Goal: Task Accomplishment & Management: Complete application form

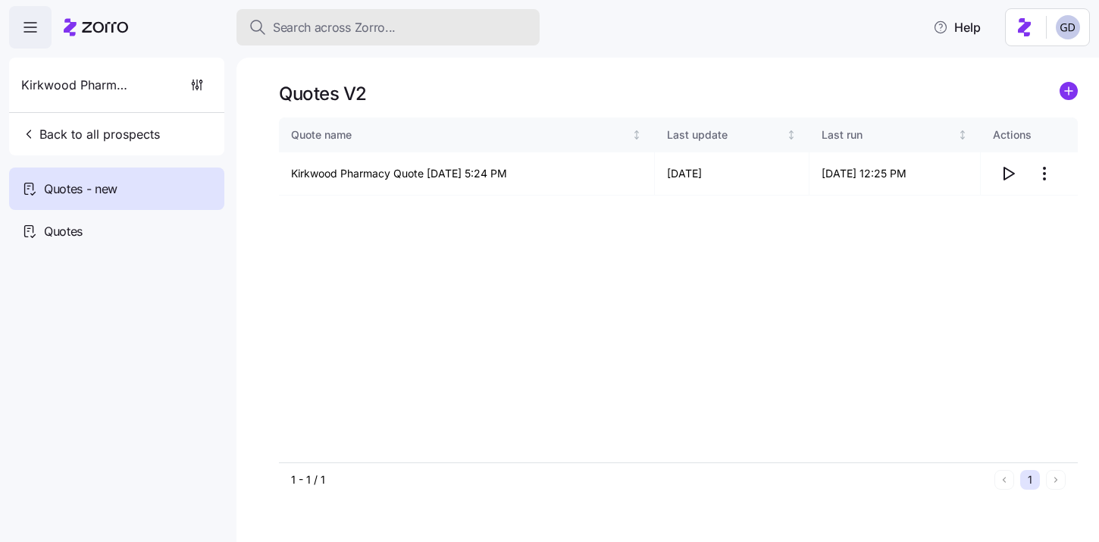
click at [364, 32] on span "Search across Zorro..." at bounding box center [334, 27] width 123 height 19
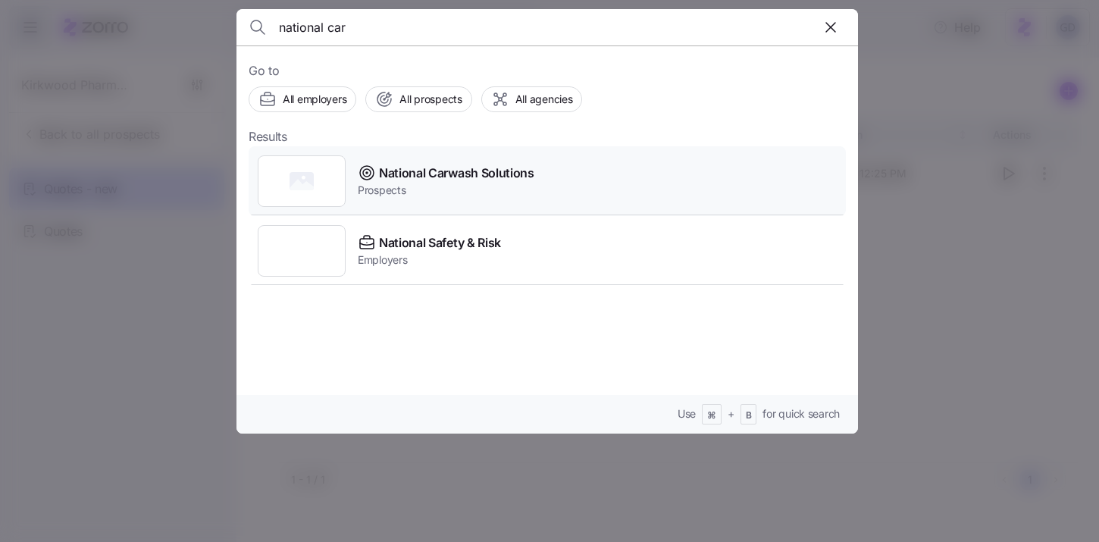
type input "national car"
click at [498, 198] on div "National Carwash Solutions Prospects" at bounding box center [547, 181] width 597 height 70
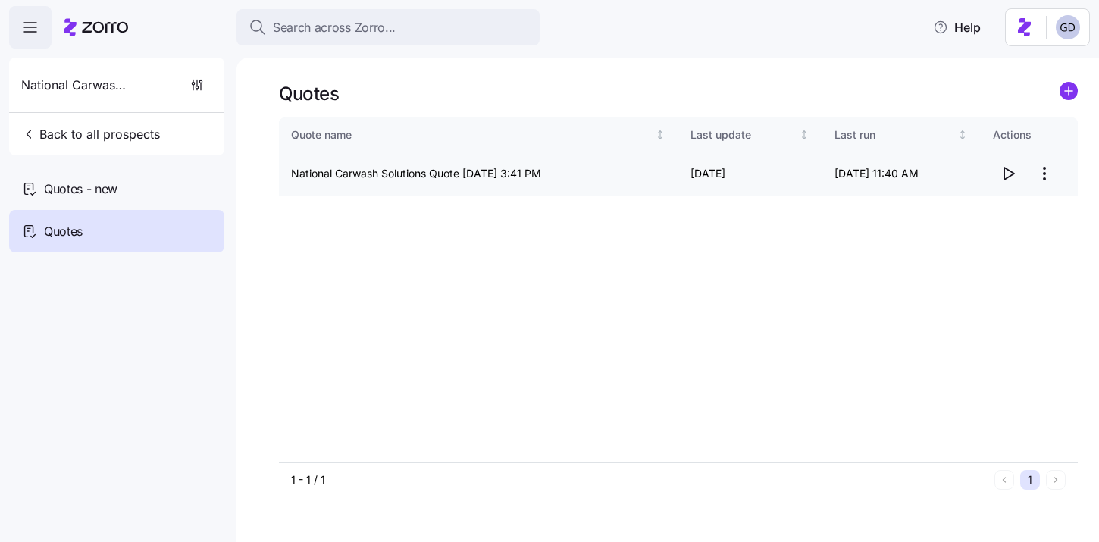
click at [1004, 177] on icon "button" at bounding box center [1009, 174] width 10 height 12
click at [103, 191] on span "Quotes - new" at bounding box center [81, 189] width 74 height 19
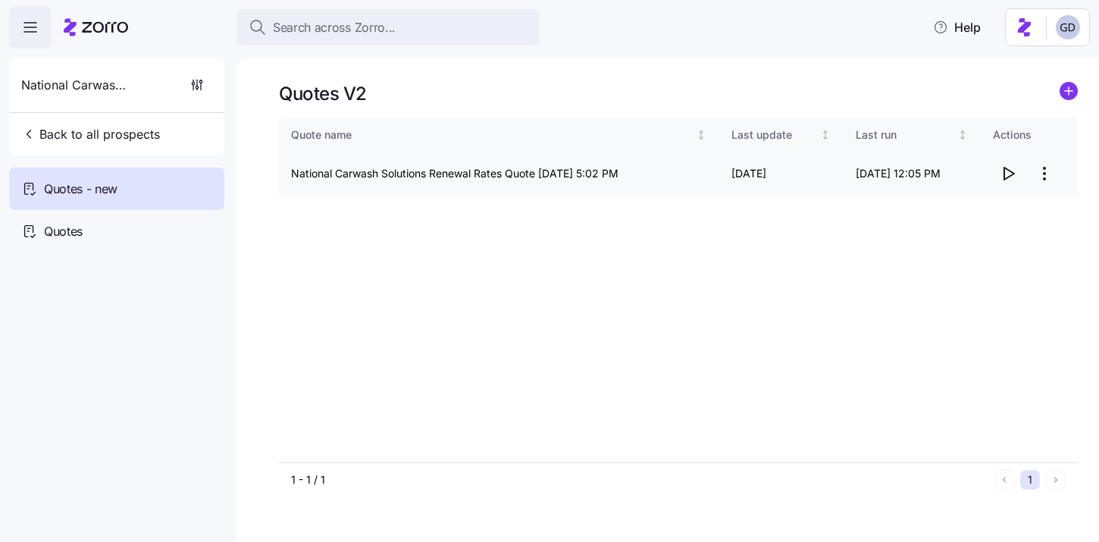
click at [1006, 174] on icon "button" at bounding box center [1008, 174] width 18 height 18
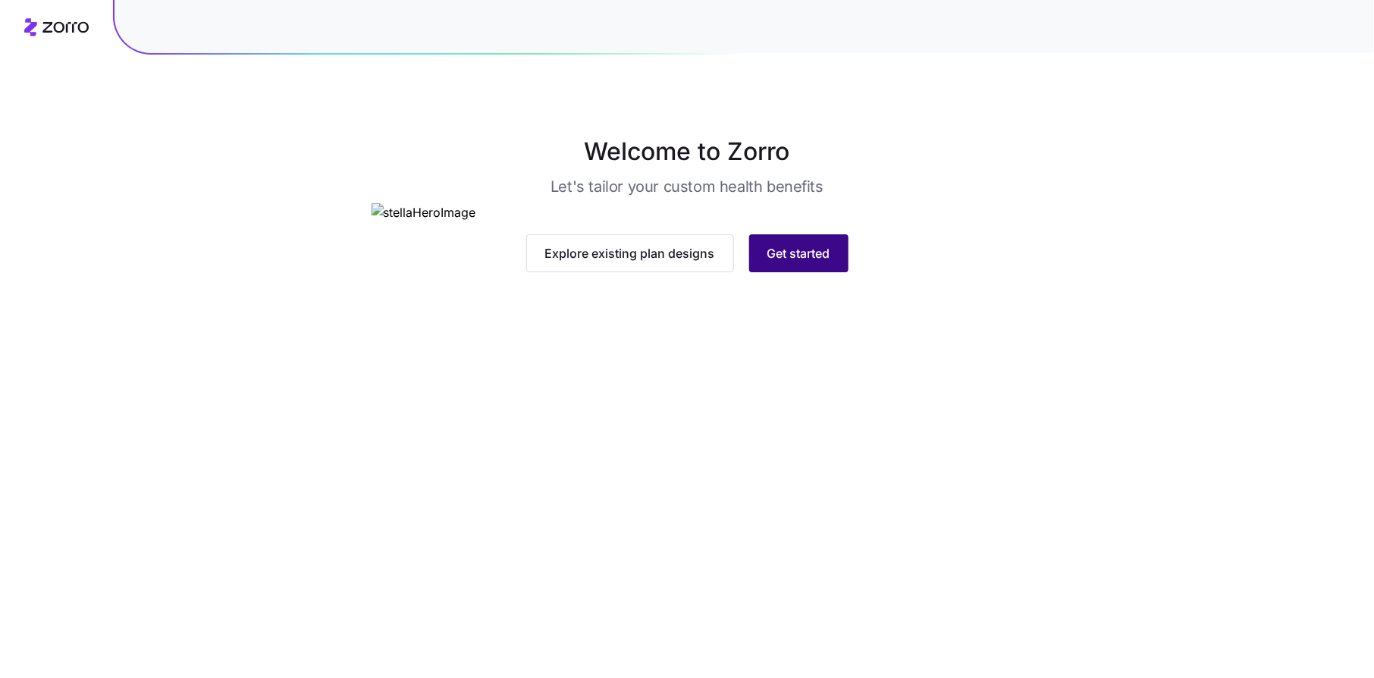
click at [791, 272] on button "Get started" at bounding box center [798, 253] width 99 height 38
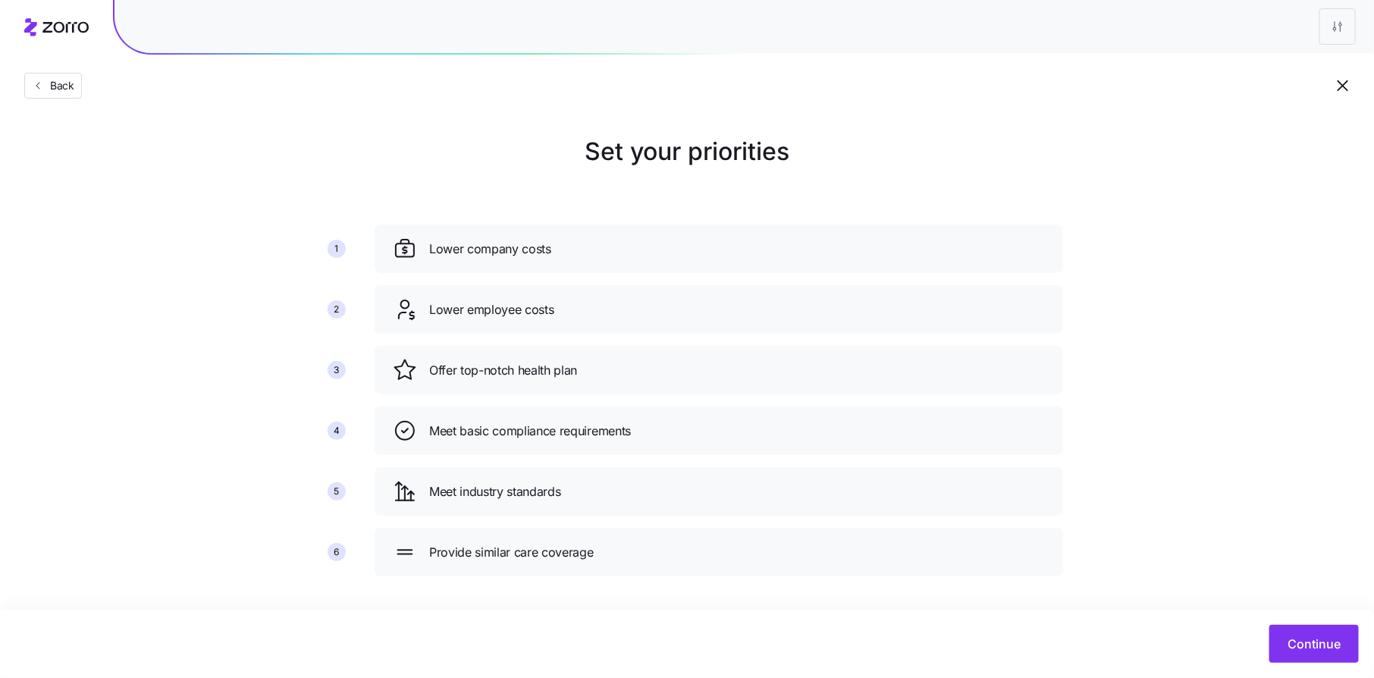
scroll to position [8, 0]
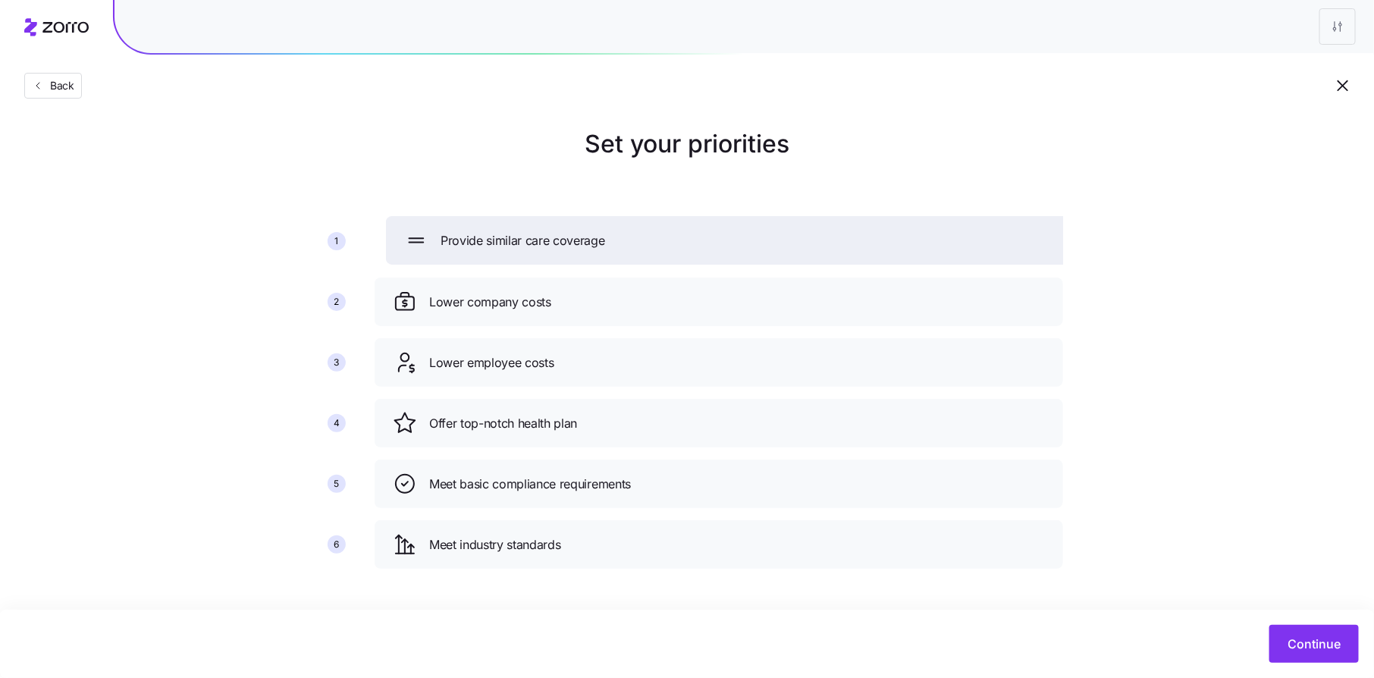
drag, startPoint x: 675, startPoint y: 552, endPoint x: 688, endPoint y: 243, distance: 308.8
click at [688, 243] on div "Provide similar care coverage" at bounding box center [730, 240] width 652 height 24
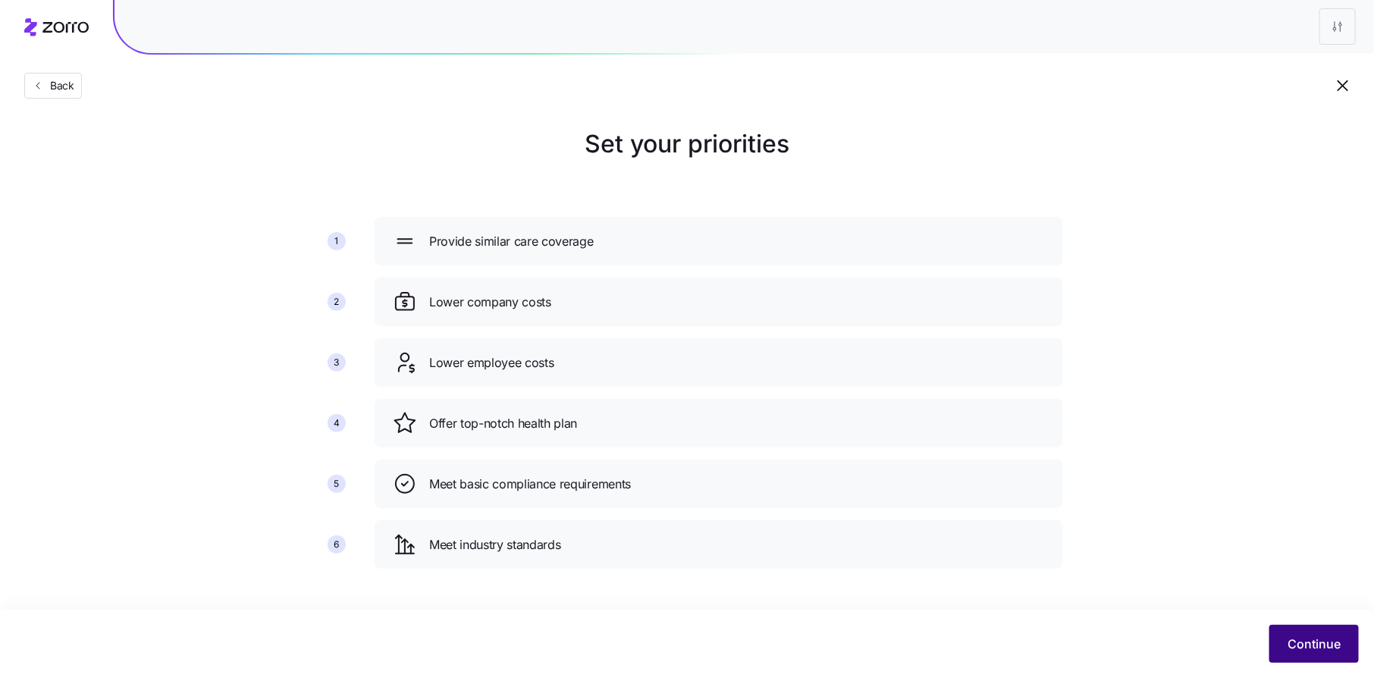
click at [1338, 638] on span "Continue" at bounding box center [1313, 644] width 53 height 18
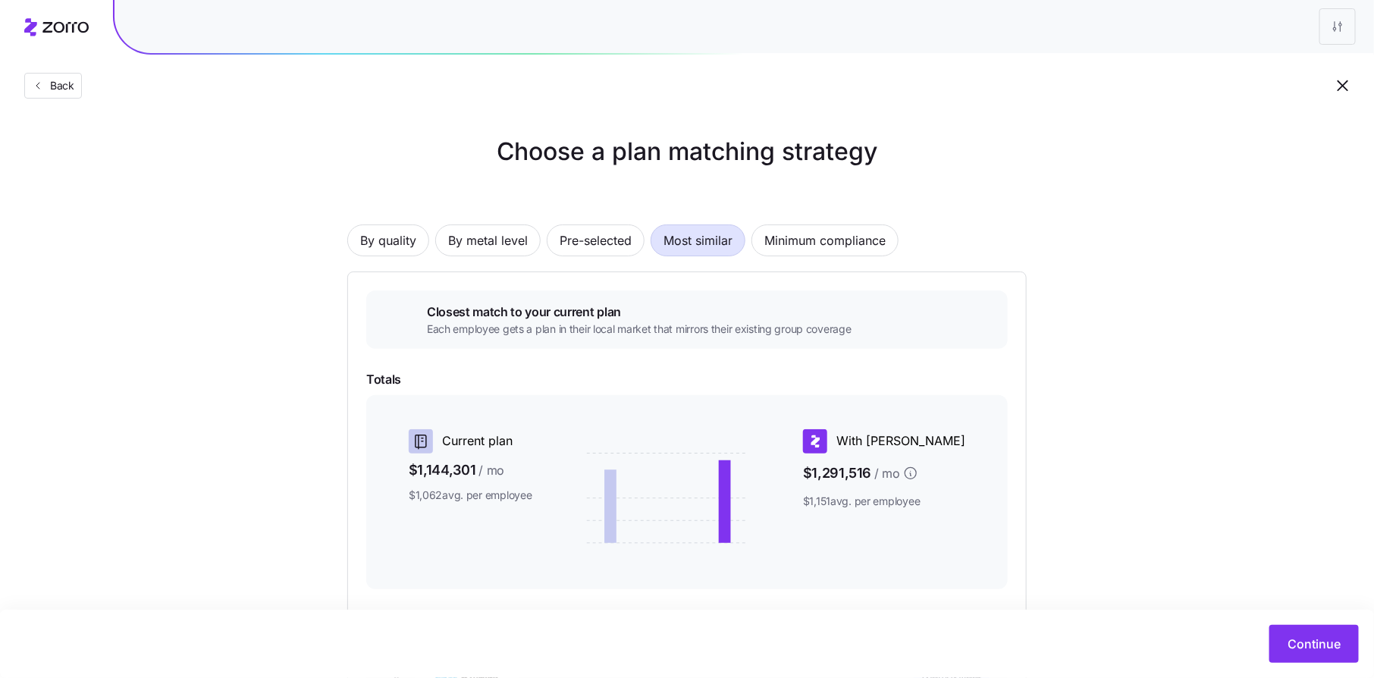
scroll to position [39, 0]
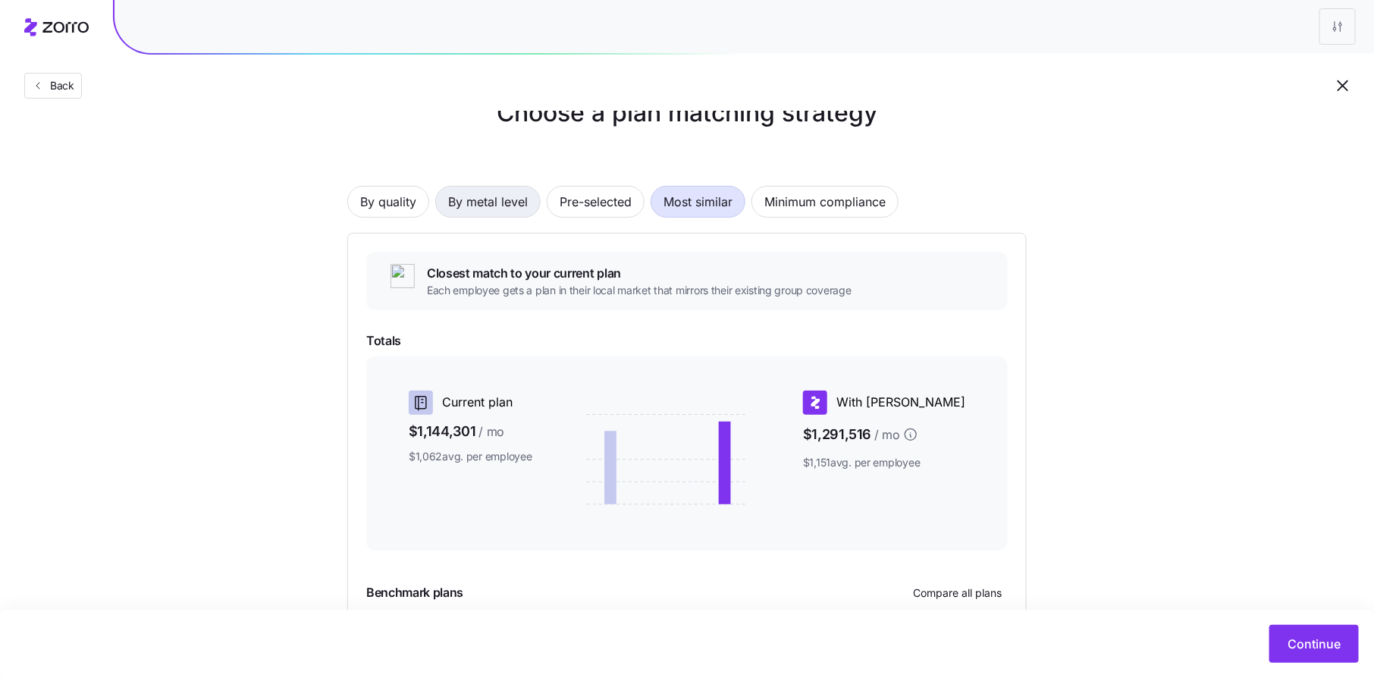
click at [476, 205] on span "By metal level" at bounding box center [488, 201] width 80 height 30
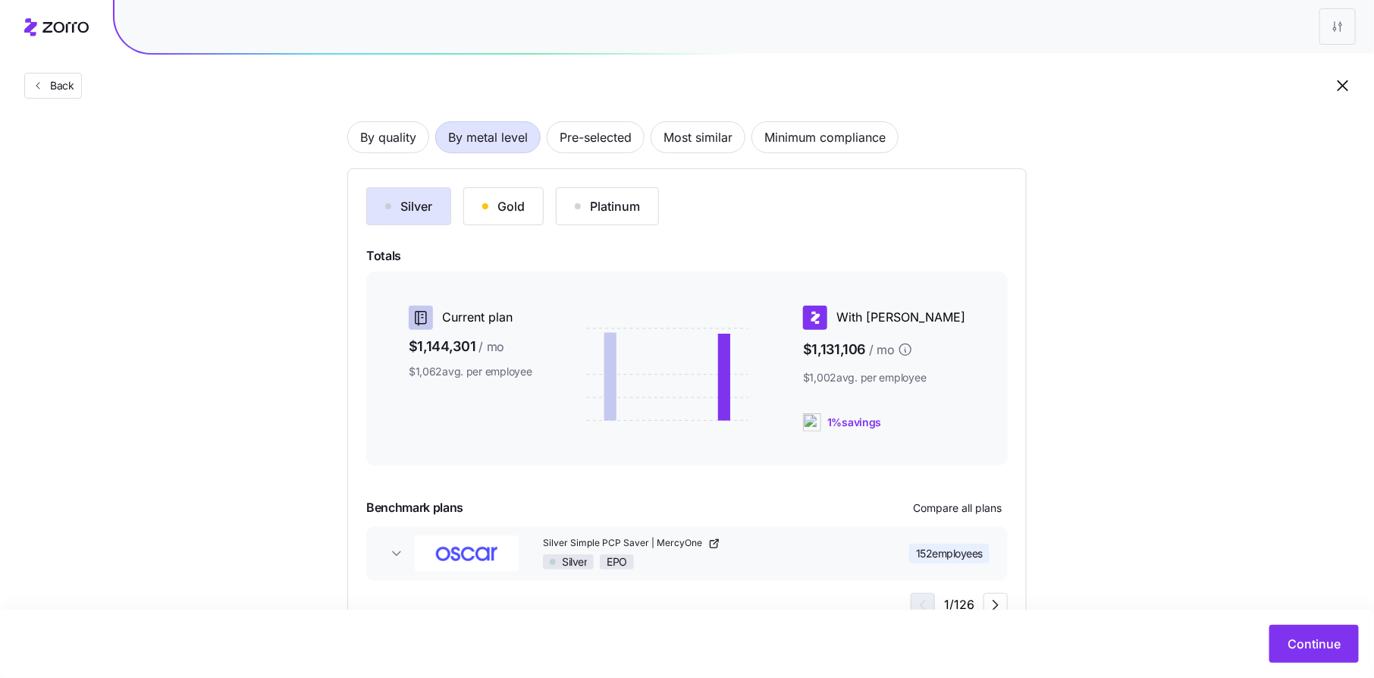
scroll to position [101, 0]
click at [598, 146] on span "Pre-selected" at bounding box center [595, 139] width 72 height 30
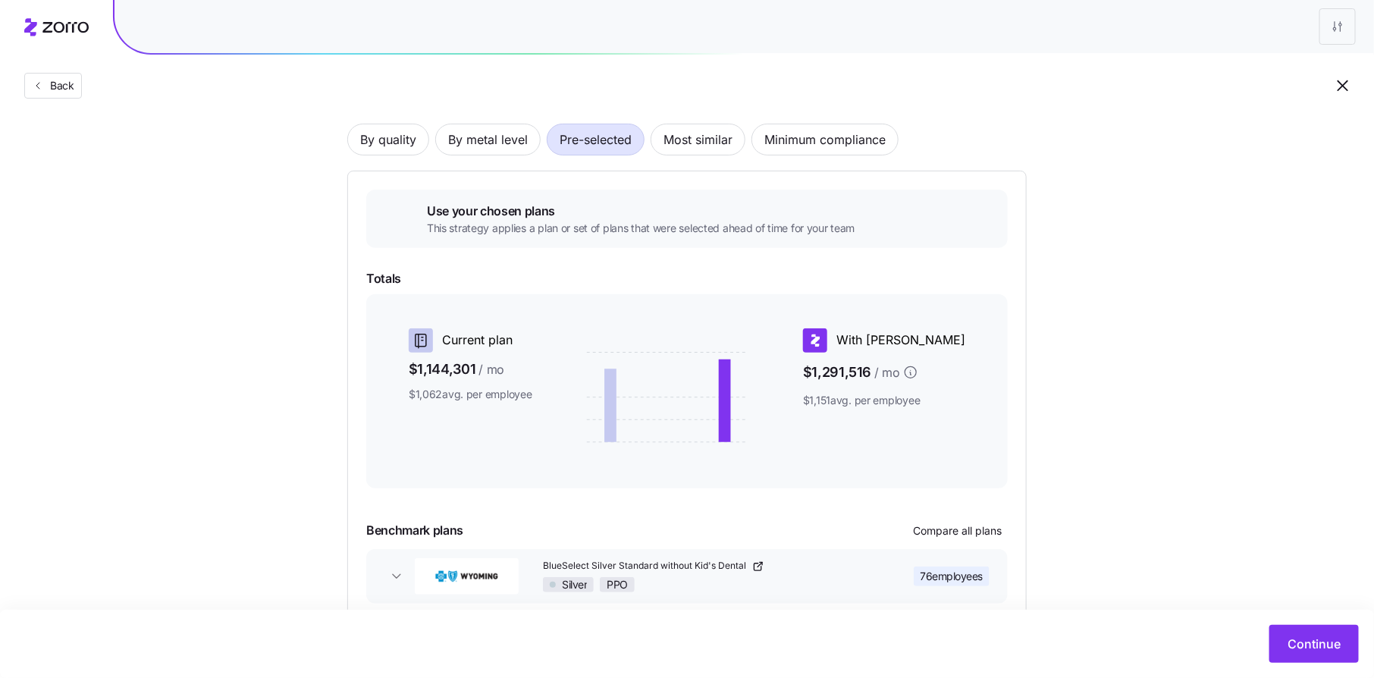
scroll to position [178, 0]
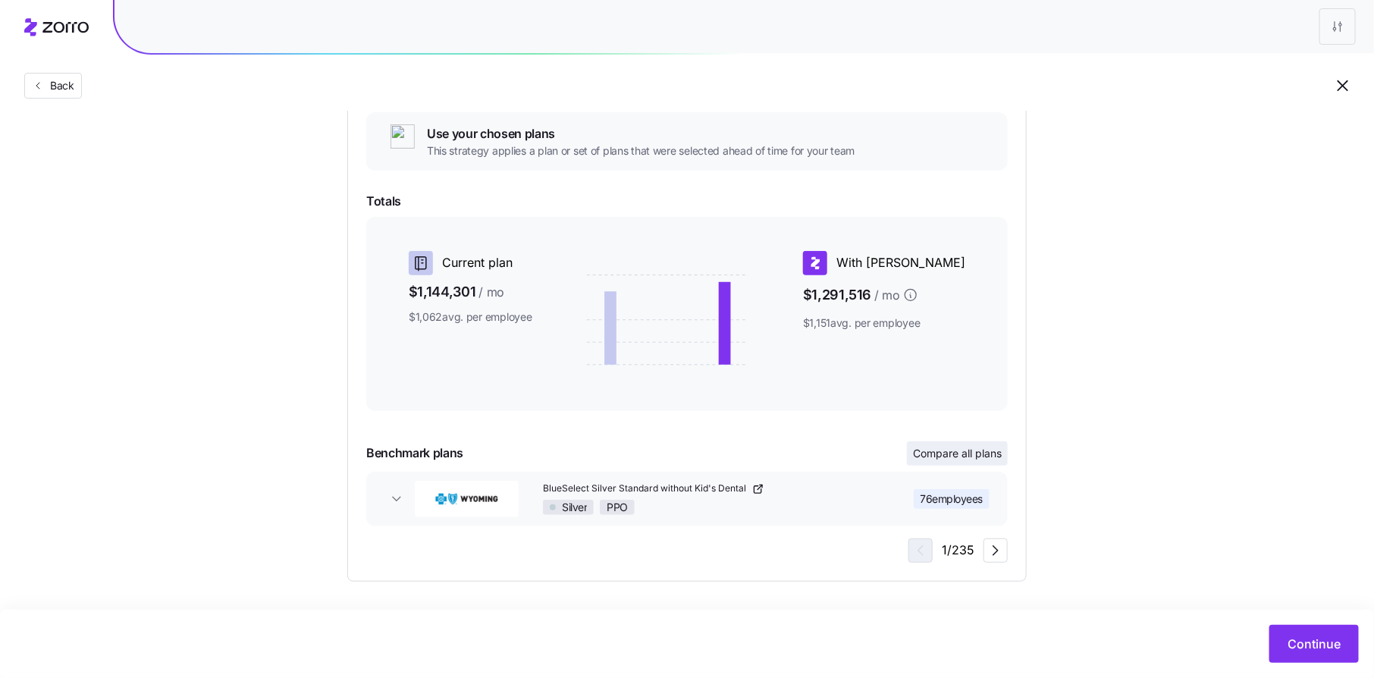
click at [962, 452] on span "Compare all plans" at bounding box center [957, 453] width 89 height 15
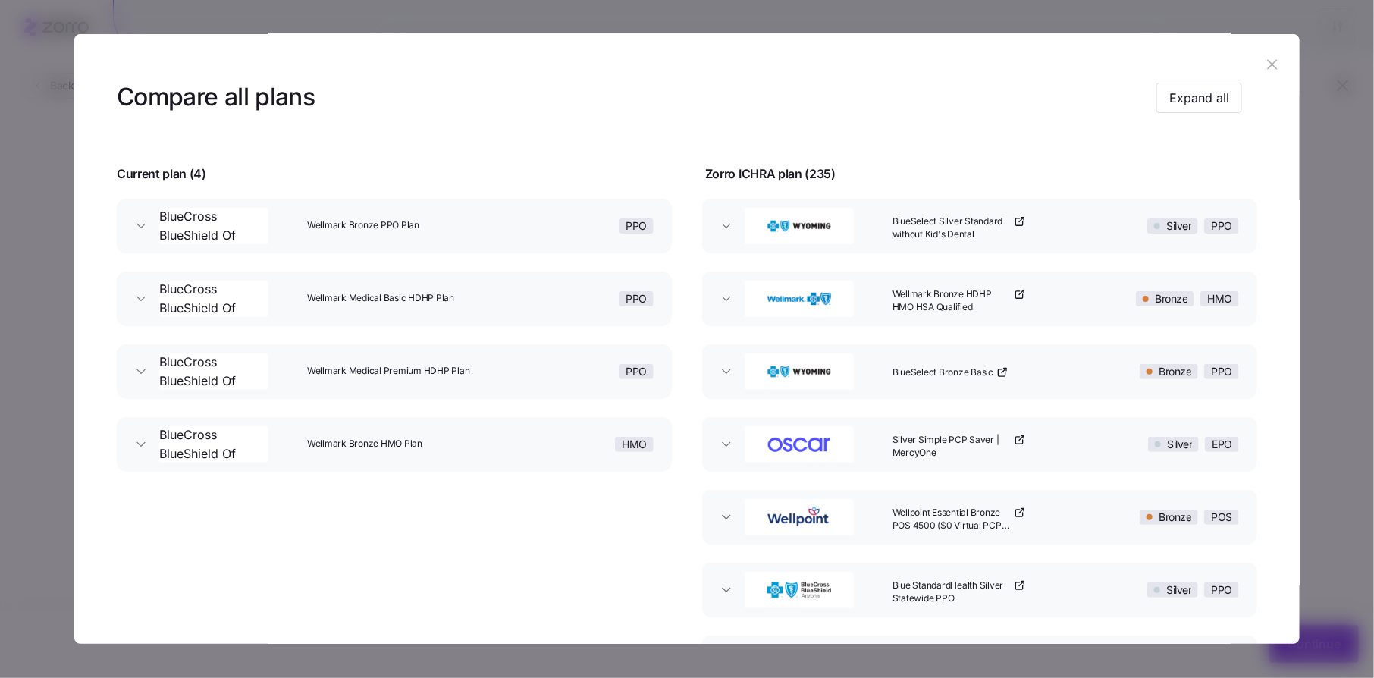
scroll to position [34, 0]
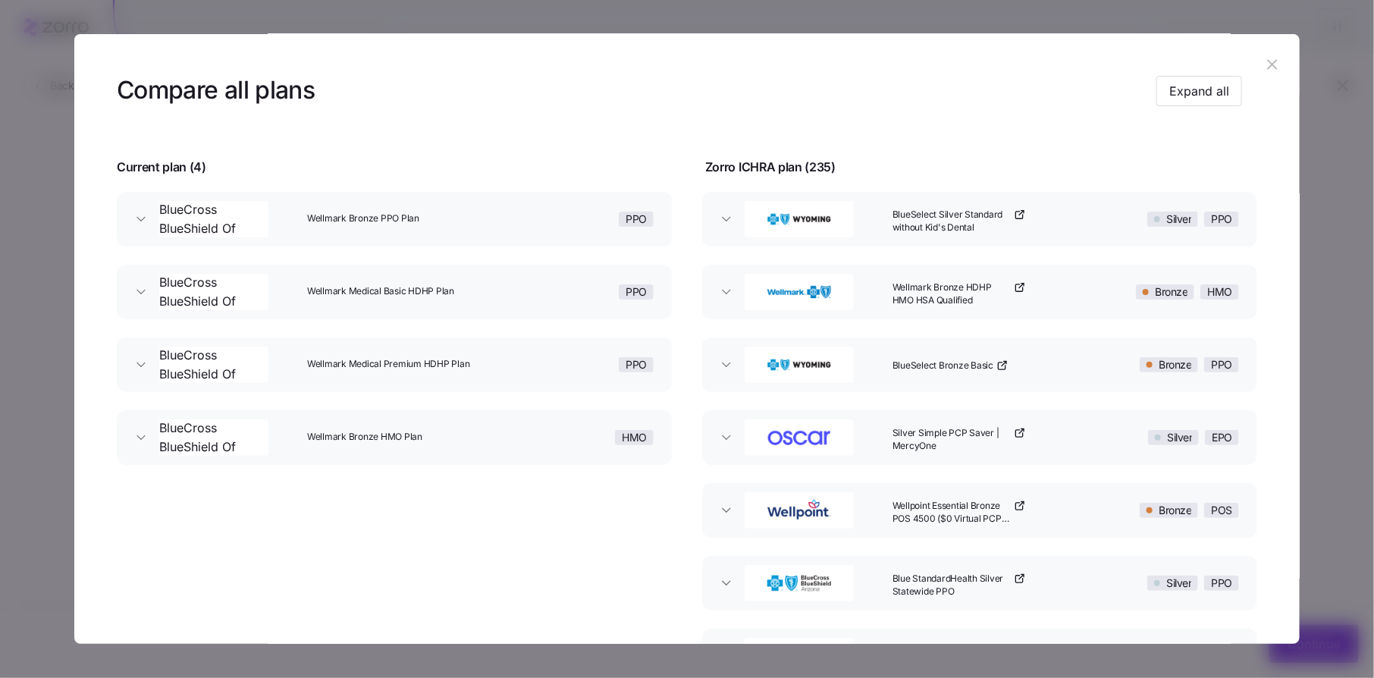
click at [1101, 280] on div "Bronze HMO" at bounding box center [1171, 292] width 148 height 49
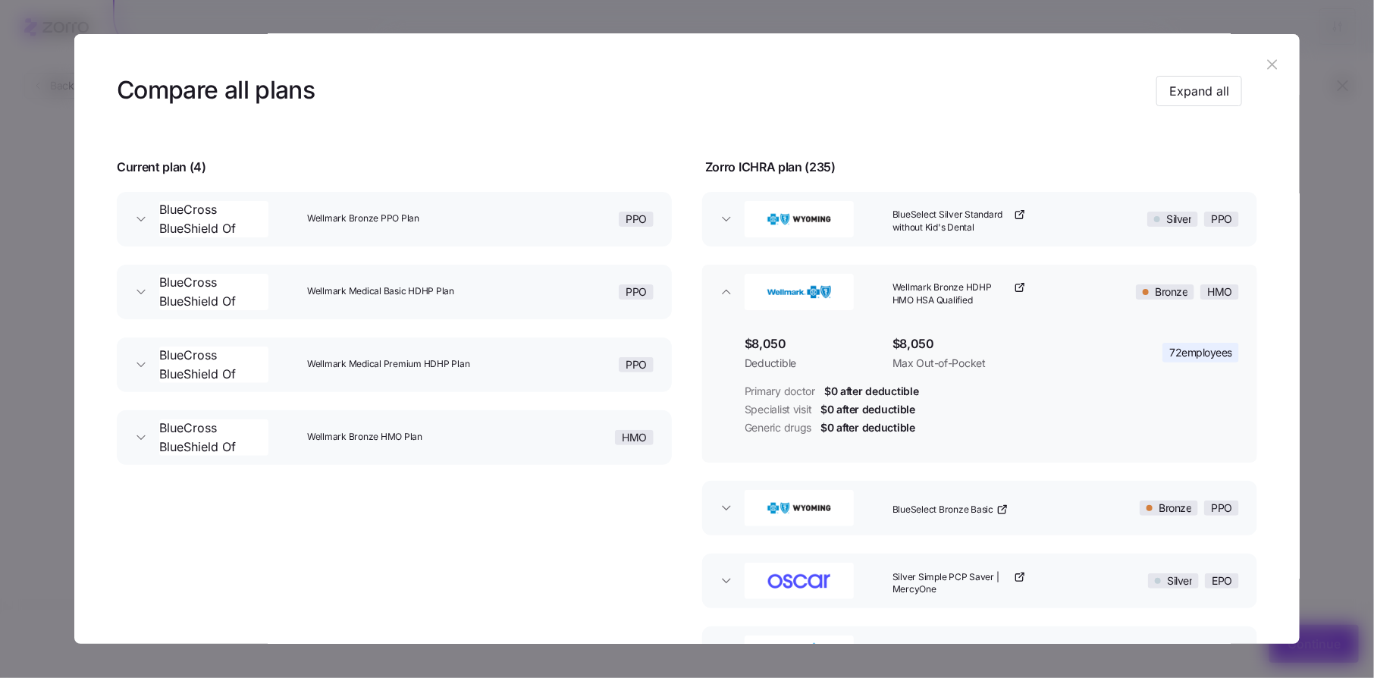
click at [1068, 286] on div "Wellmark Bronze HDHP HMO HSA Qualified" at bounding box center [991, 292] width 211 height 49
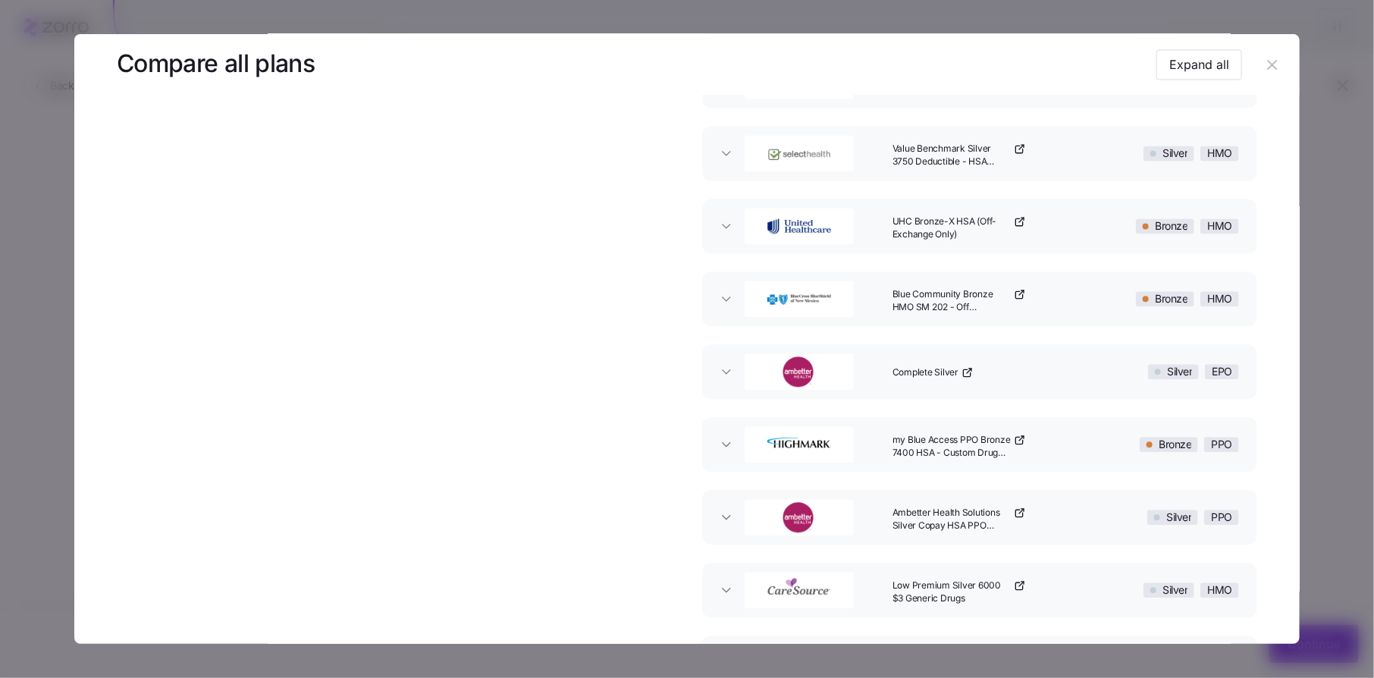
scroll to position [16755, 0]
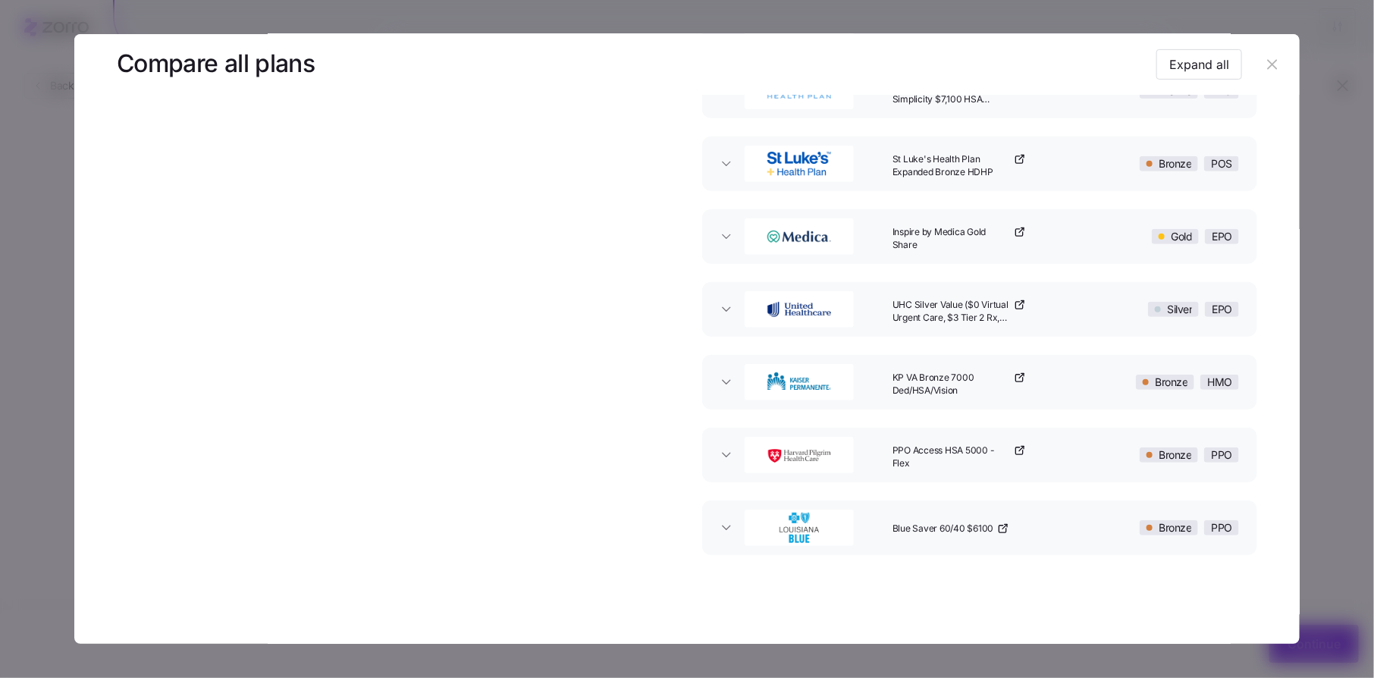
click at [1267, 64] on icon "button" at bounding box center [1272, 64] width 17 height 17
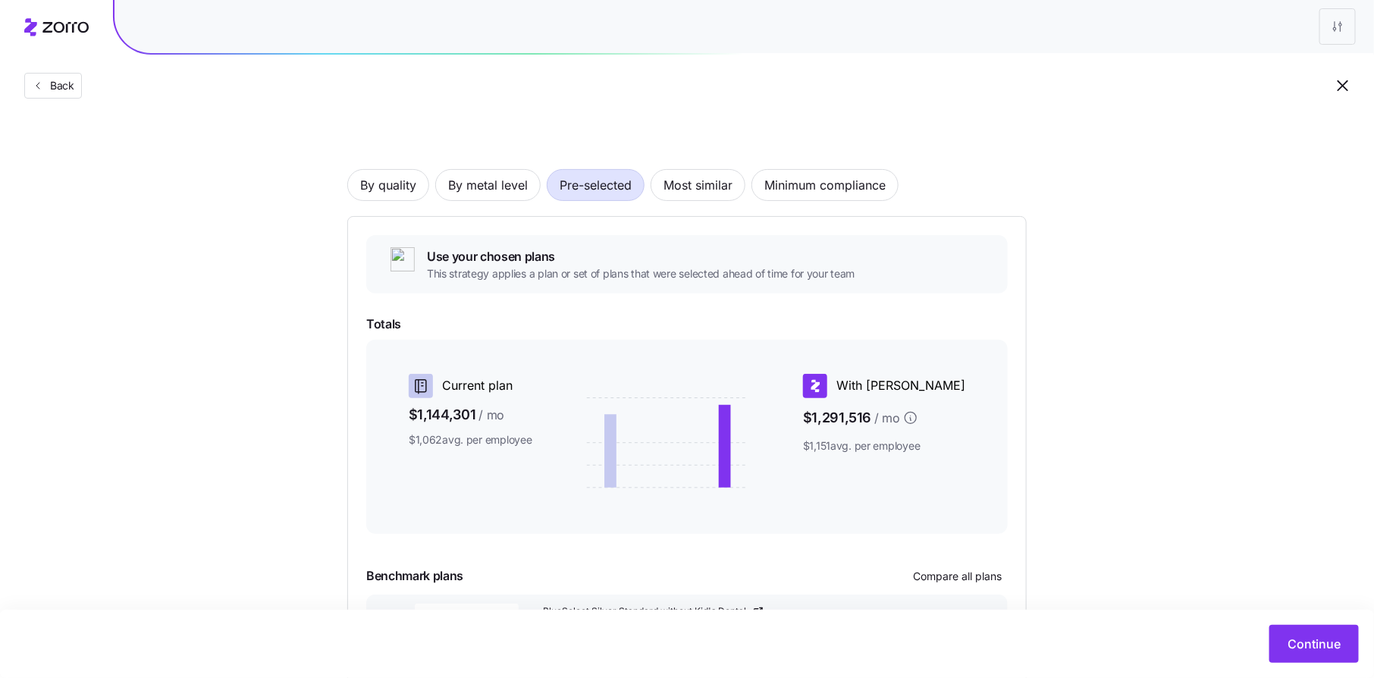
scroll to position [0, 0]
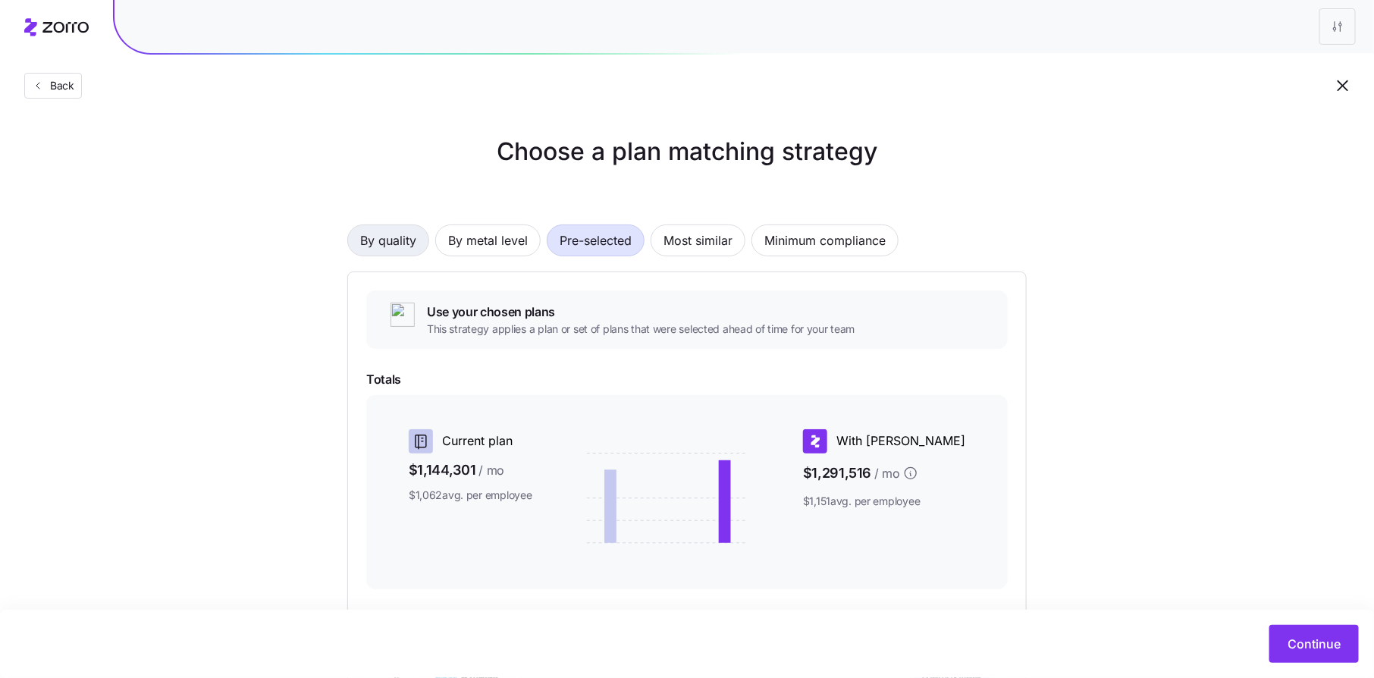
click at [398, 249] on span "By quality" at bounding box center [388, 240] width 56 height 30
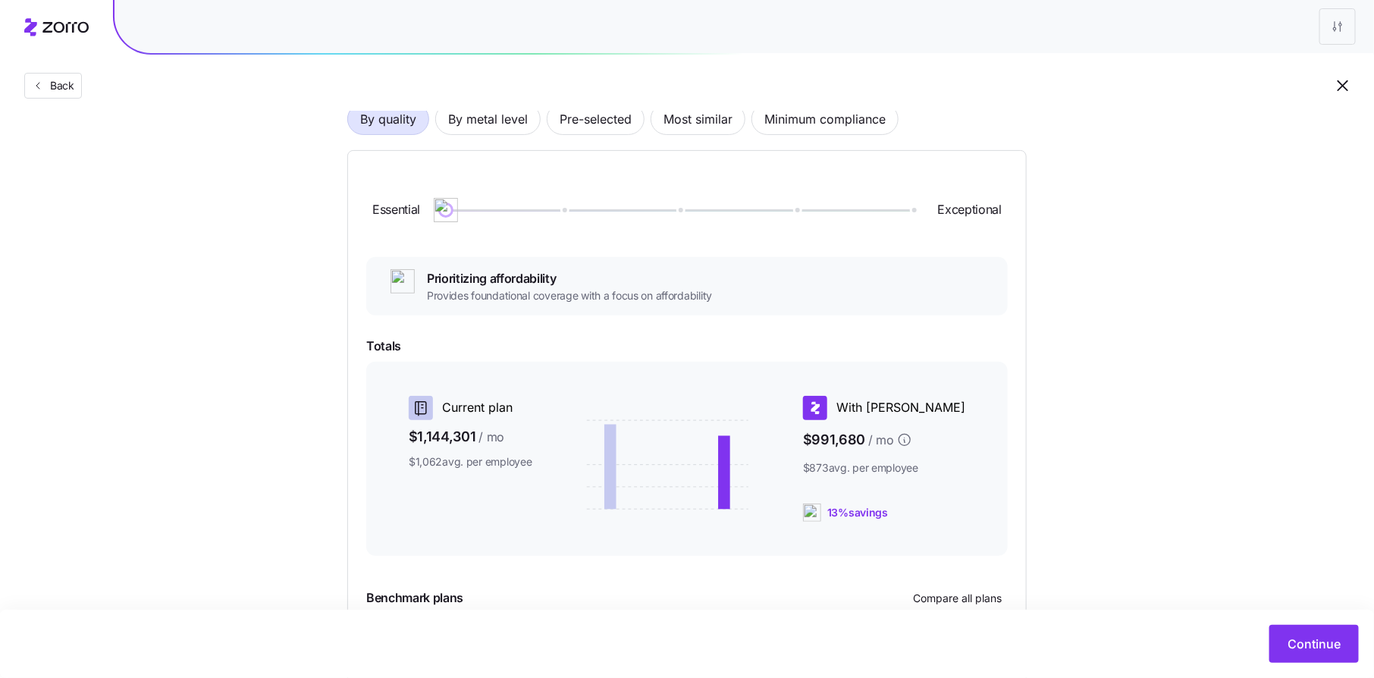
scroll to position [116, 0]
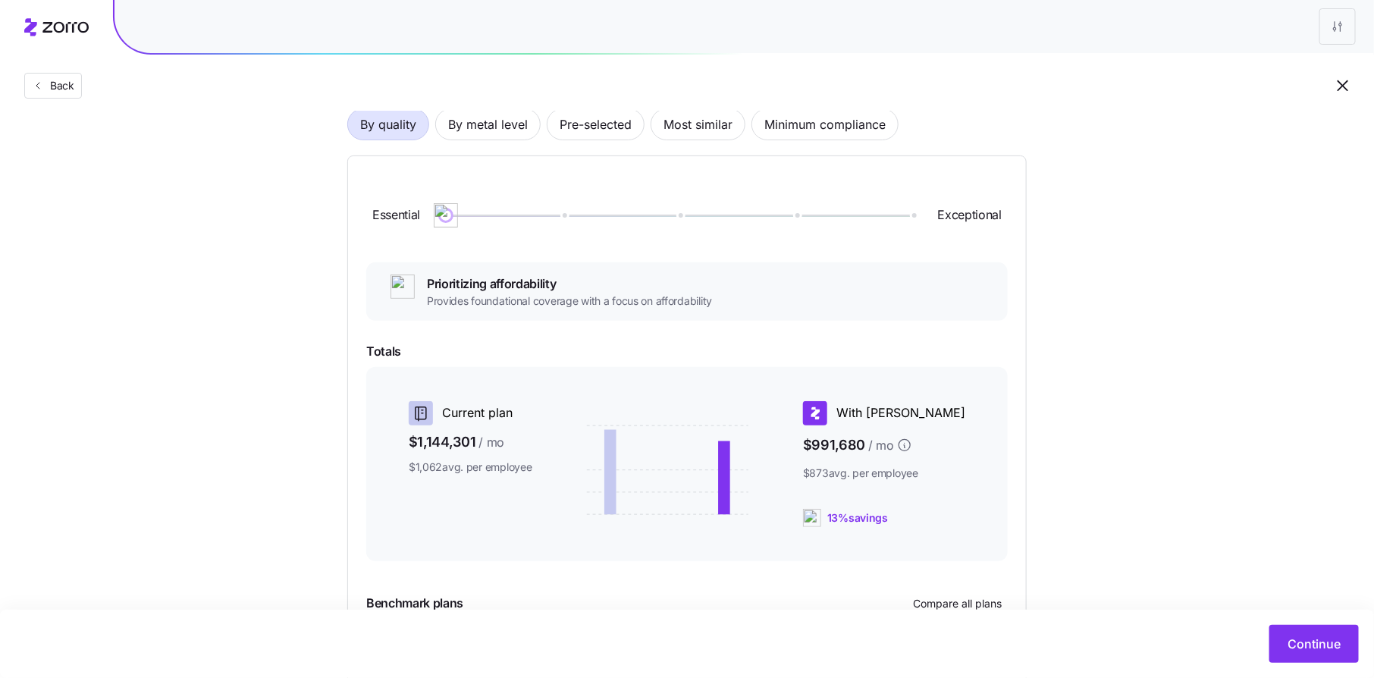
click at [406, 281] on img at bounding box center [402, 286] width 24 height 24
drag, startPoint x: 445, startPoint y: 214, endPoint x: 529, endPoint y: 213, distance: 84.1
click at [529, 215] on div at bounding box center [678, 216] width 465 height 2
drag, startPoint x: 563, startPoint y: 218, endPoint x: 638, endPoint y: 216, distance: 74.3
click at [638, 217] on div at bounding box center [678, 215] width 465 height 9
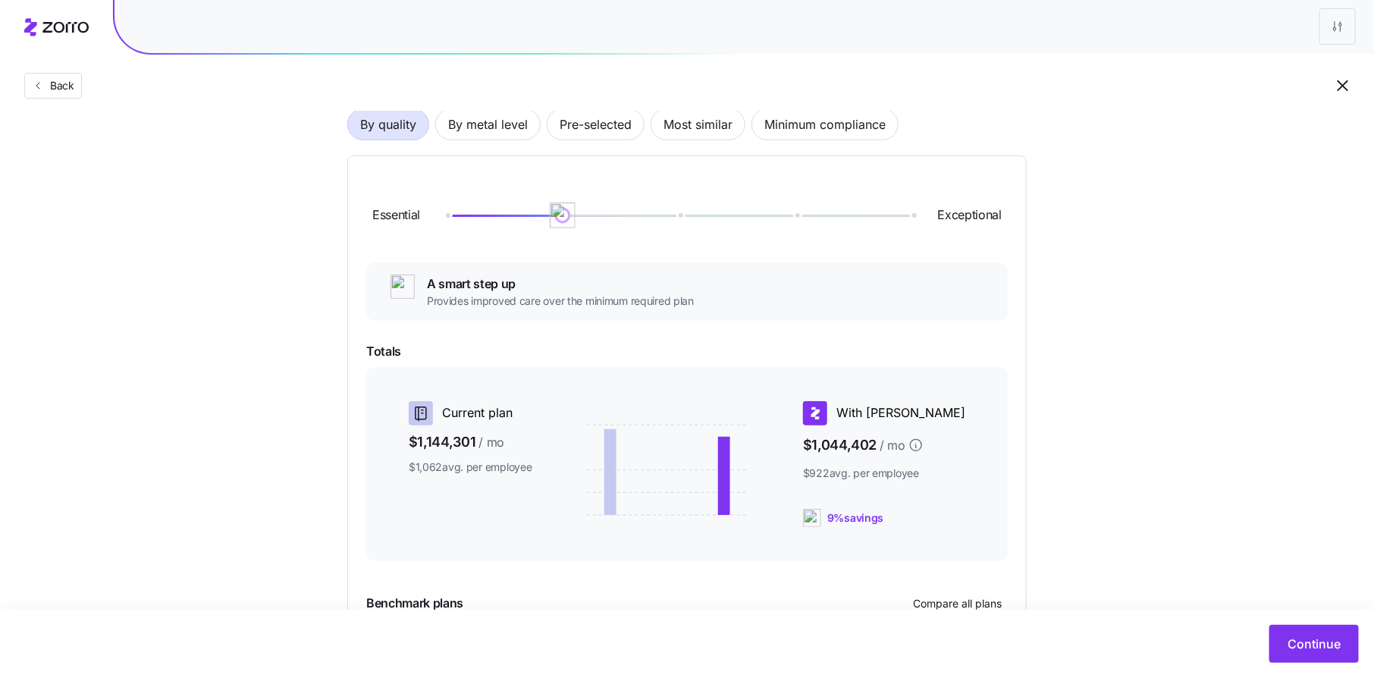
drag, startPoint x: 597, startPoint y: 219, endPoint x: 577, endPoint y: 219, distance: 19.7
click at [577, 219] on div "Essential Exceptional" at bounding box center [686, 215] width 641 height 82
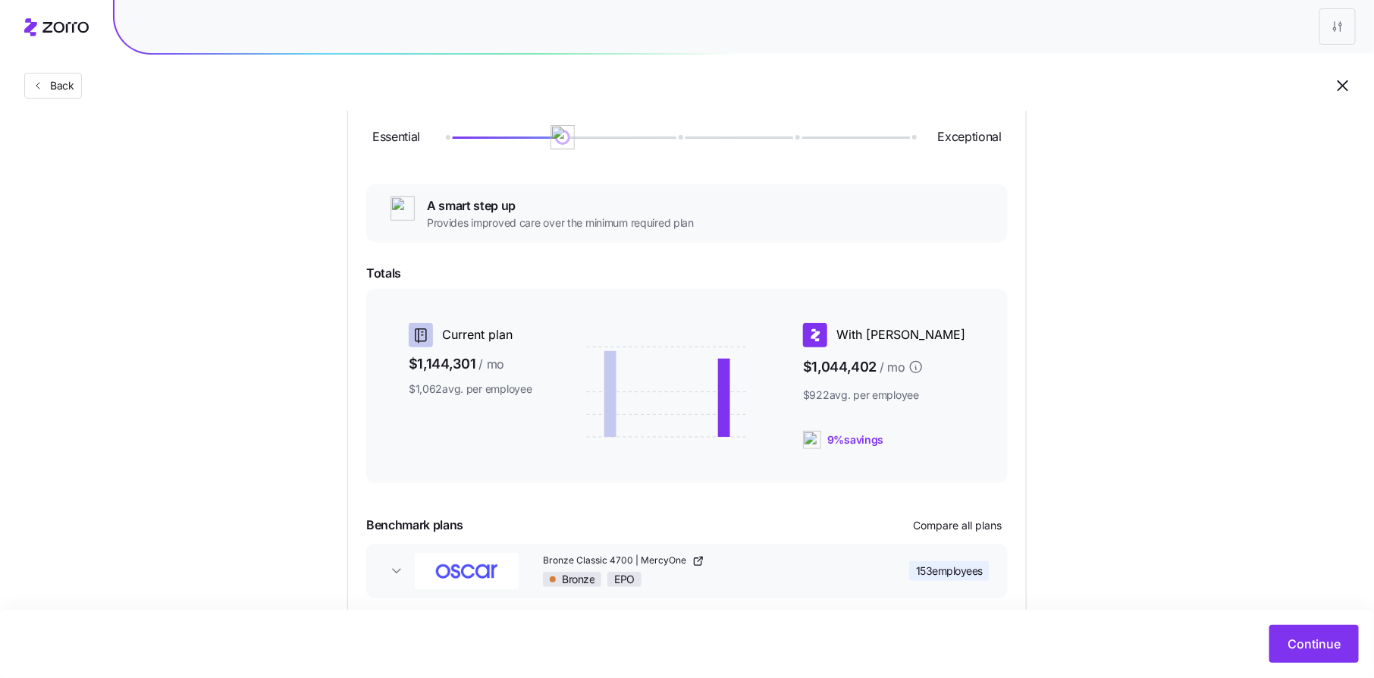
scroll to position [266, 0]
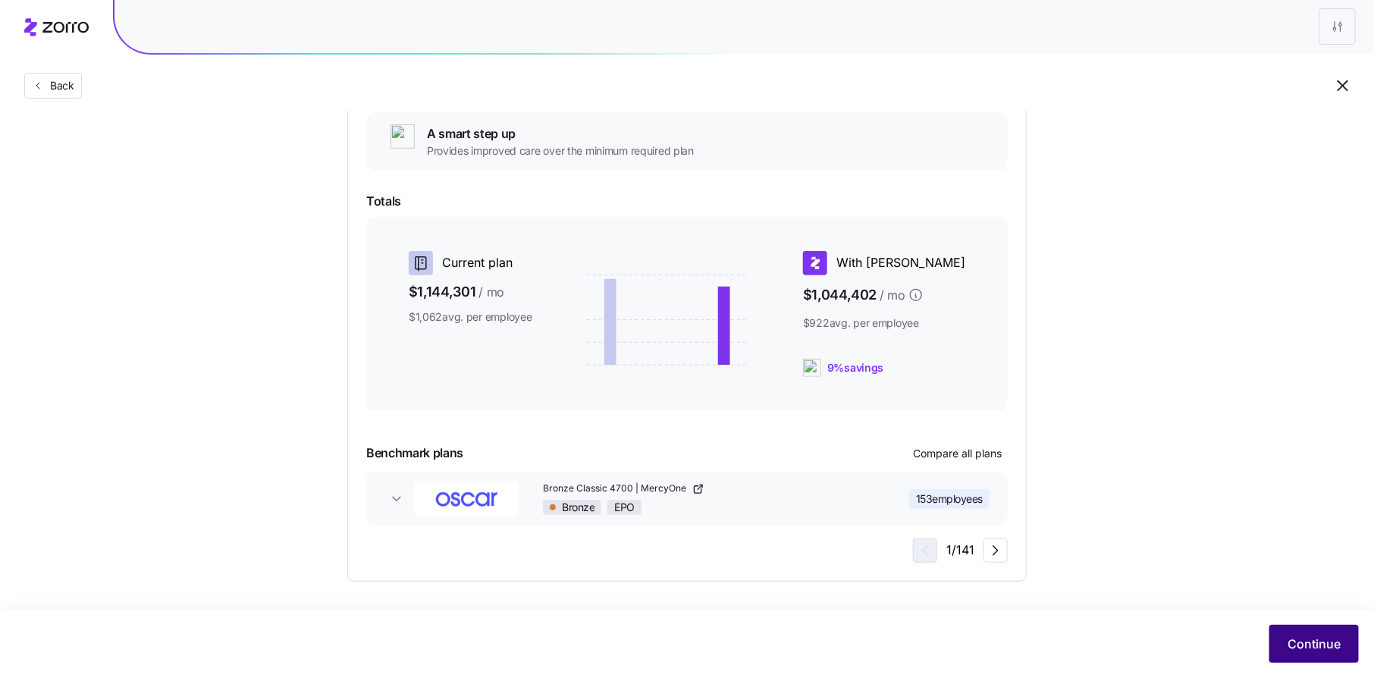
click at [1306, 651] on span "Continue" at bounding box center [1313, 644] width 53 height 18
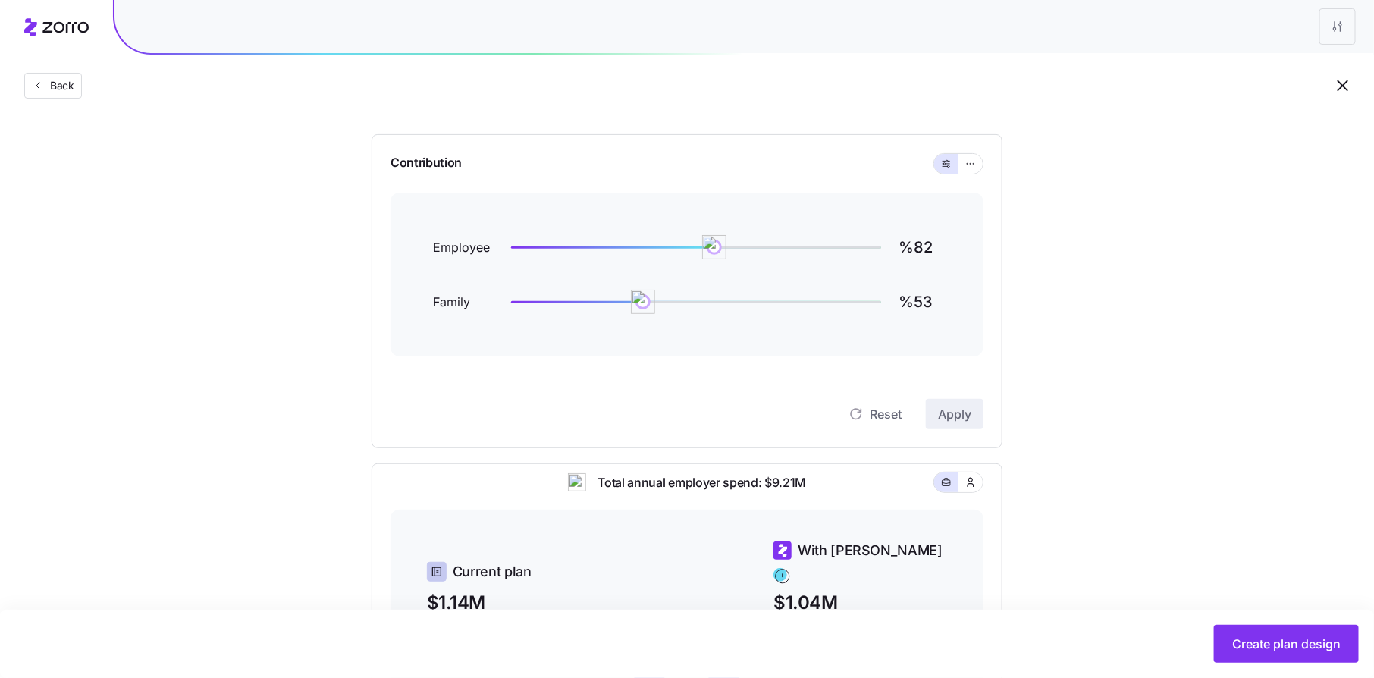
scroll to position [124, 0]
click at [965, 167] on icon "button" at bounding box center [970, 165] width 11 height 18
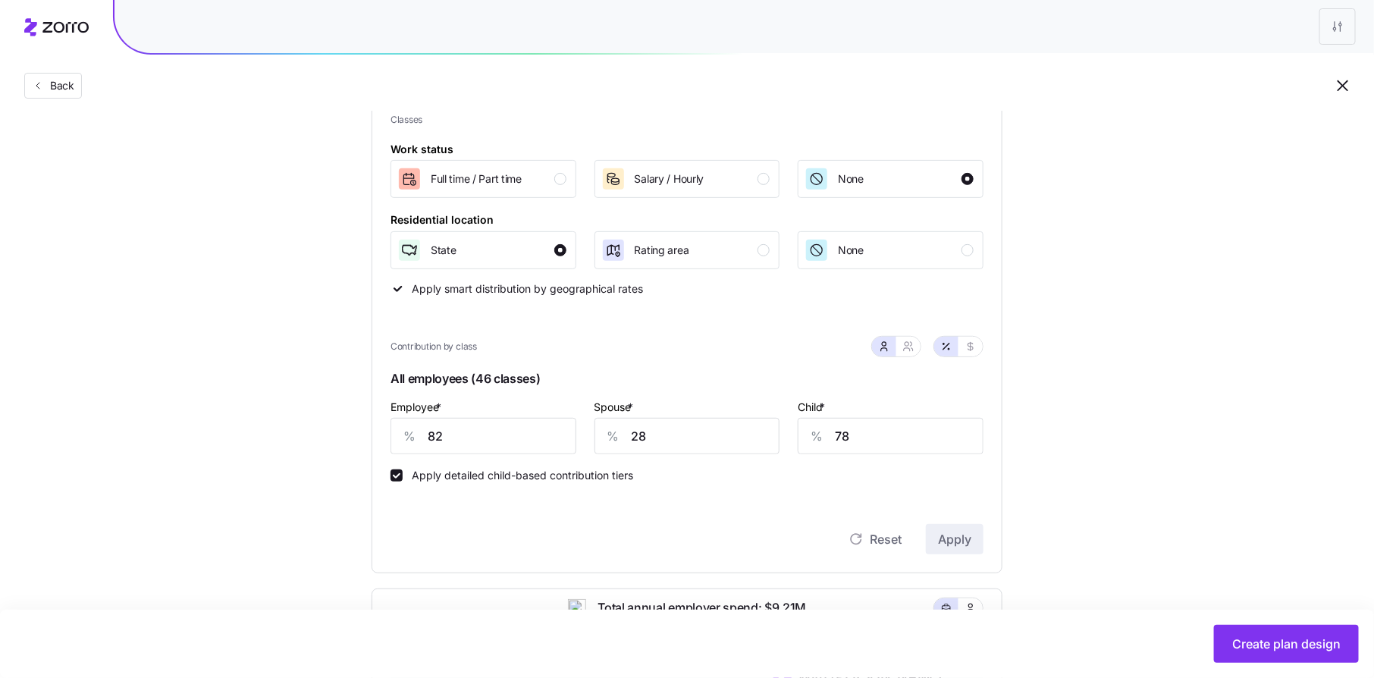
scroll to position [205, 0]
click at [514, 440] on input "82" at bounding box center [483, 435] width 186 height 36
type input "70"
type input "60"
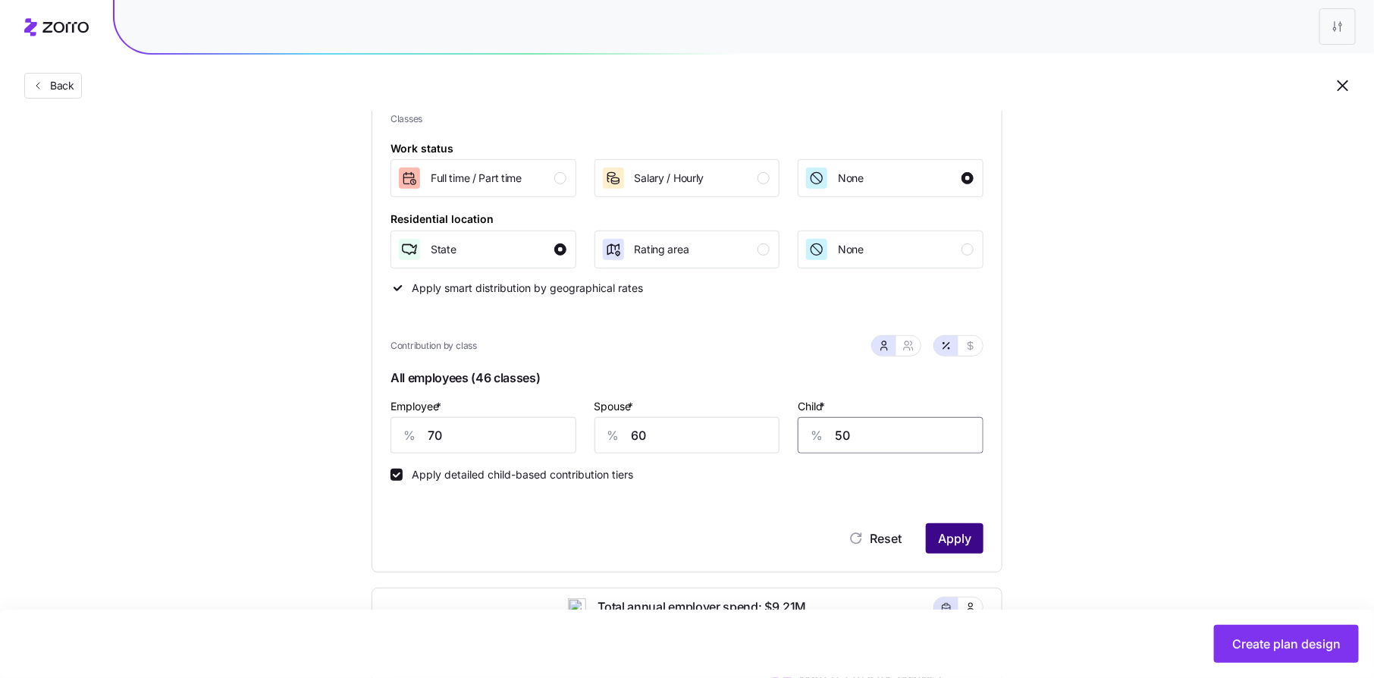
type input "50"
click at [968, 534] on span "Apply" at bounding box center [954, 538] width 33 height 18
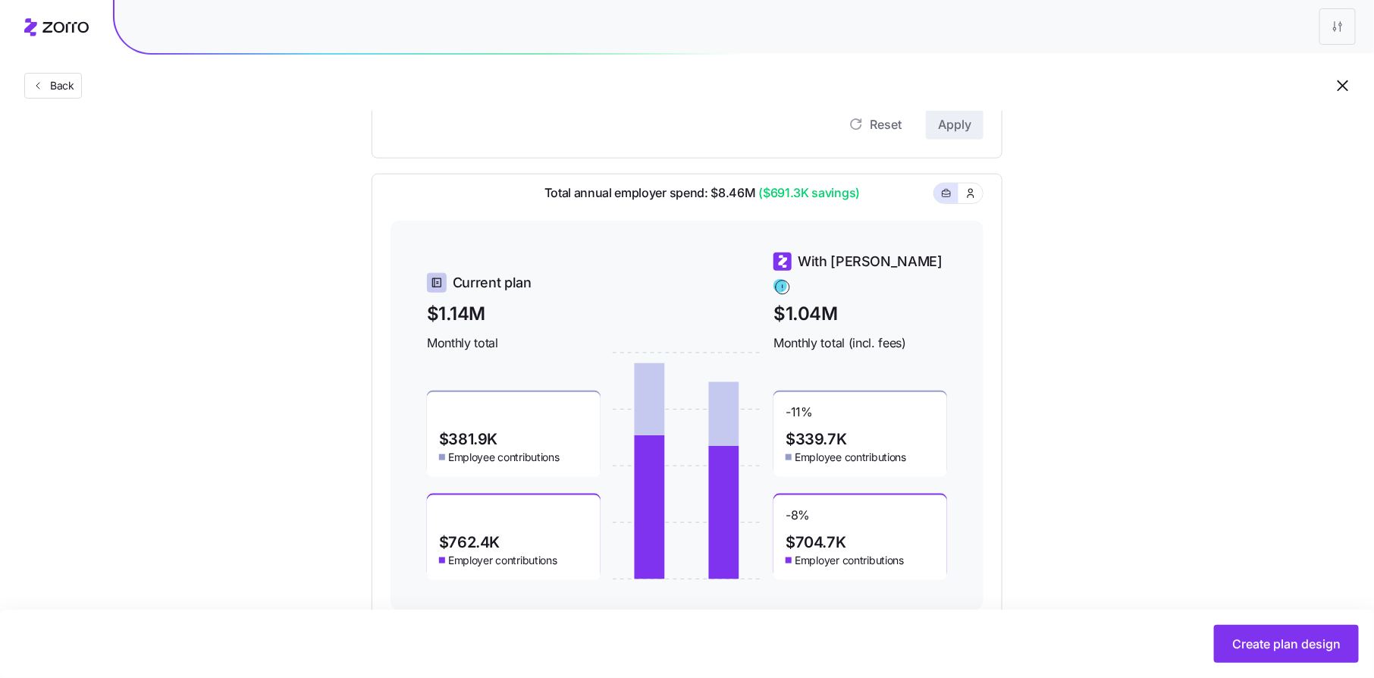
scroll to position [625, 0]
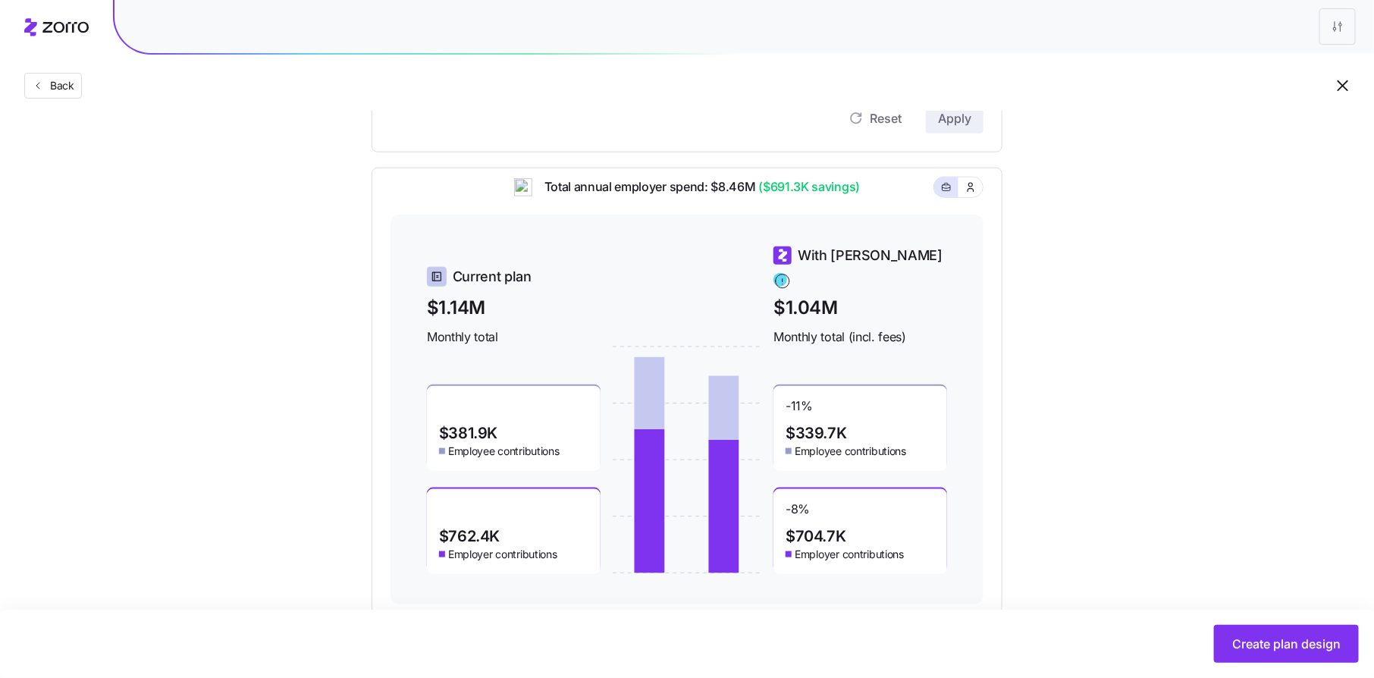
click at [1026, 368] on div "Compliant Industry Generous Current Contribution Classes Work status Full time …" at bounding box center [686, 81] width 679 height 1063
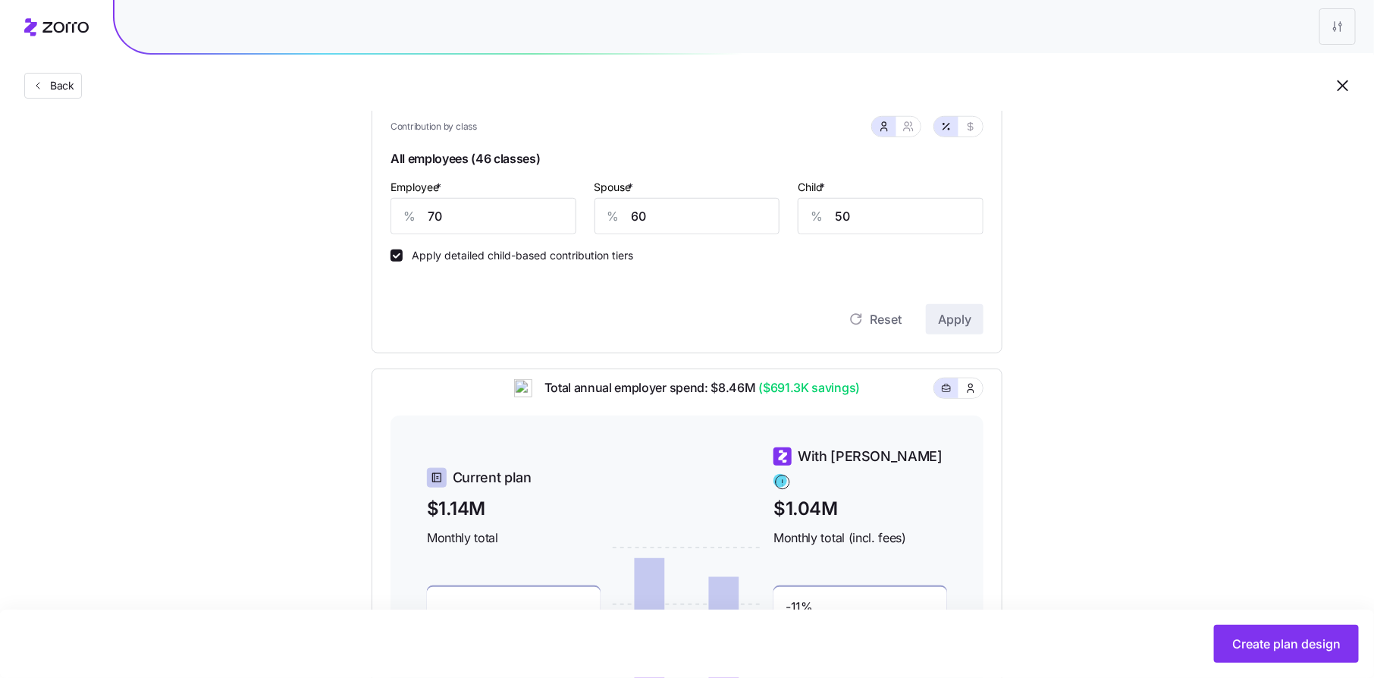
scroll to position [408, 0]
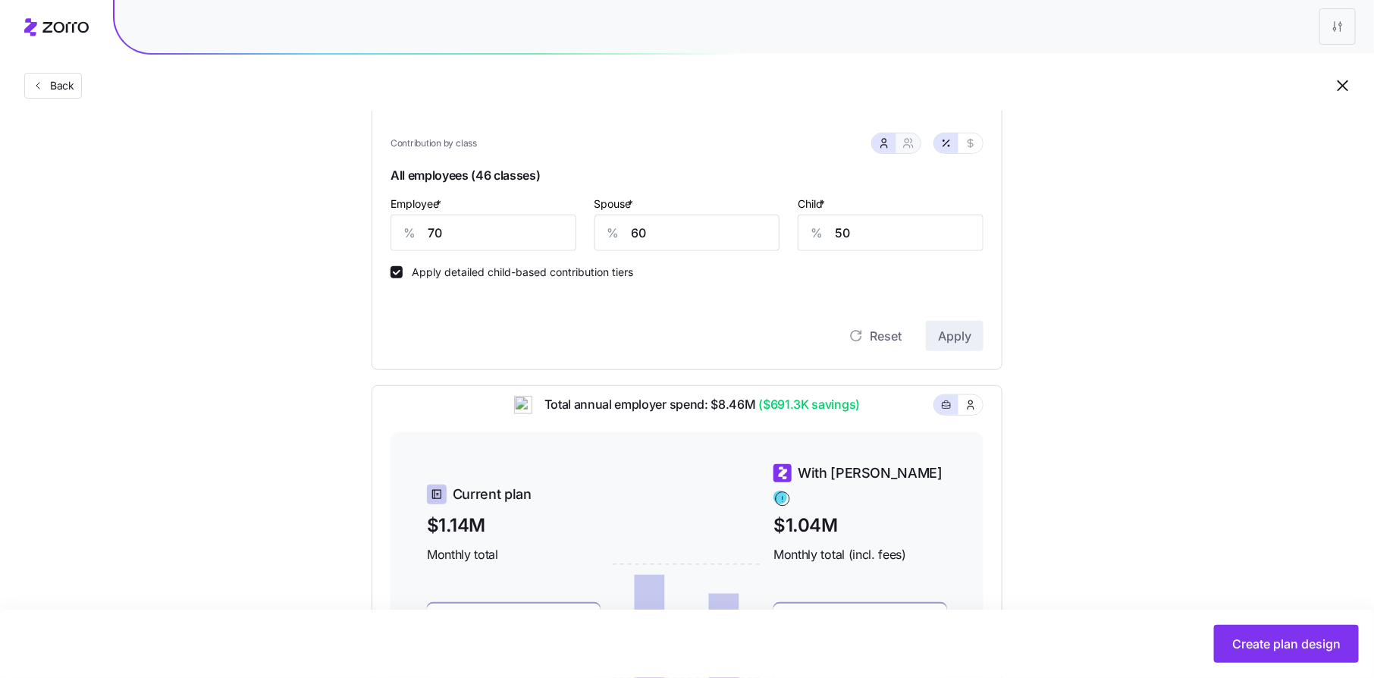
click at [919, 146] on button "button" at bounding box center [908, 143] width 24 height 20
type input "65"
type input "62"
click at [882, 142] on icon "button" at bounding box center [884, 143] width 12 height 12
type input "60"
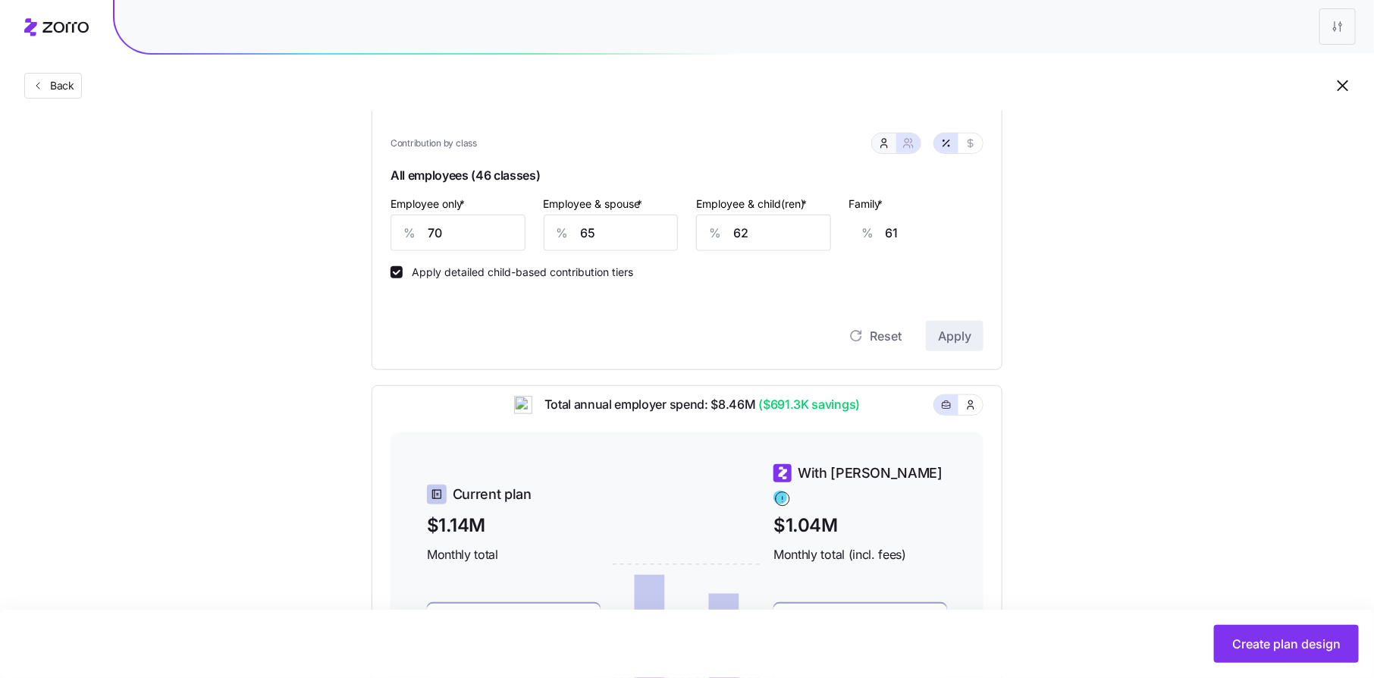
type input "50"
click at [471, 241] on input "70" at bounding box center [483, 233] width 186 height 36
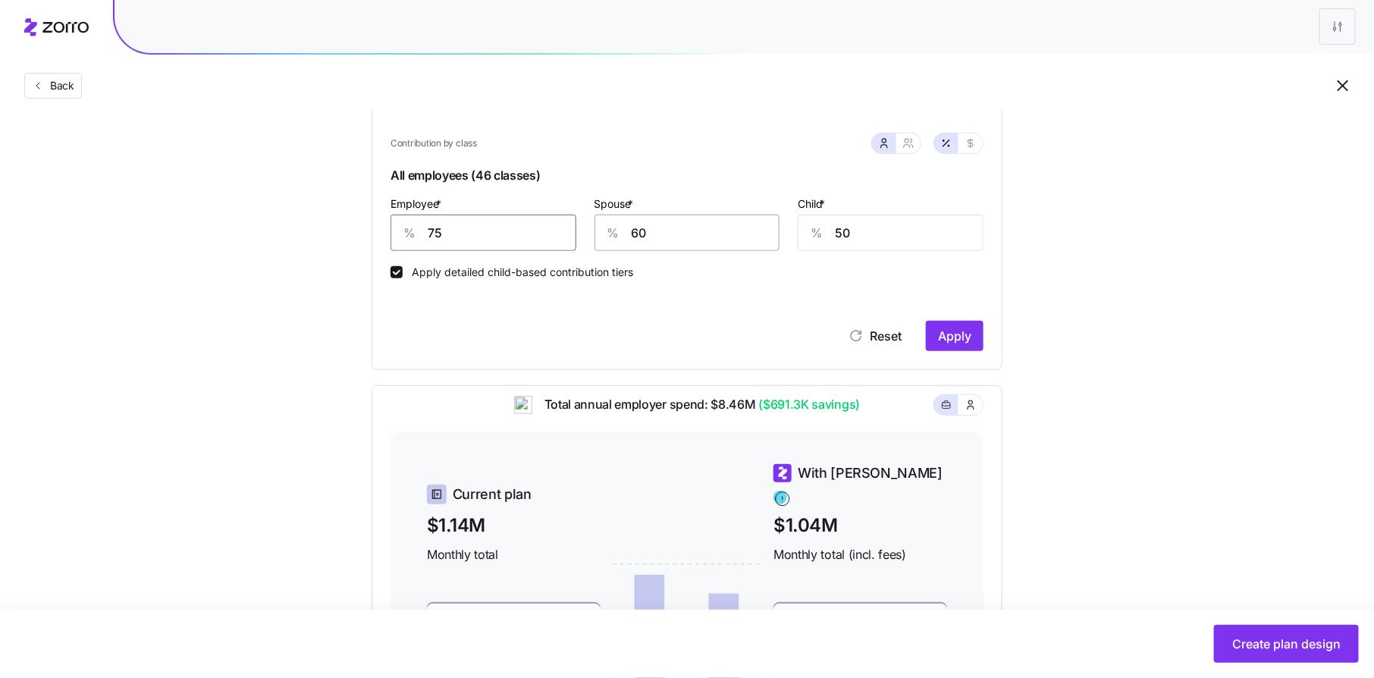
type input "75"
click at [684, 231] on input "60" at bounding box center [687, 233] width 186 height 36
click at [910, 145] on icon "button" at bounding box center [907, 146] width 6 height 3
type input "288"
type input "64"
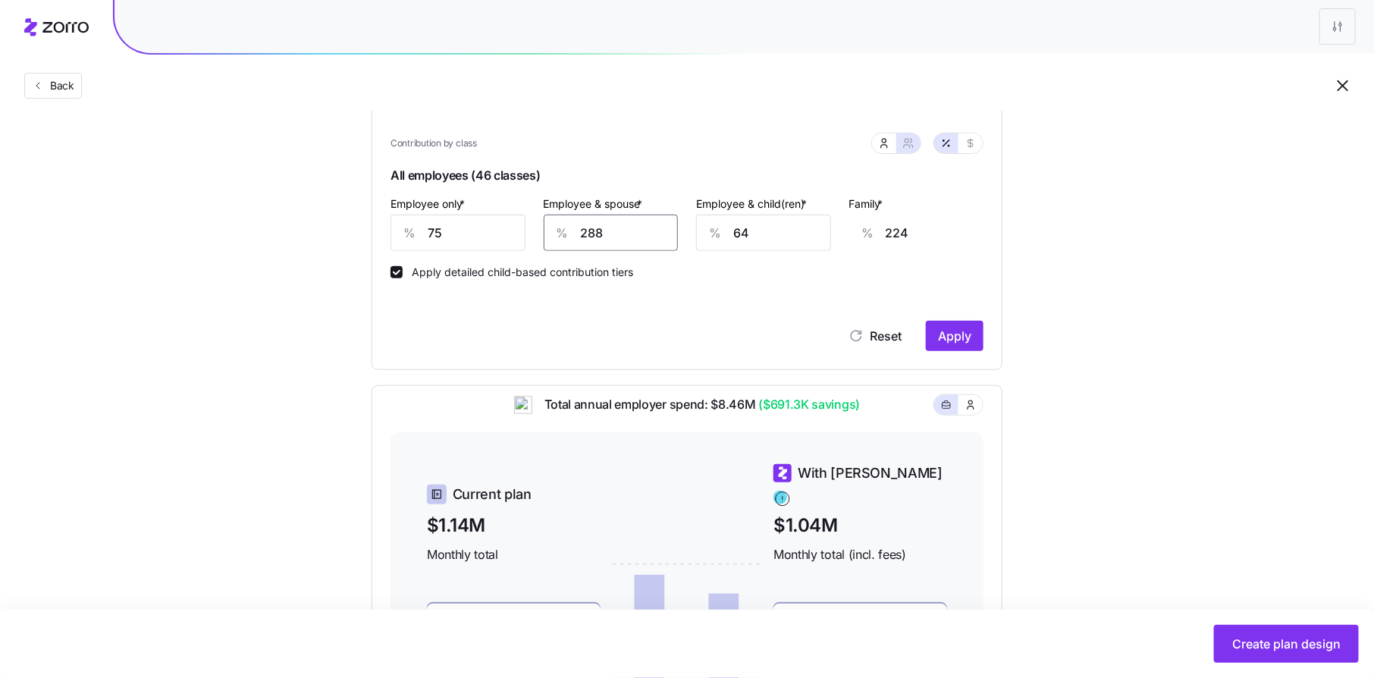
click at [608, 225] on input "288" at bounding box center [611, 233] width 135 height 36
type input "5"
type input "17"
type input "50"
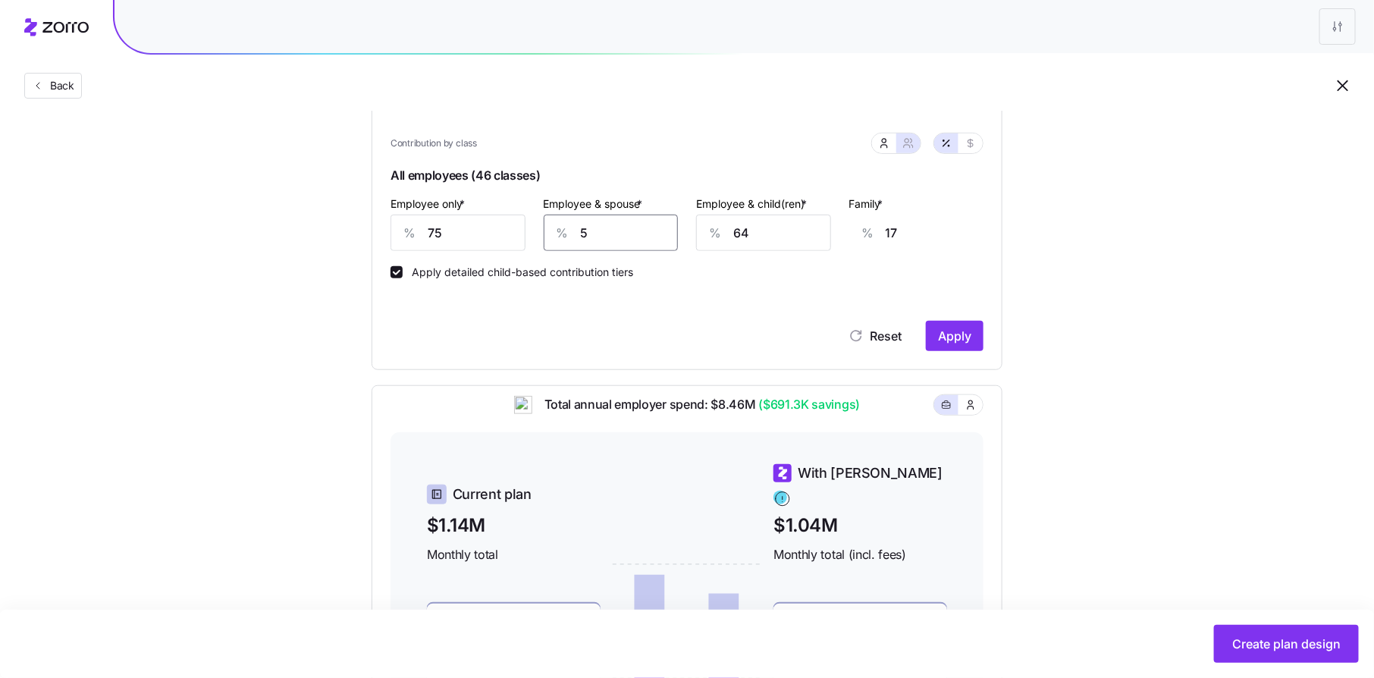
type input "50"
click at [976, 146] on icon "button" at bounding box center [970, 143] width 12 height 12
type input "450"
type input "600"
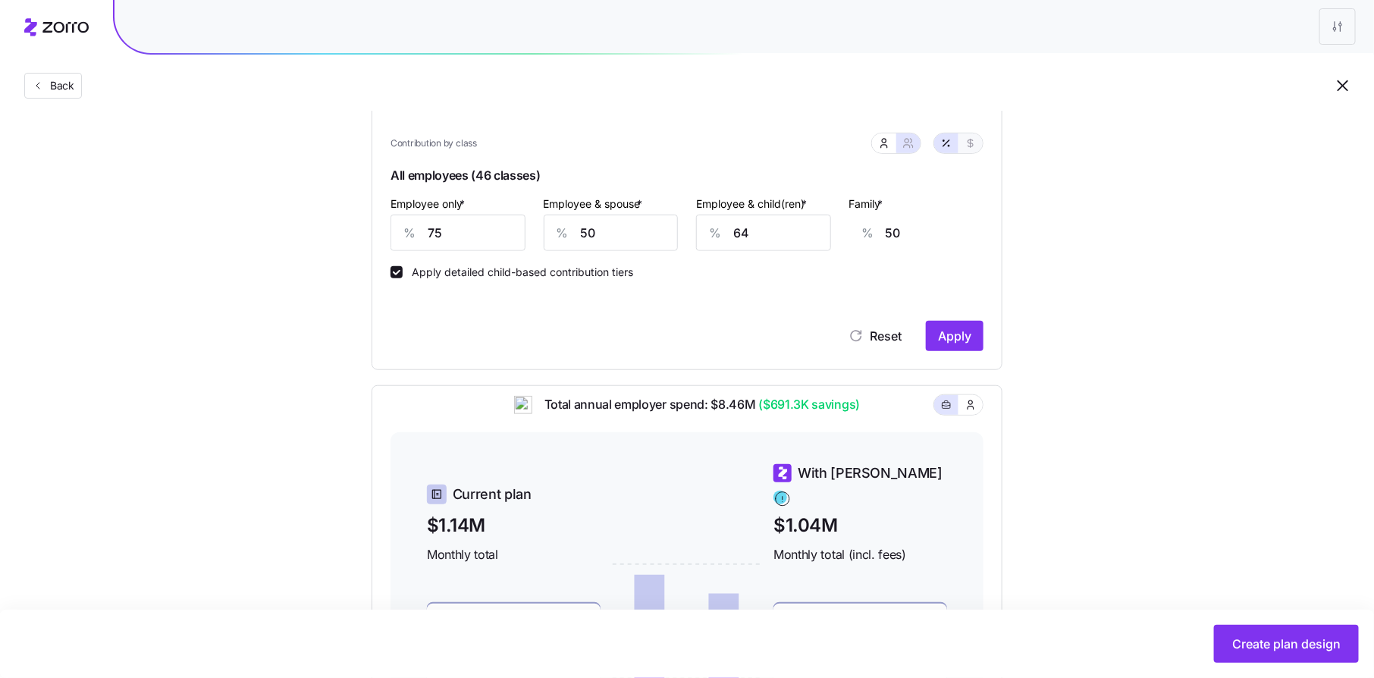
type input "670"
type input "821"
drag, startPoint x: 634, startPoint y: 236, endPoint x: 547, endPoint y: 236, distance: 87.2
click at [547, 236] on div "$ 600" at bounding box center [611, 233] width 135 height 36
type input "4"
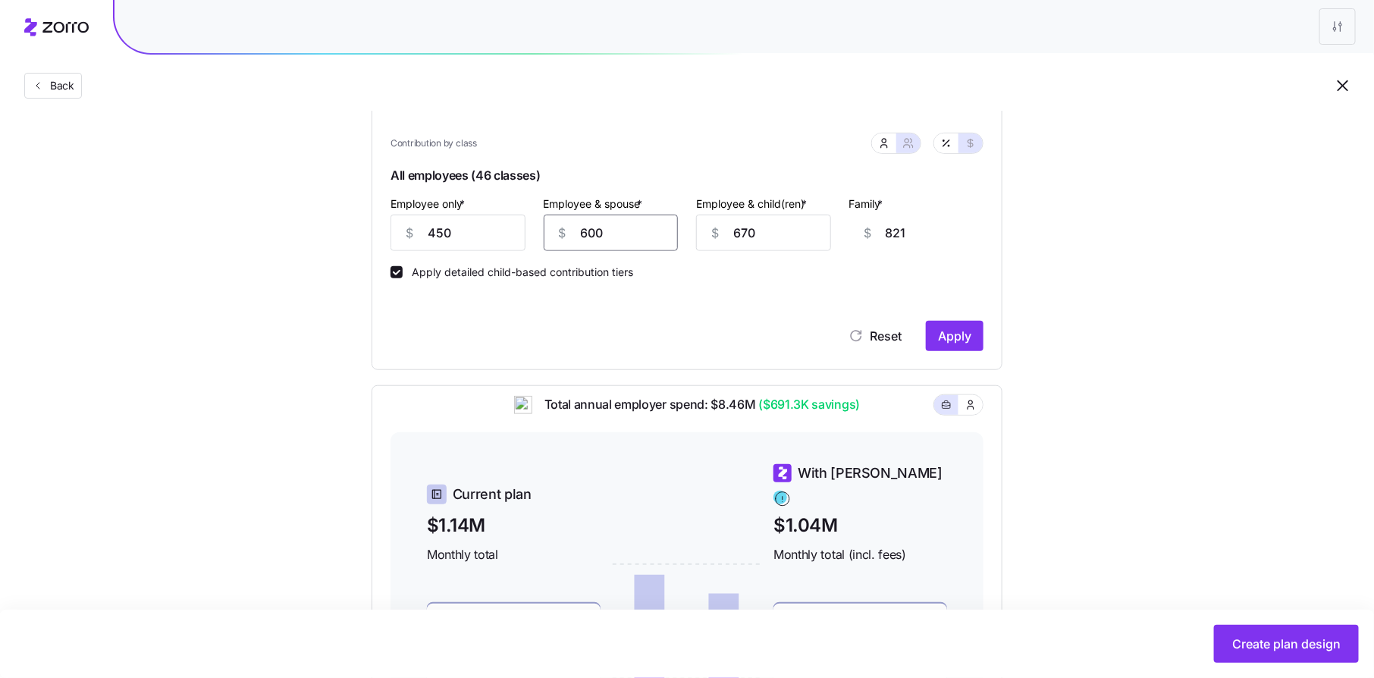
type input "224"
type input "45"
type input "265"
type input "450"
type input "670"
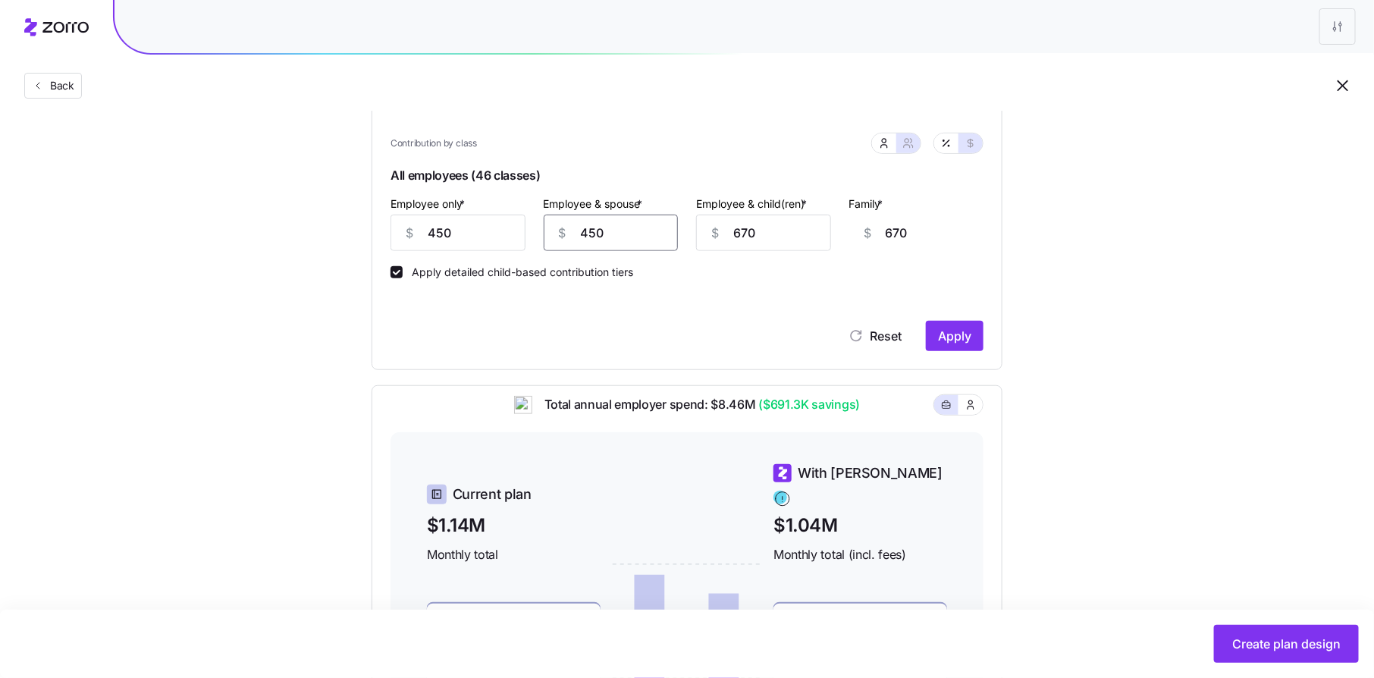
type input "450"
type input "4"
type input "45"
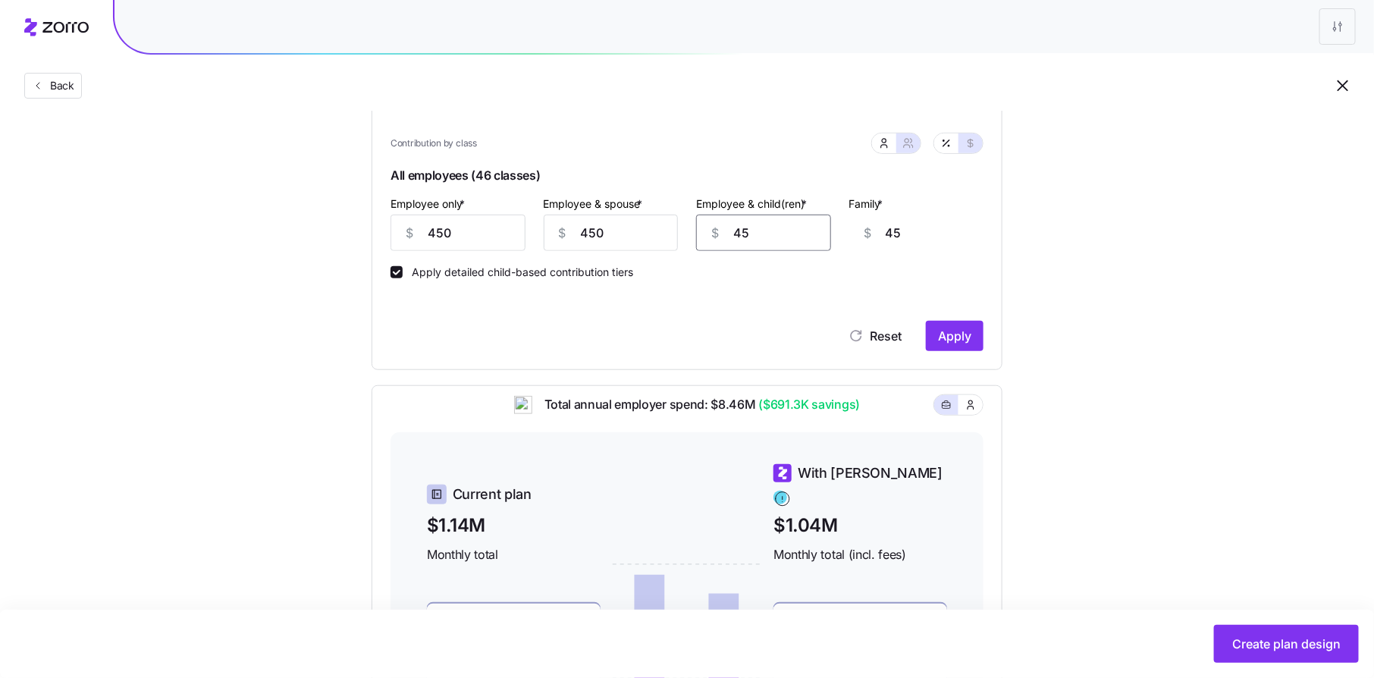
type input "450"
click at [956, 337] on span "Apply" at bounding box center [954, 336] width 33 height 18
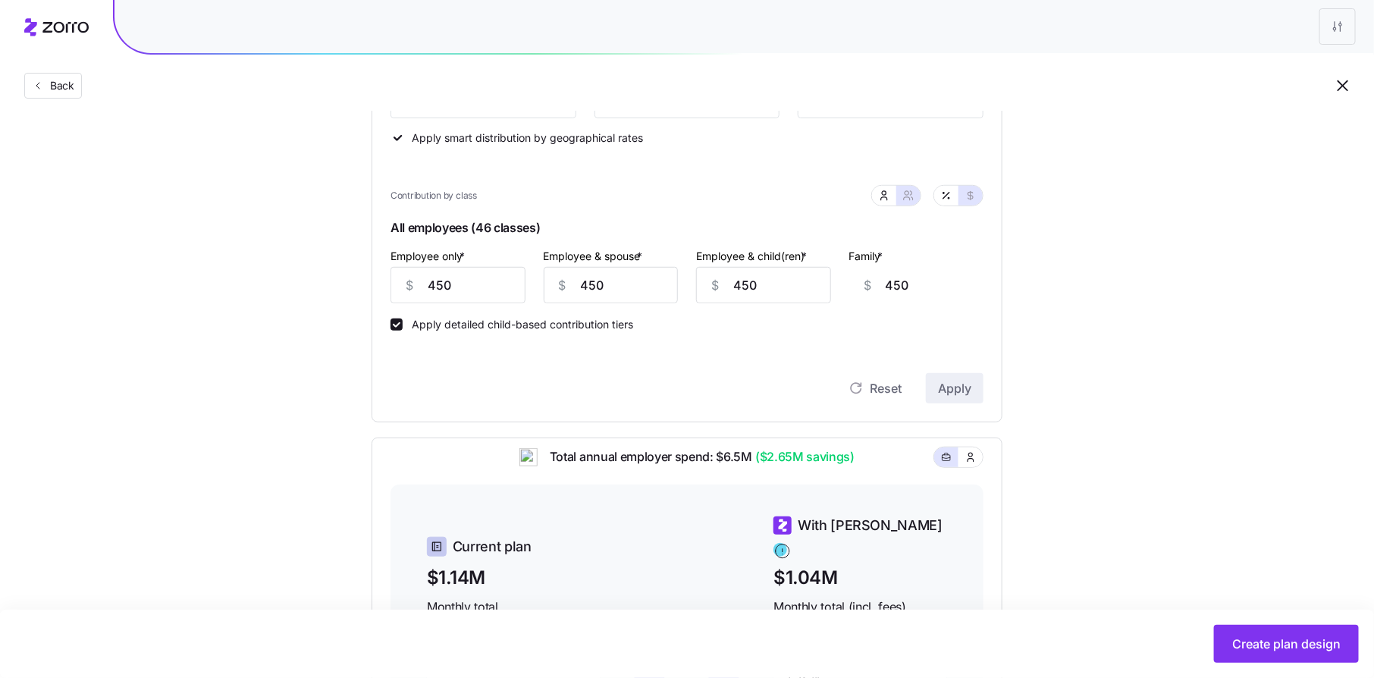
scroll to position [302, 0]
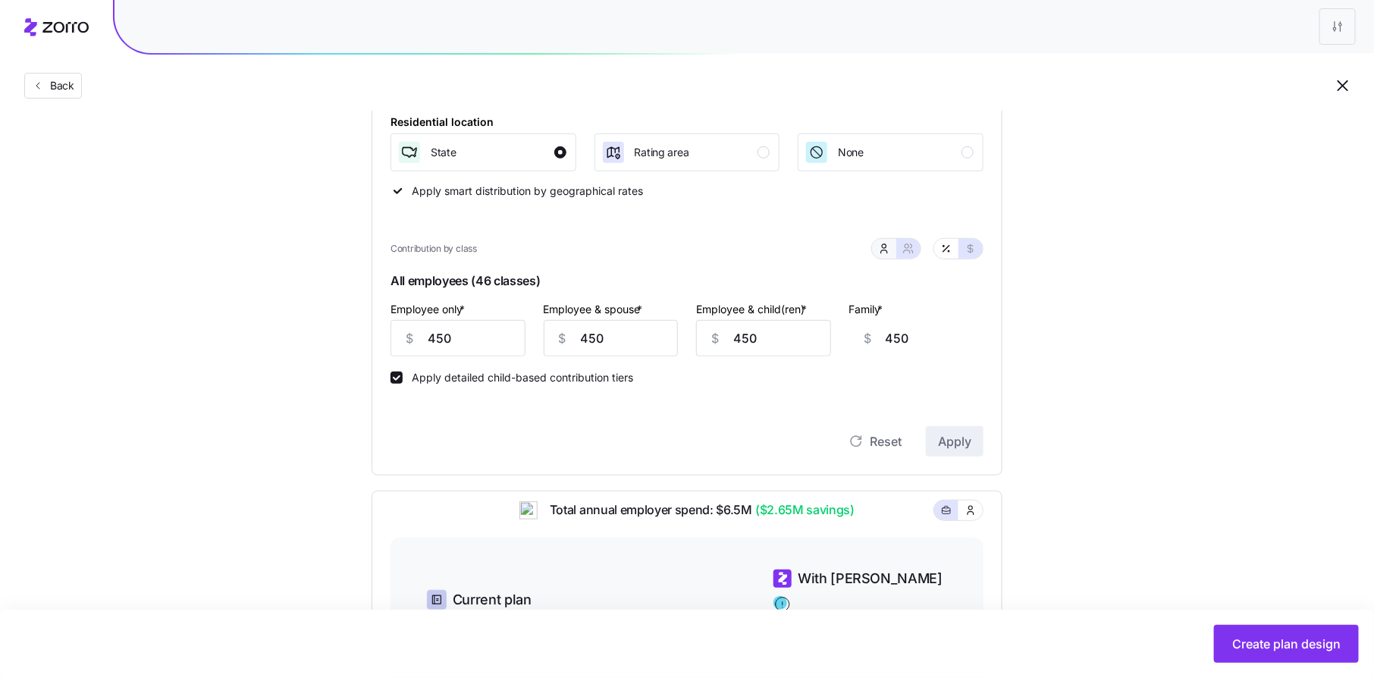
click at [892, 253] on button "button" at bounding box center [884, 249] width 24 height 20
type input "0"
click at [688, 333] on input "0" at bounding box center [687, 338] width 186 height 36
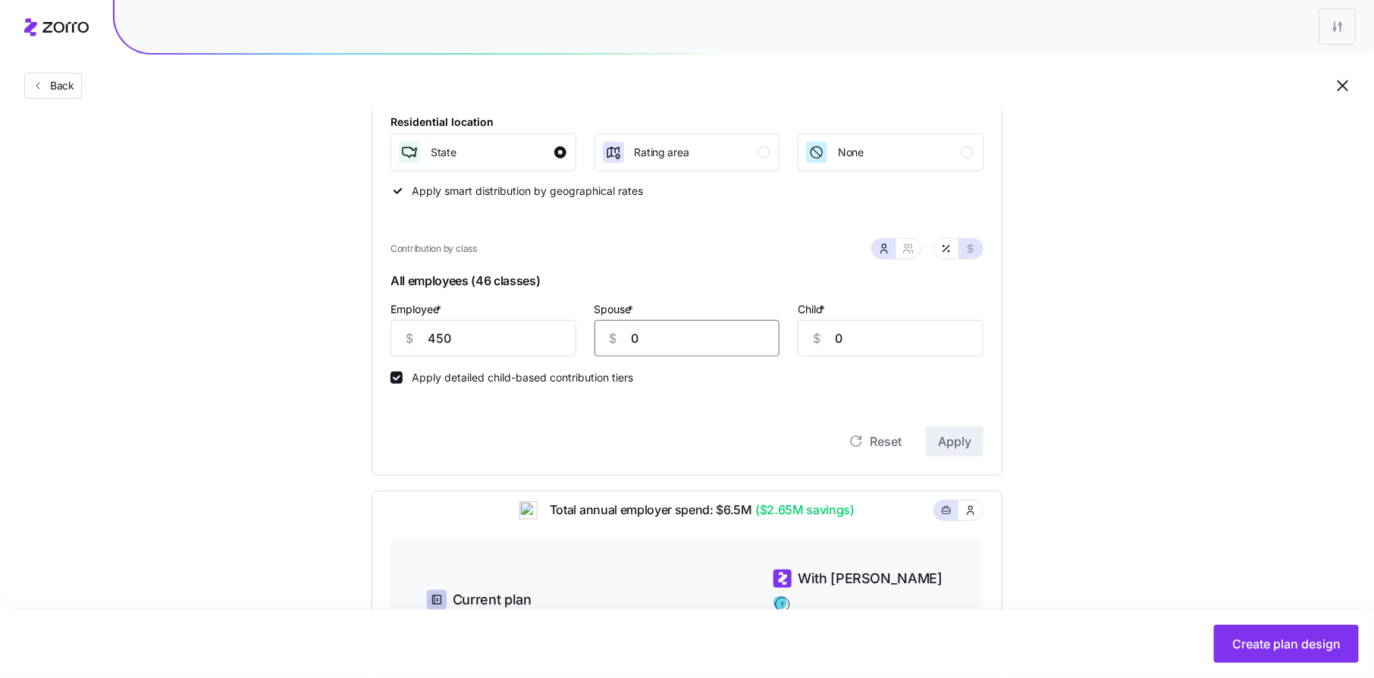
click at [688, 333] on input "0" at bounding box center [687, 338] width 186 height 36
type input "450"
click at [962, 439] on span "Apply" at bounding box center [954, 441] width 33 height 18
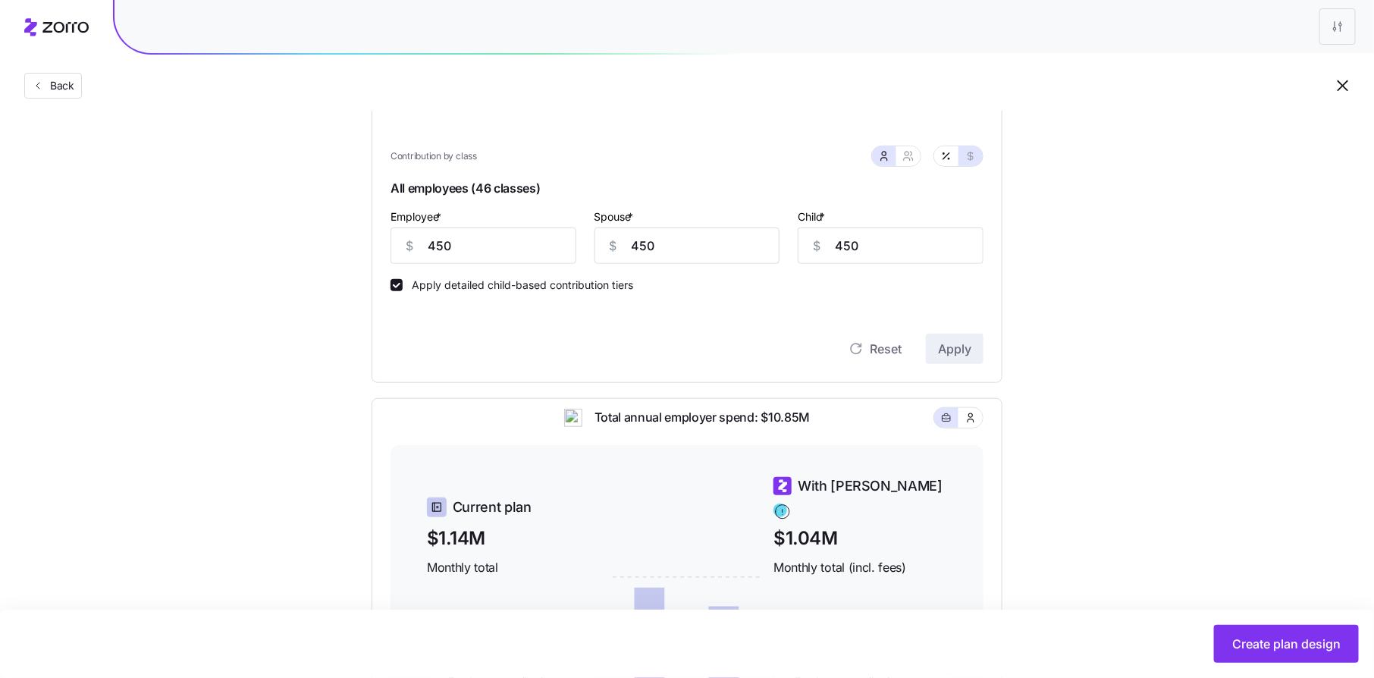
scroll to position [390, 0]
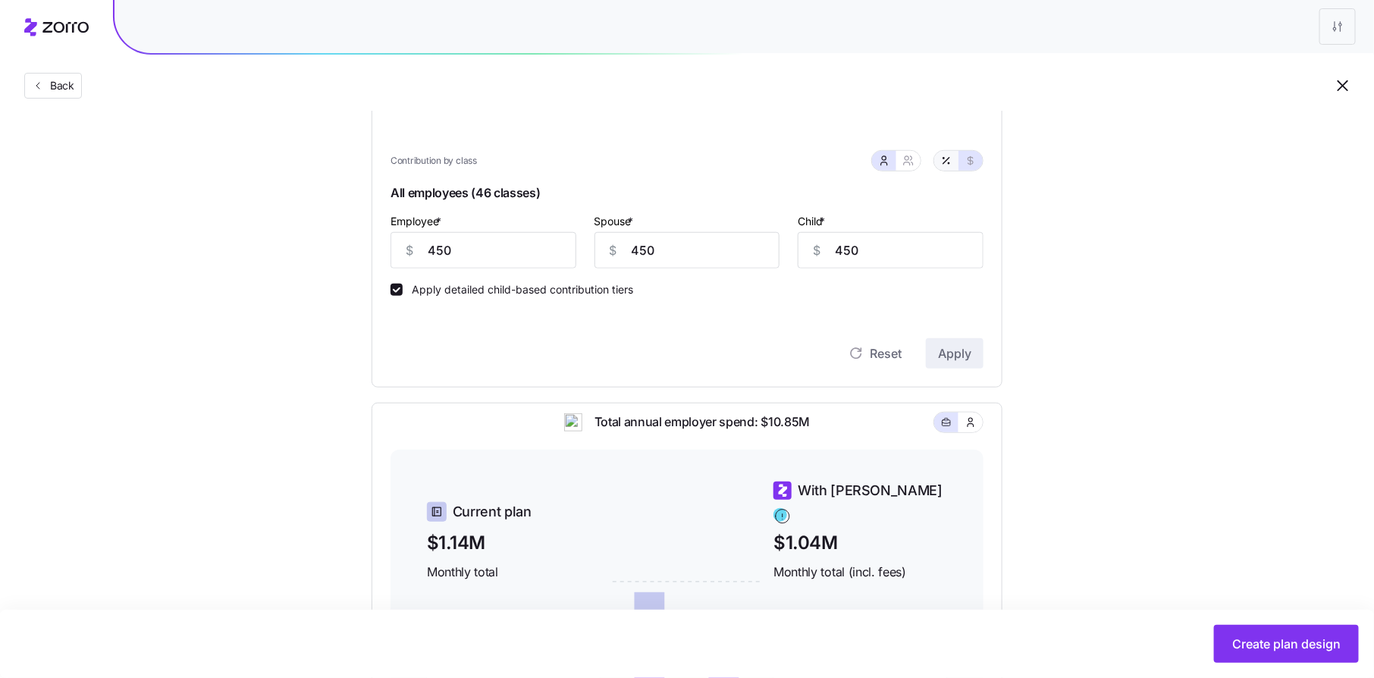
click at [949, 167] on button "button" at bounding box center [946, 161] width 24 height 20
type input "75"
type input "163"
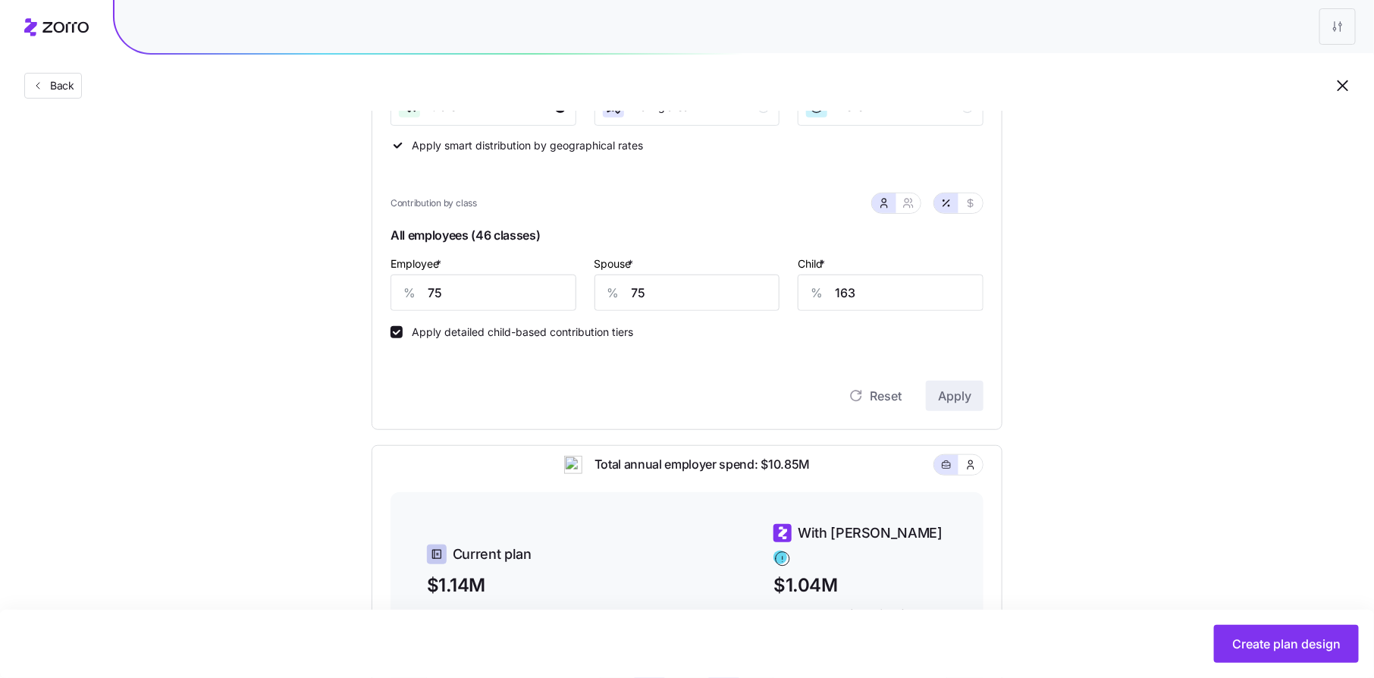
scroll to position [346, 0]
click at [978, 207] on button "button" at bounding box center [970, 206] width 24 height 20
type input "450"
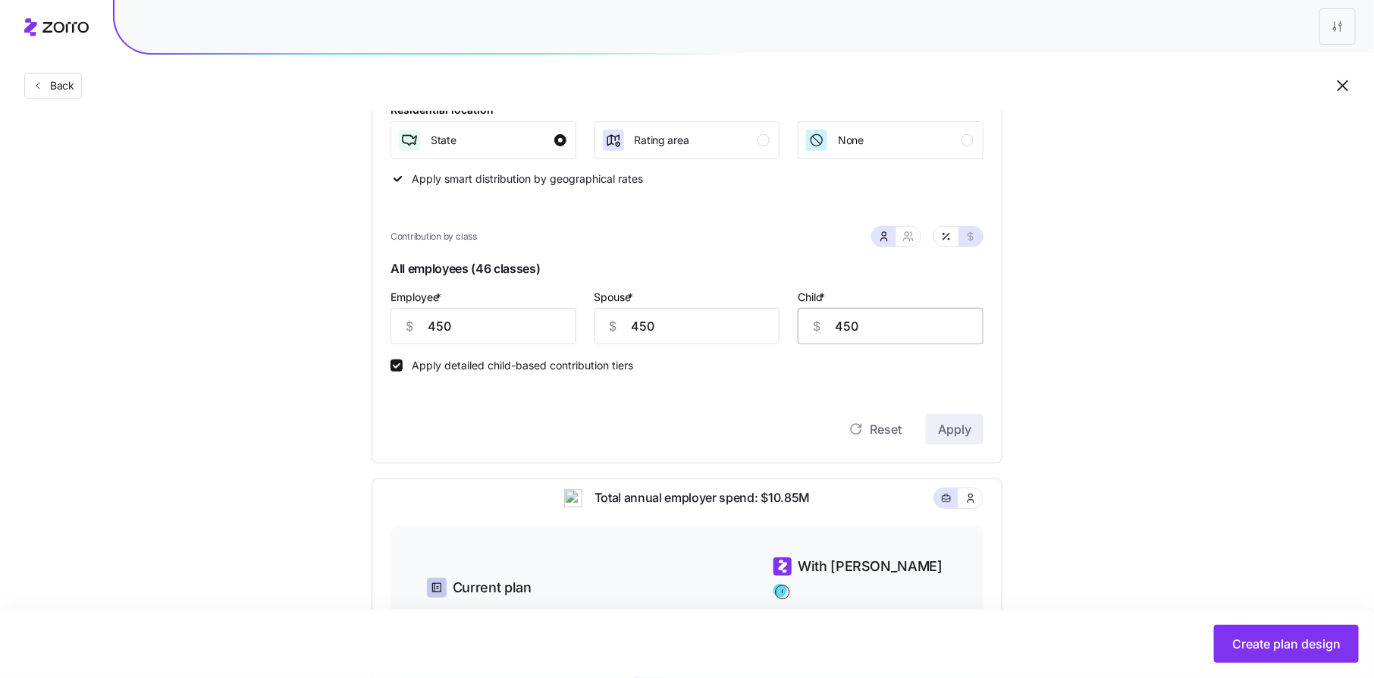
scroll to position [313, 0]
click at [951, 240] on icon "button" at bounding box center [946, 238] width 12 height 12
type input "75"
click at [905, 241] on icon "button" at bounding box center [908, 238] width 12 height 12
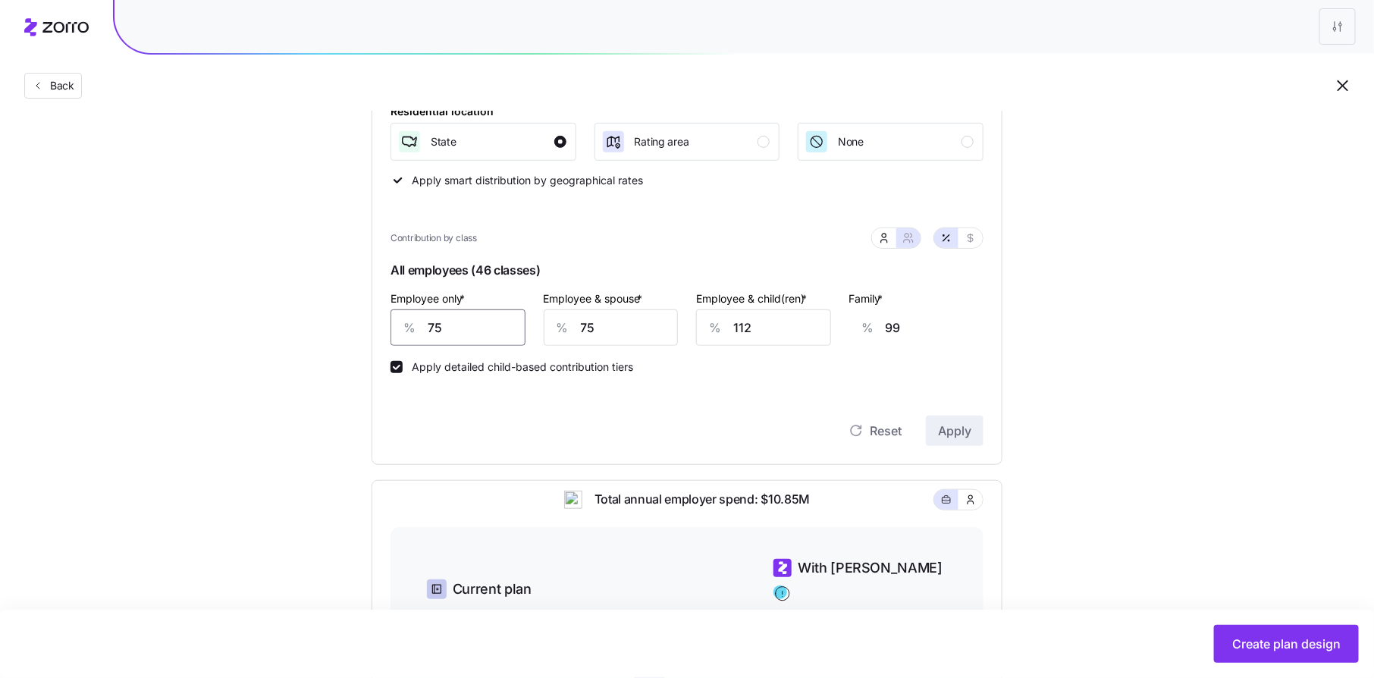
click at [486, 325] on input "75" at bounding box center [457, 327] width 135 height 36
click at [616, 329] on input "75" at bounding box center [611, 327] width 135 height 36
click at [793, 316] on input "112" at bounding box center [763, 327] width 135 height 36
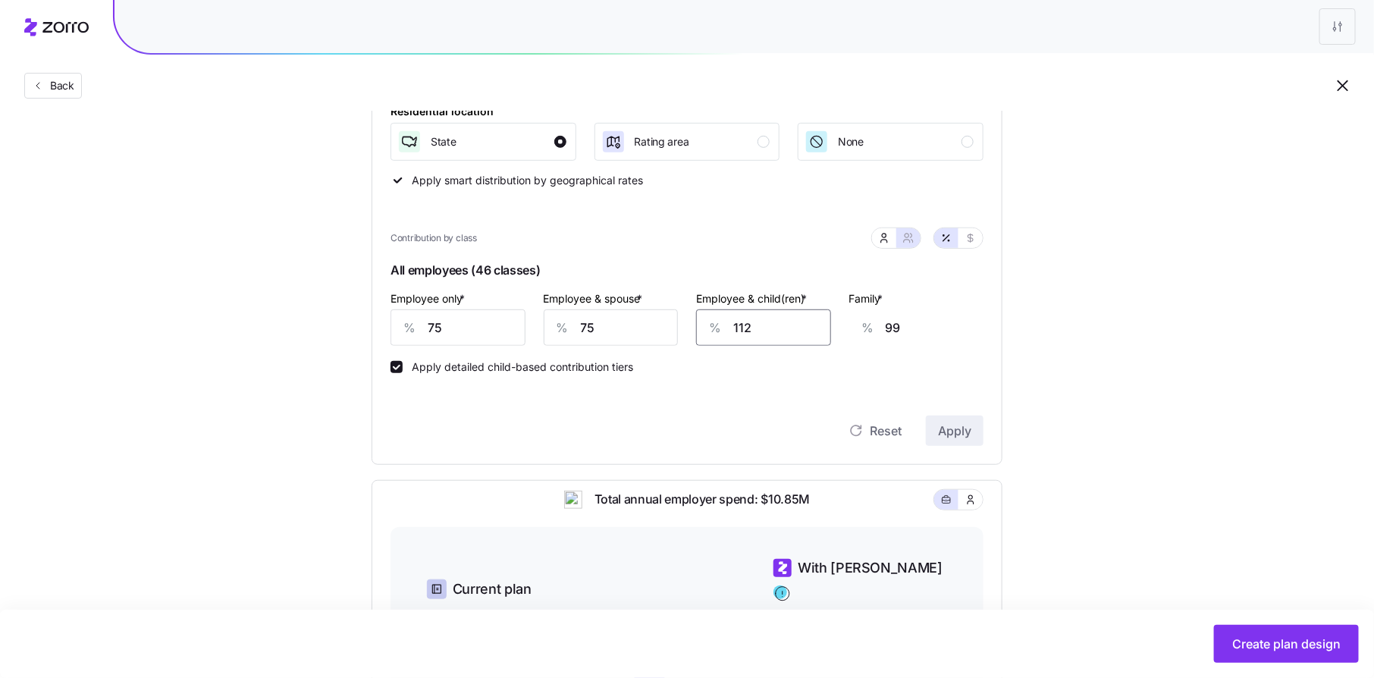
click at [793, 316] on input "112" at bounding box center [763, 327] width 135 height 36
click at [886, 240] on icon "button" at bounding box center [884, 238] width 12 height 12
click at [876, 322] on input "163" at bounding box center [890, 327] width 186 height 36
type input "75"
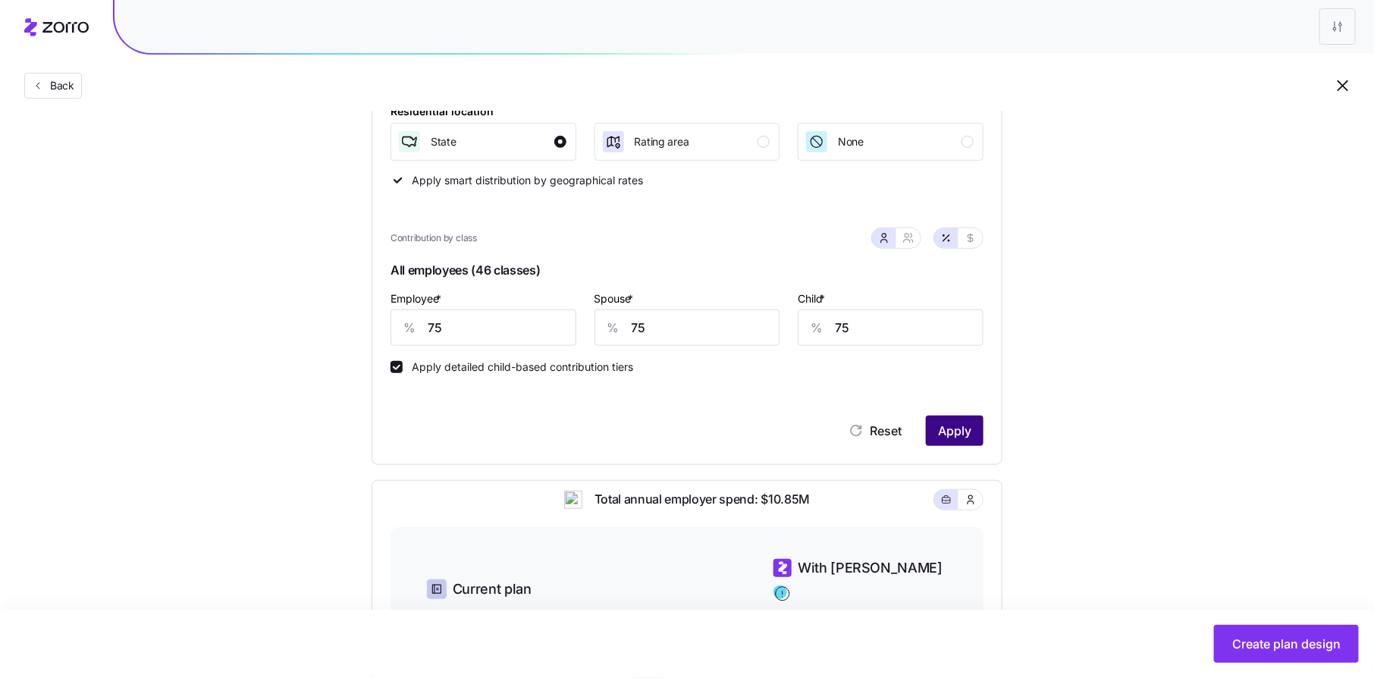
click at [971, 432] on span "Apply" at bounding box center [954, 430] width 33 height 18
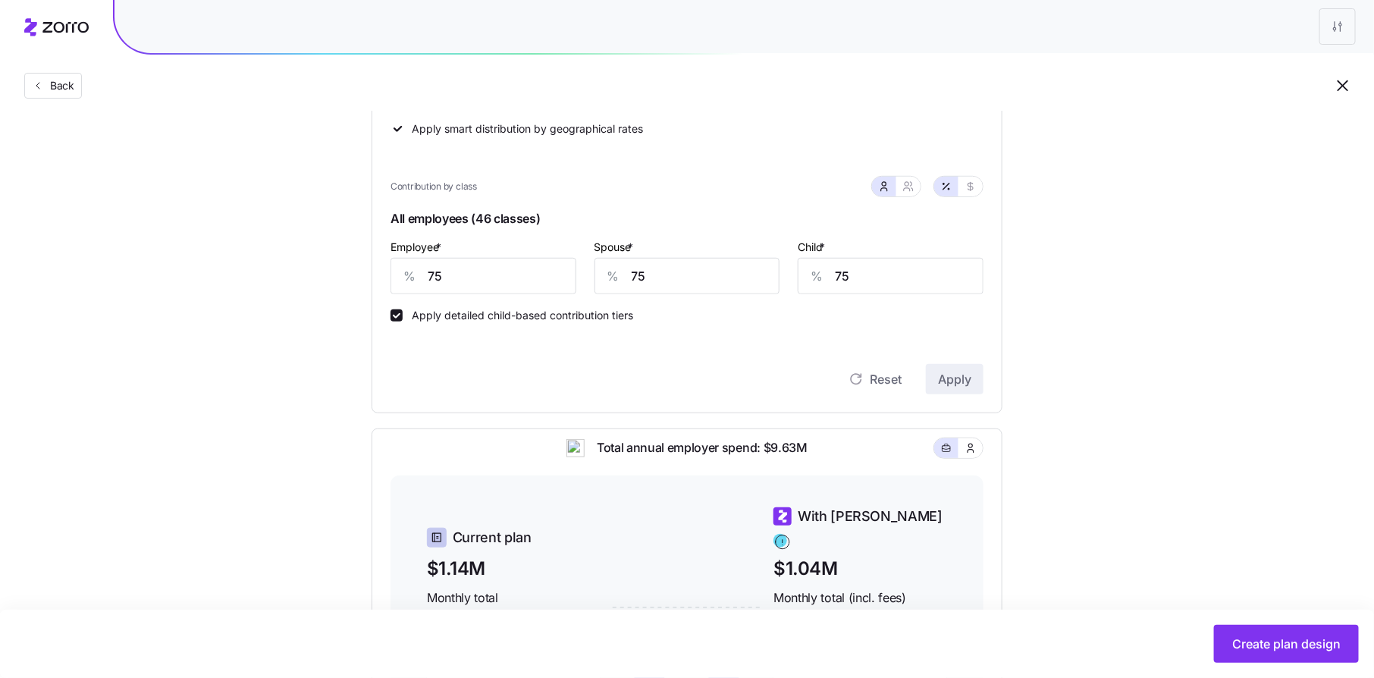
scroll to position [364, 0]
click at [964, 187] on button "button" at bounding box center [970, 187] width 24 height 20
type input "450"
type input "206"
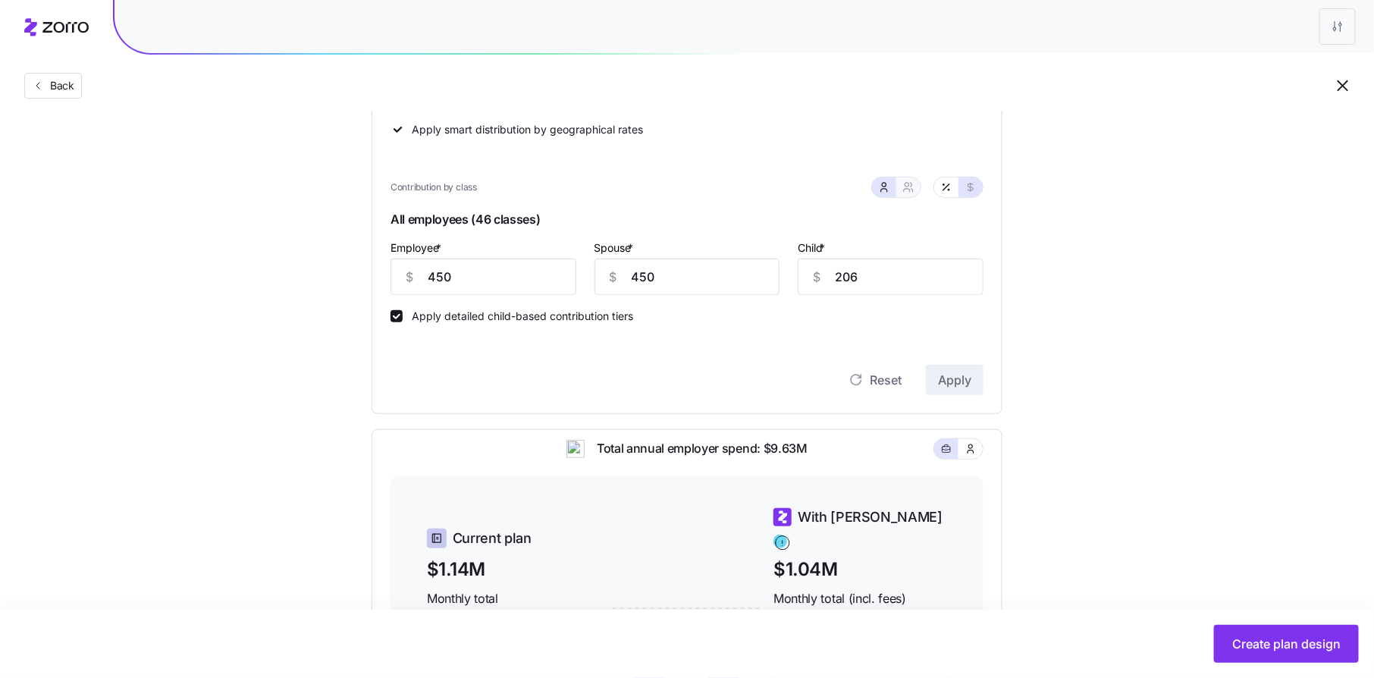
click at [916, 186] on button "button" at bounding box center [908, 187] width 24 height 20
type input "900"
type input "781"
click at [892, 185] on button "button" at bounding box center [884, 187] width 24 height 20
type input "450"
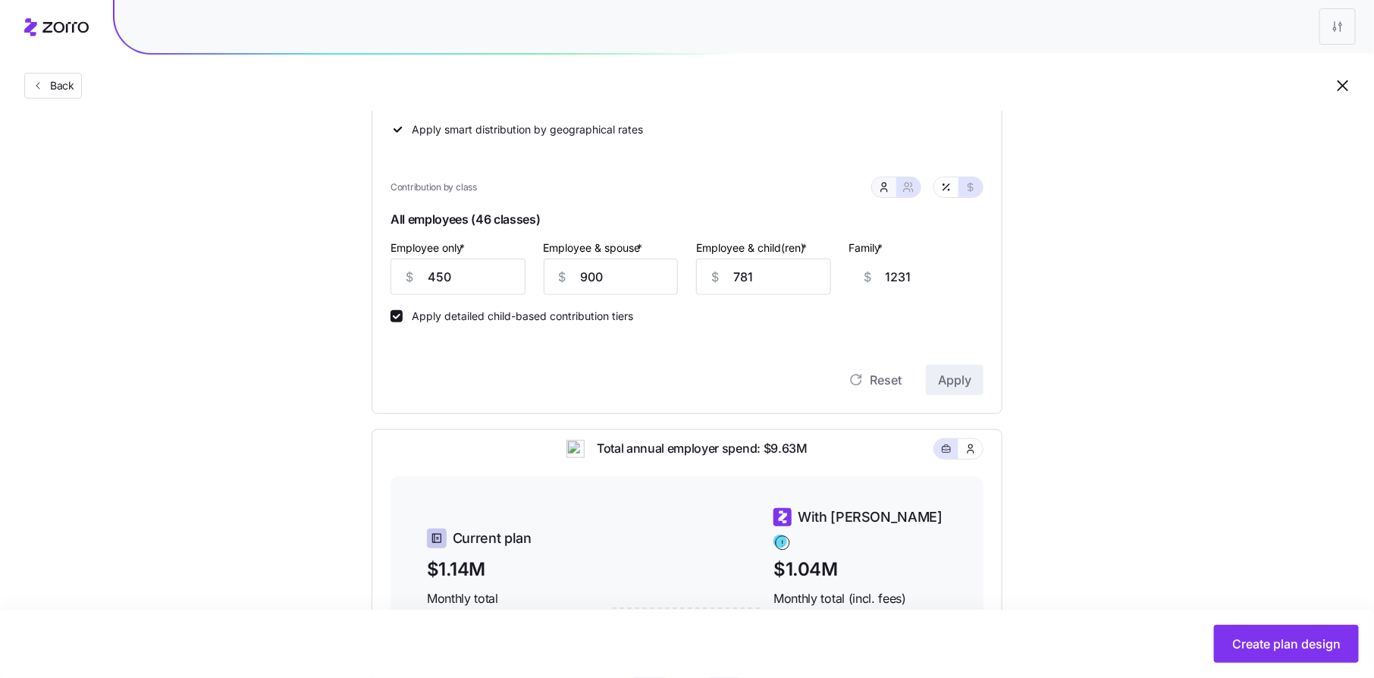
type input "206"
click at [952, 191] on span "button" at bounding box center [946, 187] width 12 height 12
type input "75"
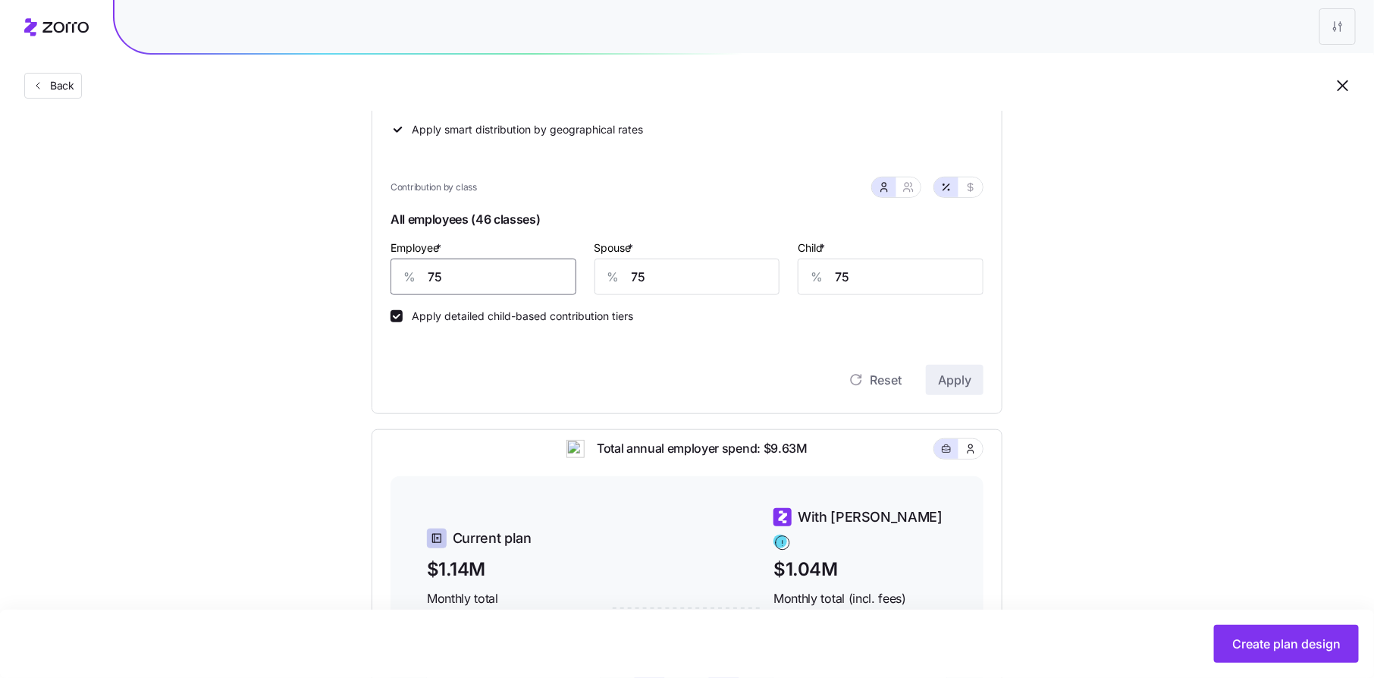
click at [516, 277] on input "75" at bounding box center [483, 277] width 186 height 36
type input "70"
click at [675, 276] on input "75" at bounding box center [687, 277] width 186 height 36
click at [675, 276] on input "600" at bounding box center [687, 277] width 186 height 36
type input "60"
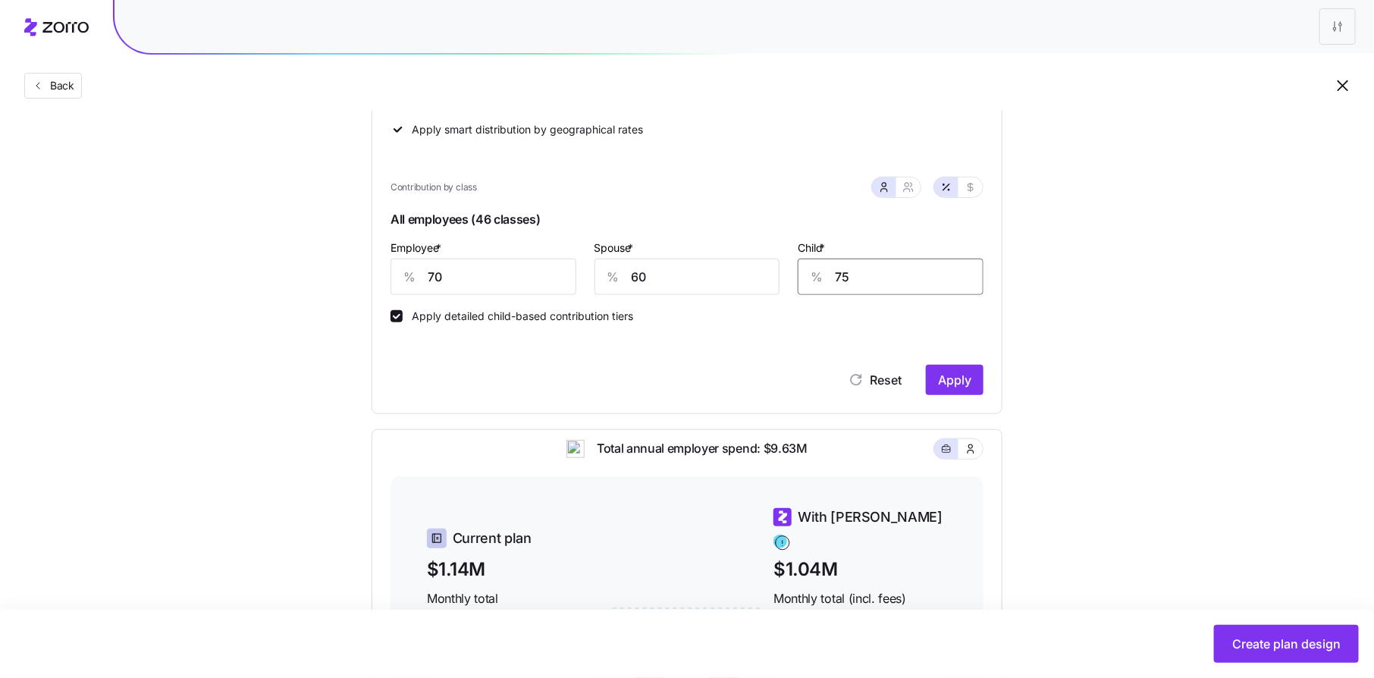
click at [860, 284] on input "75" at bounding box center [890, 277] width 186 height 36
type input "60"
click at [973, 386] on button "Apply" at bounding box center [955, 380] width 58 height 30
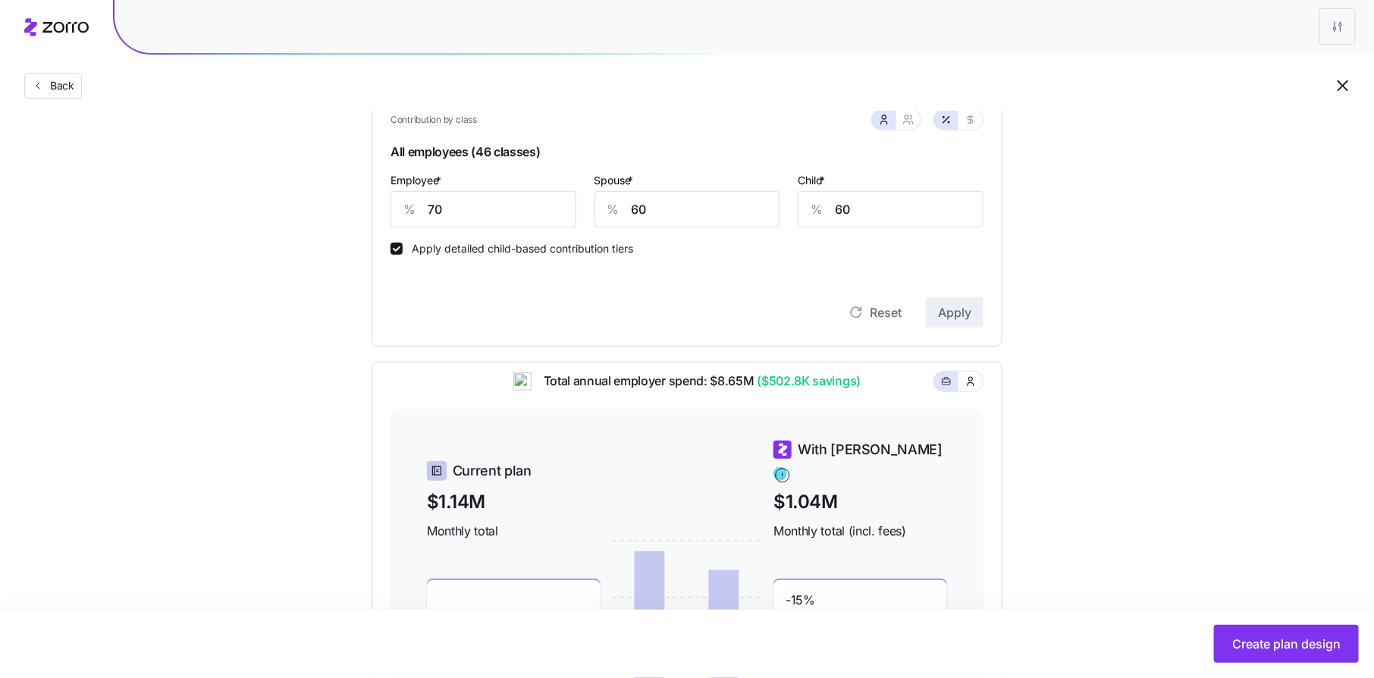
scroll to position [368, 0]
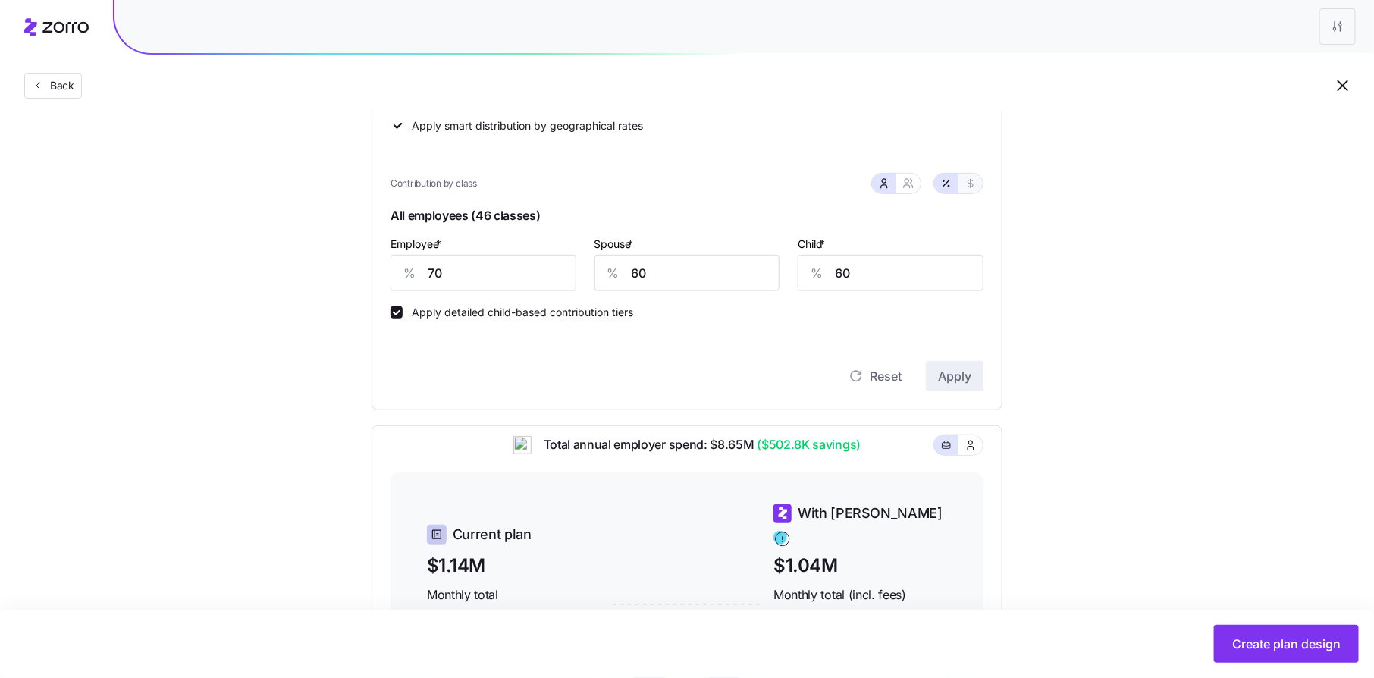
click at [969, 186] on icon "button" at bounding box center [970, 183] width 12 height 12
type input "420"
type input "360"
type input "165"
click at [908, 185] on icon "button" at bounding box center [908, 183] width 12 height 12
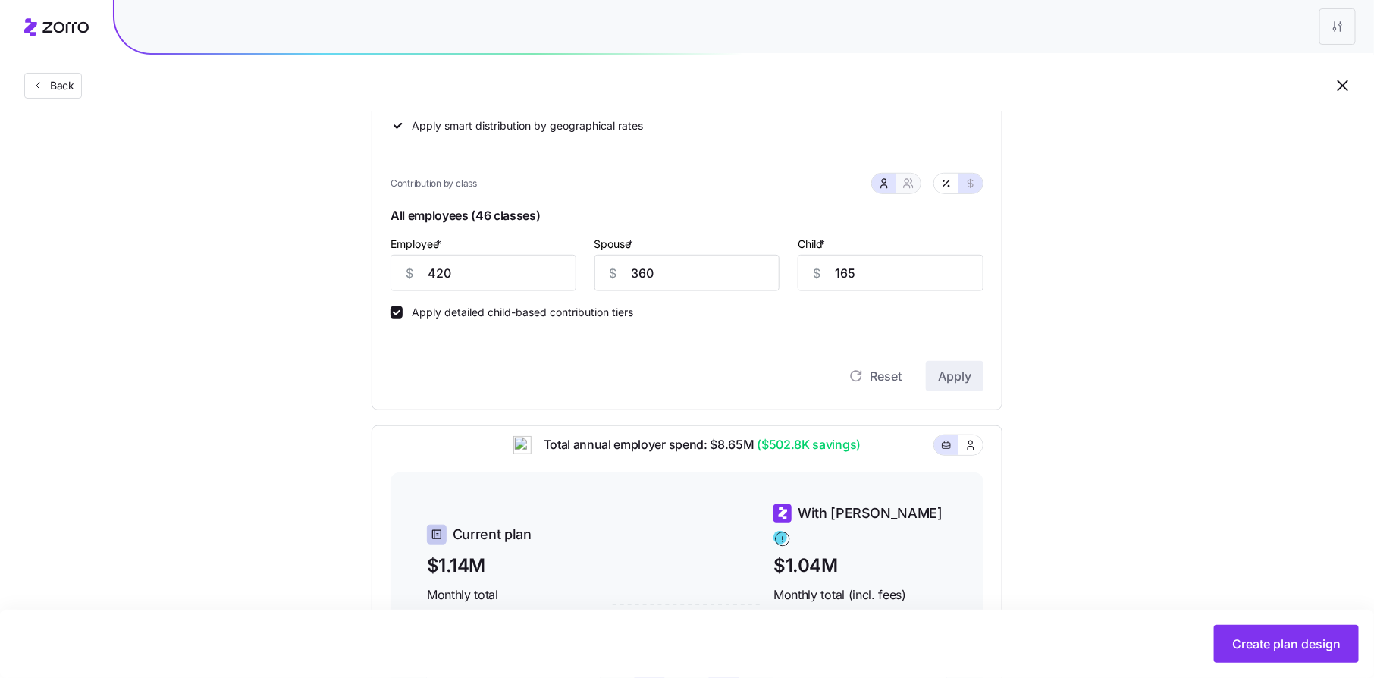
type input "780"
type input "684"
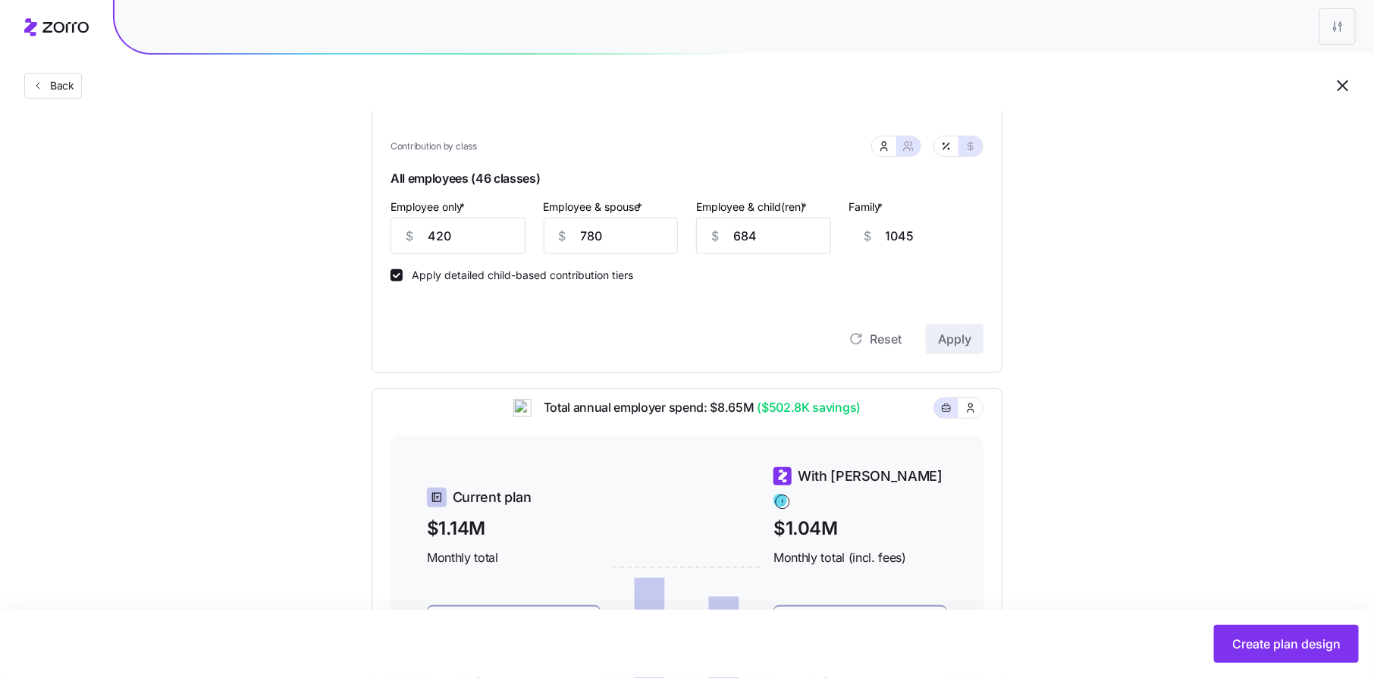
scroll to position [415, 0]
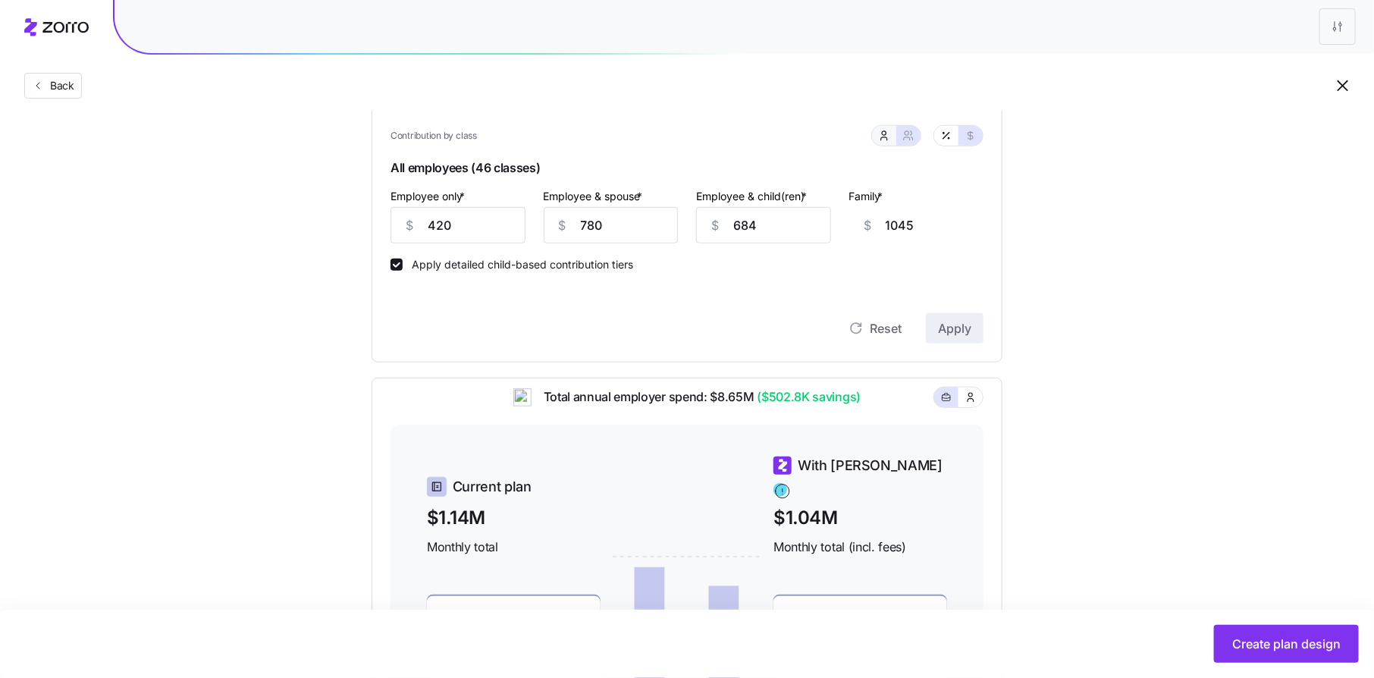
click at [885, 138] on icon "button" at bounding box center [884, 136] width 12 height 12
type input "360"
type input "165"
click at [952, 135] on button "button" at bounding box center [946, 136] width 12 height 12
type input "70"
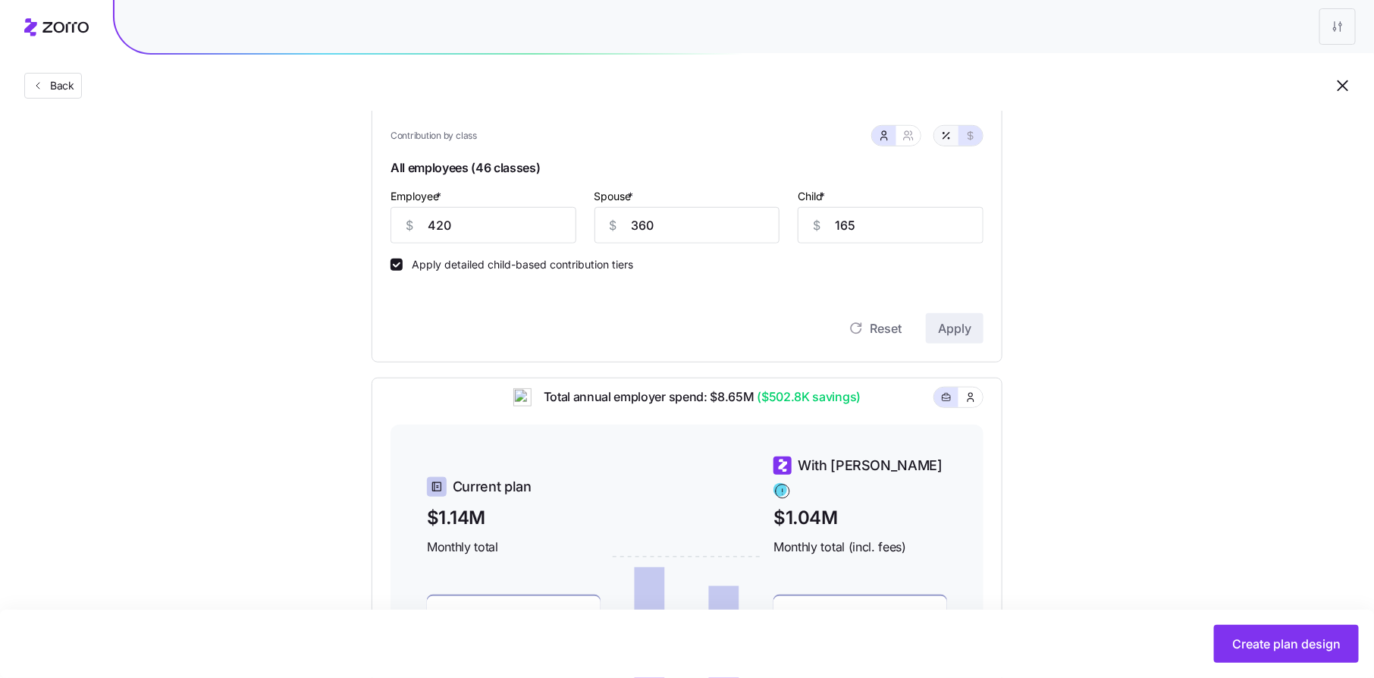
type input "60"
click at [531, 226] on input "70" at bounding box center [483, 225] width 186 height 36
type input "75"
click at [694, 221] on input "60" at bounding box center [687, 225] width 186 height 36
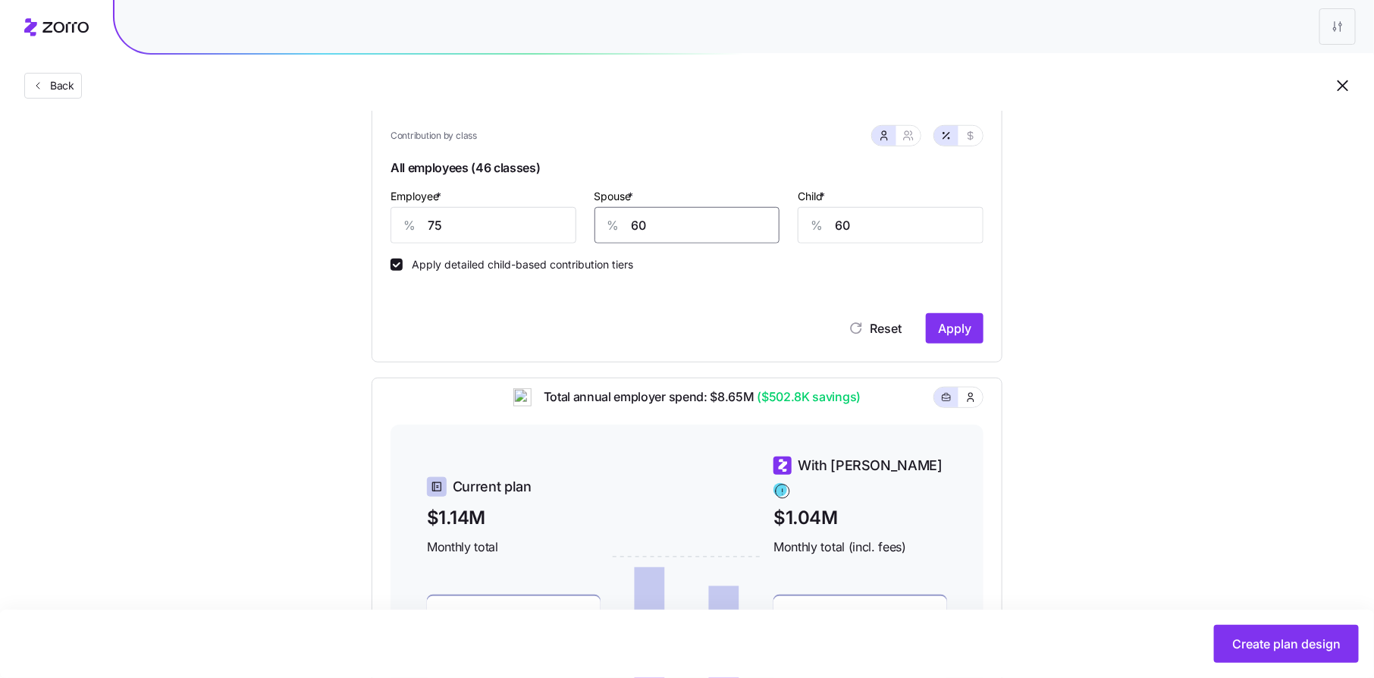
click at [697, 232] on input "60" at bounding box center [687, 225] width 186 height 36
type input "65"
click at [909, 215] on input "60" at bounding box center [890, 225] width 186 height 36
click at [948, 328] on span "Apply" at bounding box center [954, 328] width 33 height 18
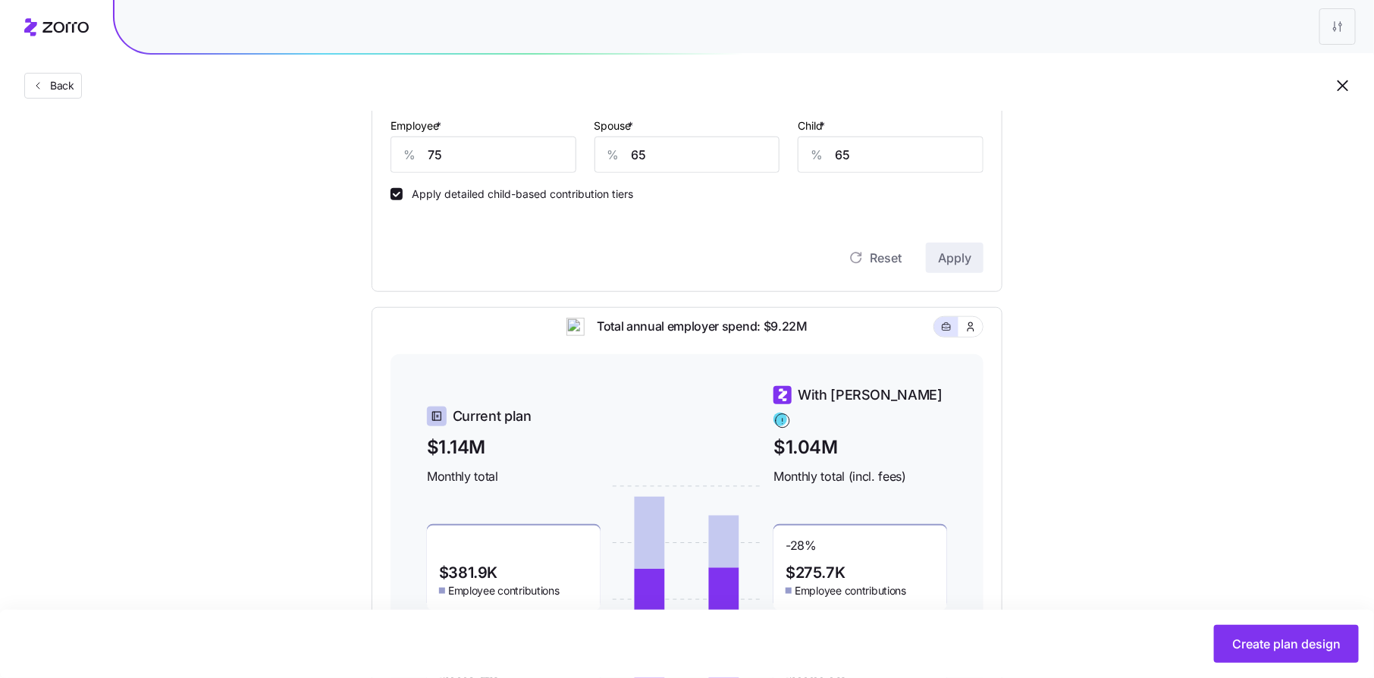
scroll to position [475, 0]
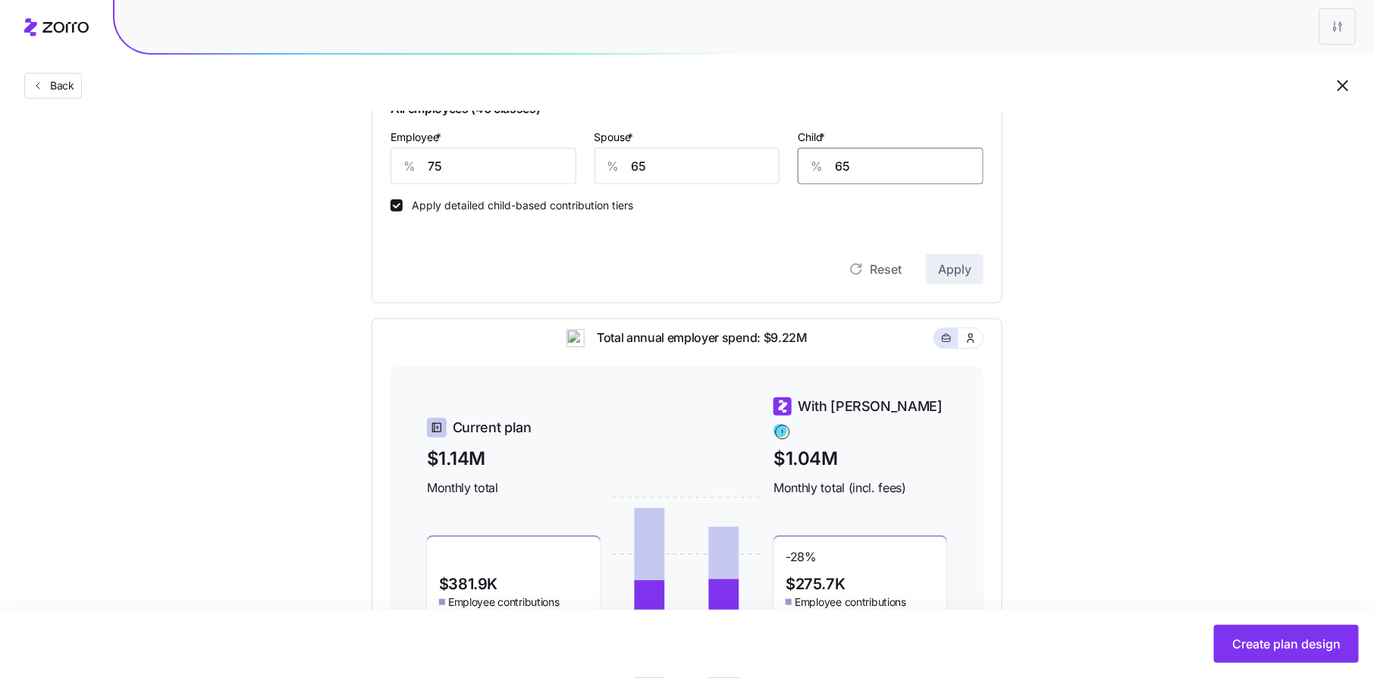
click at [868, 170] on input "65" at bounding box center [890, 166] width 186 height 36
click at [952, 267] on span "Apply" at bounding box center [954, 269] width 33 height 18
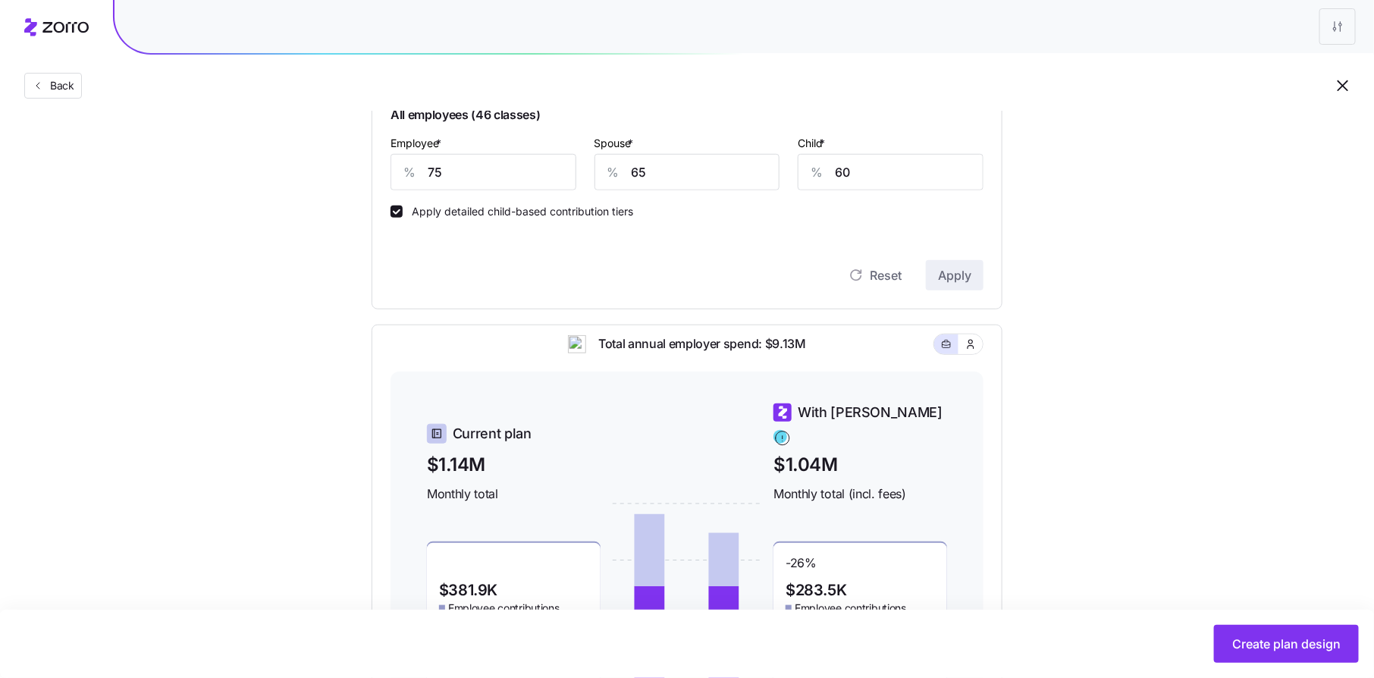
scroll to position [460, 0]
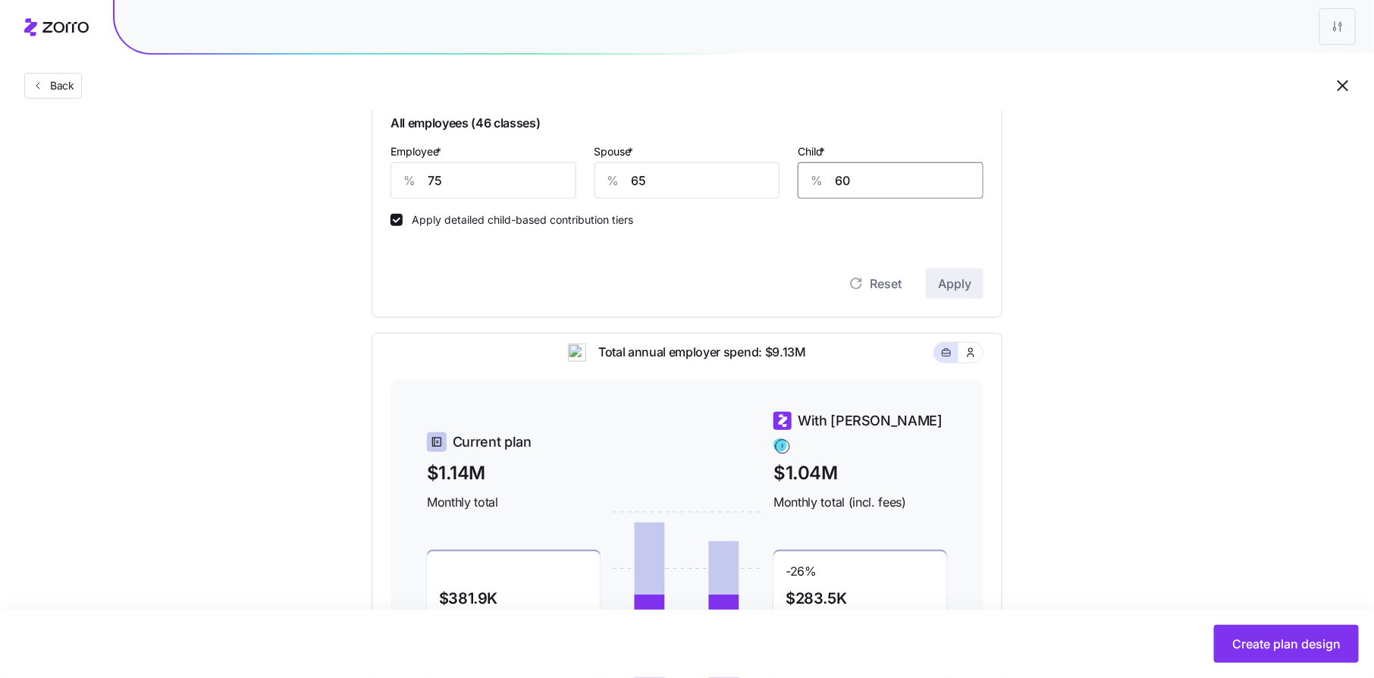
click at [870, 182] on input "60" at bounding box center [890, 180] width 186 height 36
type input "50"
click at [953, 282] on span "Apply" at bounding box center [954, 283] width 33 height 18
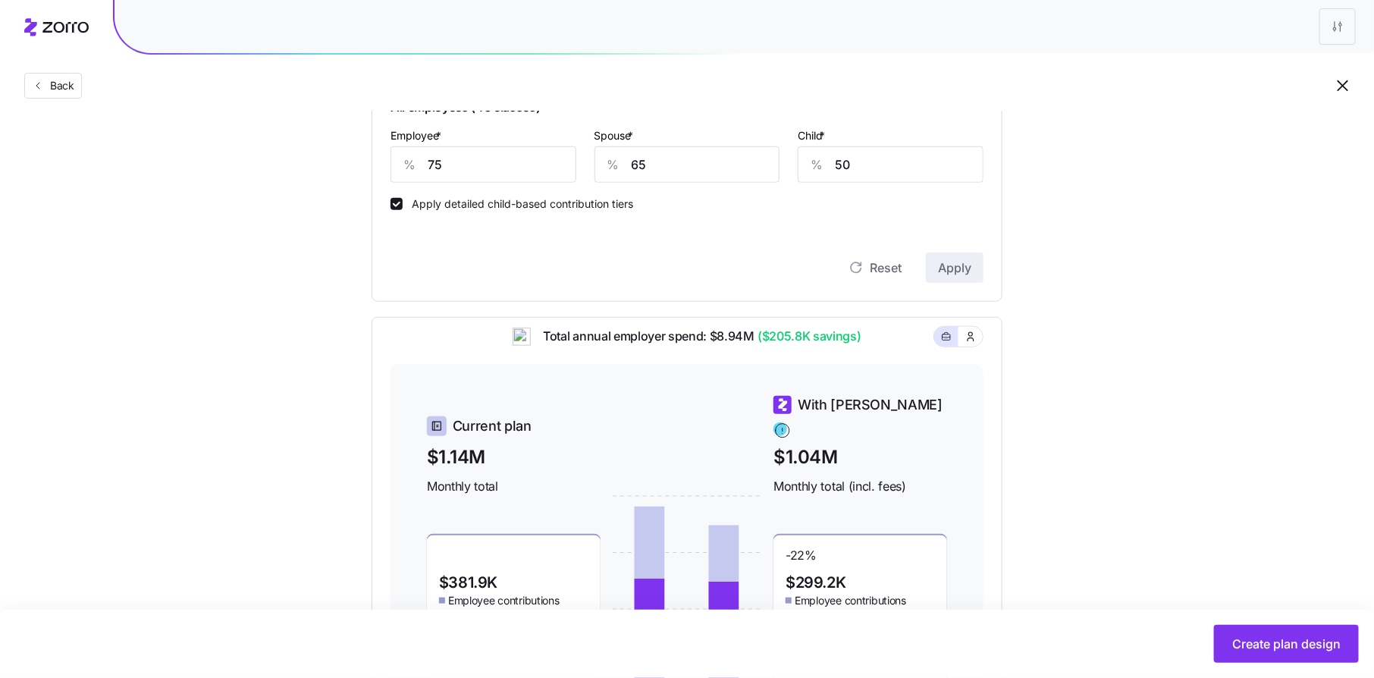
scroll to position [457, 0]
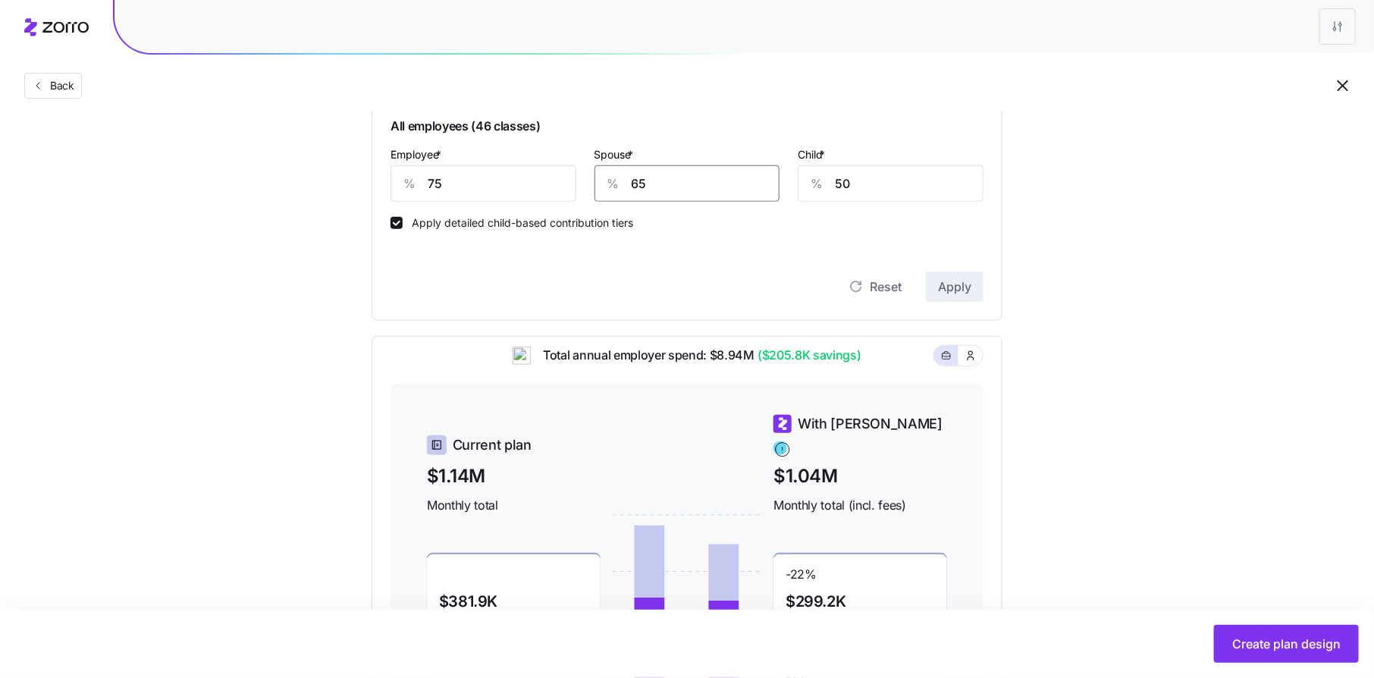
click at [705, 190] on input "65" at bounding box center [687, 183] width 186 height 36
click at [953, 279] on span "Apply" at bounding box center [954, 286] width 33 height 18
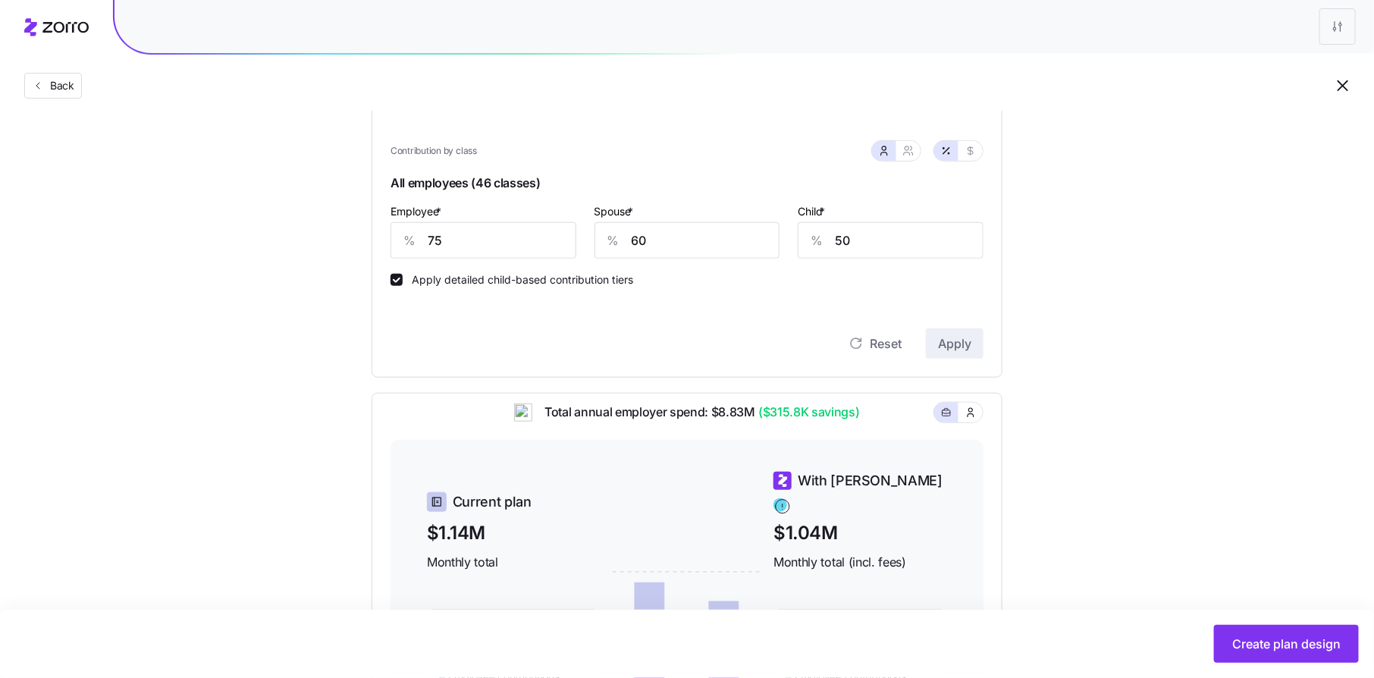
scroll to position [399, 0]
click at [663, 237] on input "60" at bounding box center [687, 242] width 186 height 36
type input "50"
click at [970, 345] on span "Apply" at bounding box center [954, 345] width 33 height 18
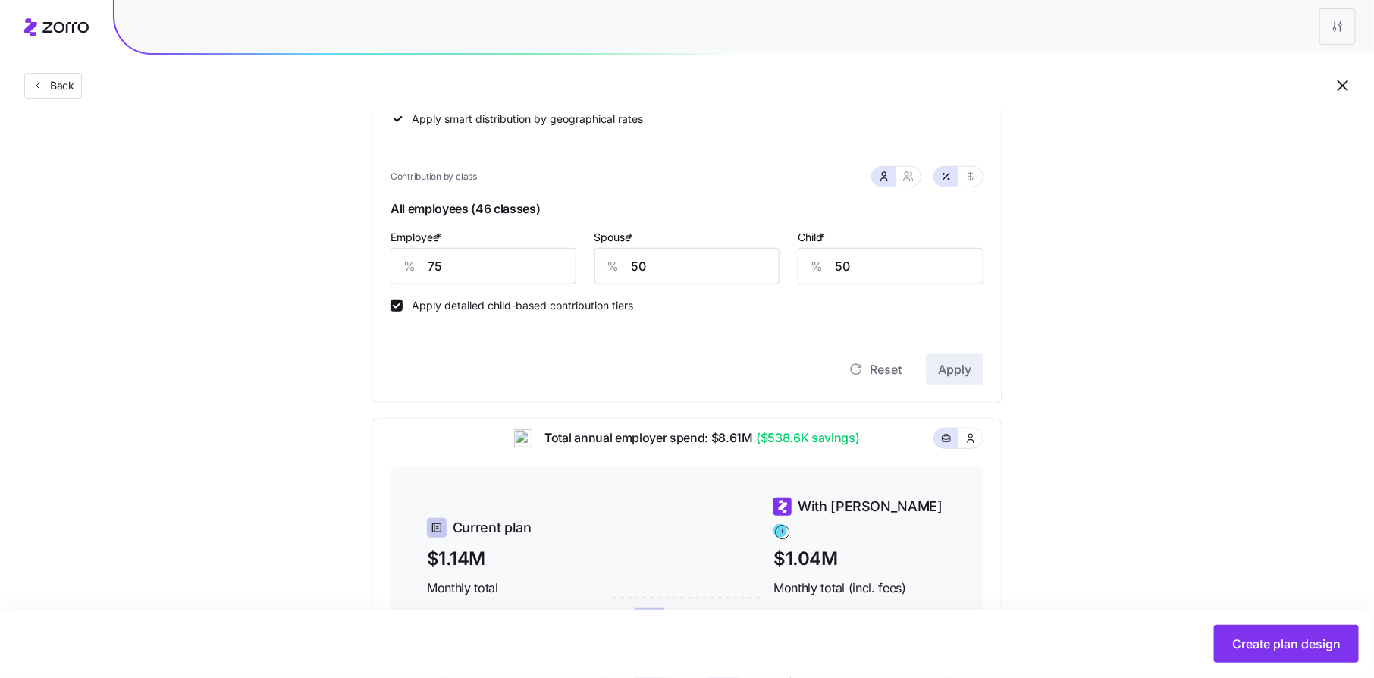
scroll to position [374, 0]
click at [513, 275] on input "75" at bounding box center [483, 267] width 186 height 36
click at [958, 377] on span "Apply" at bounding box center [954, 370] width 33 height 18
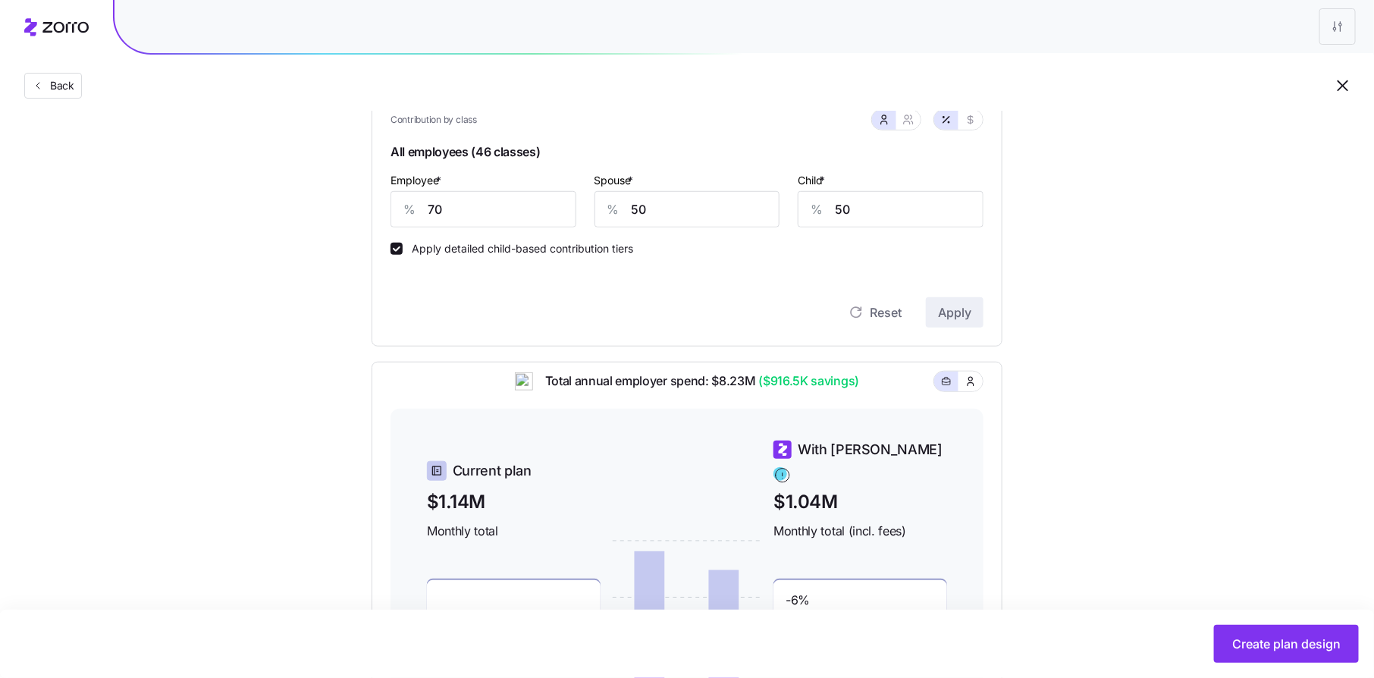
scroll to position [410, 0]
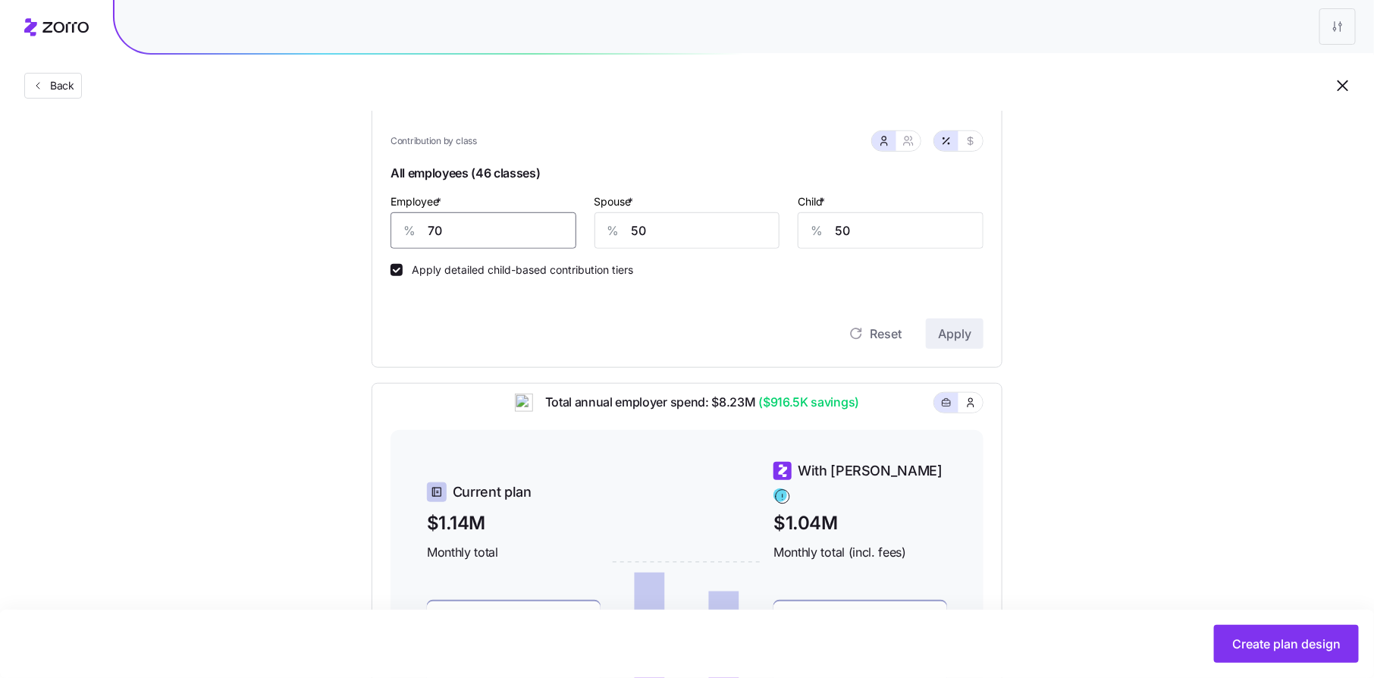
click at [465, 229] on input "70" at bounding box center [483, 230] width 186 height 36
type input "75"
click at [961, 332] on span "Apply" at bounding box center [954, 333] width 33 height 18
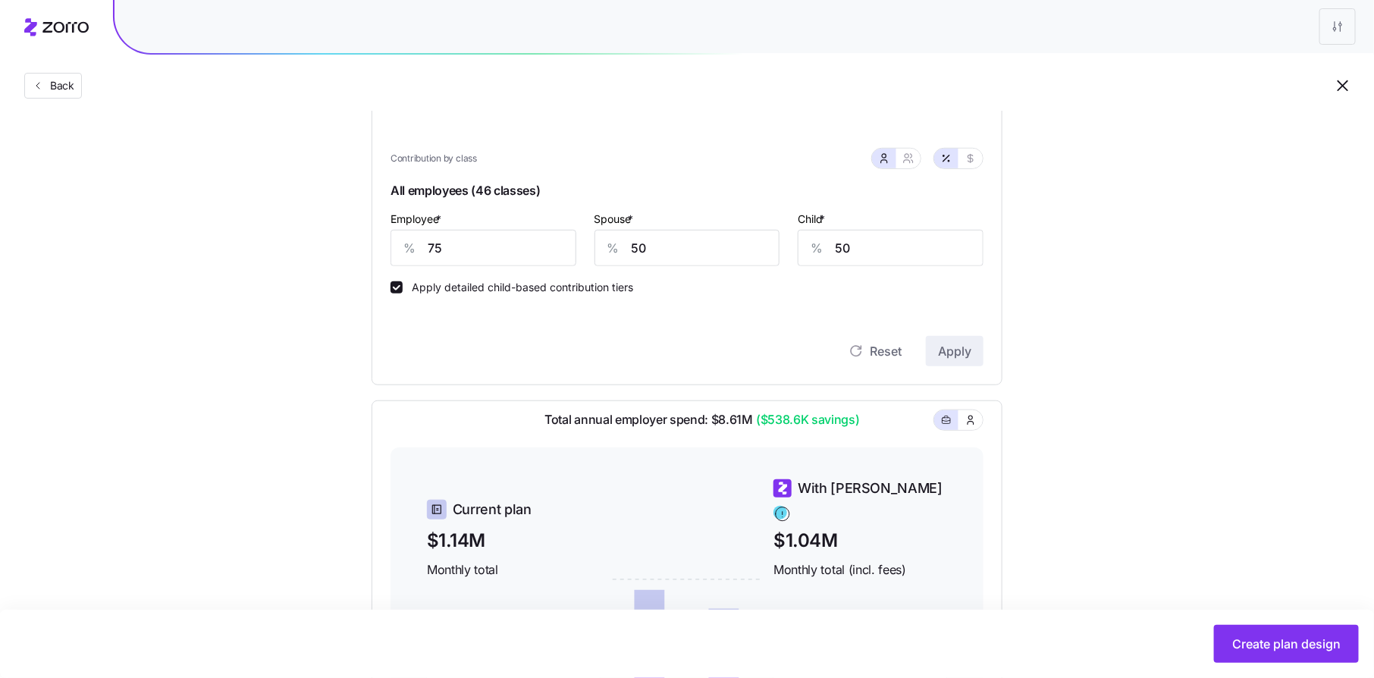
scroll to position [389, 0]
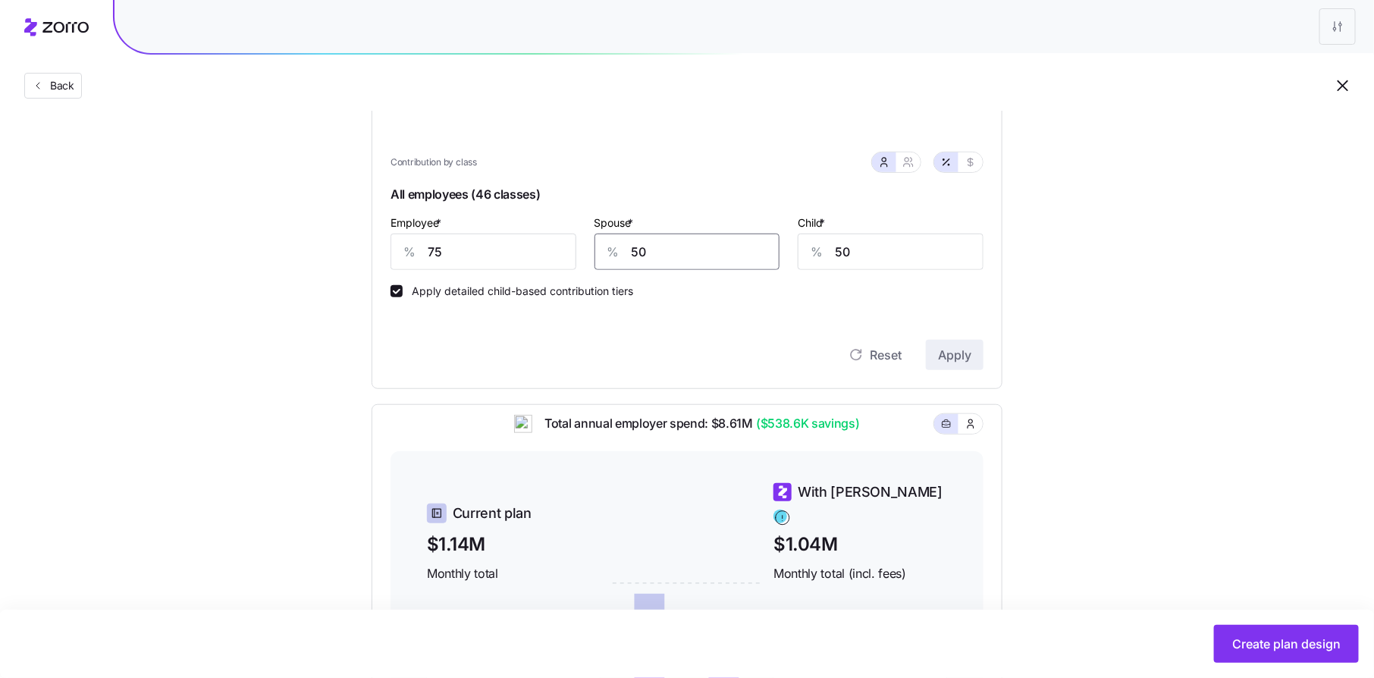
click at [731, 254] on input "50" at bounding box center [687, 251] width 186 height 36
type input "45"
click at [871, 253] on input "50" at bounding box center [890, 251] width 186 height 36
type input "45"
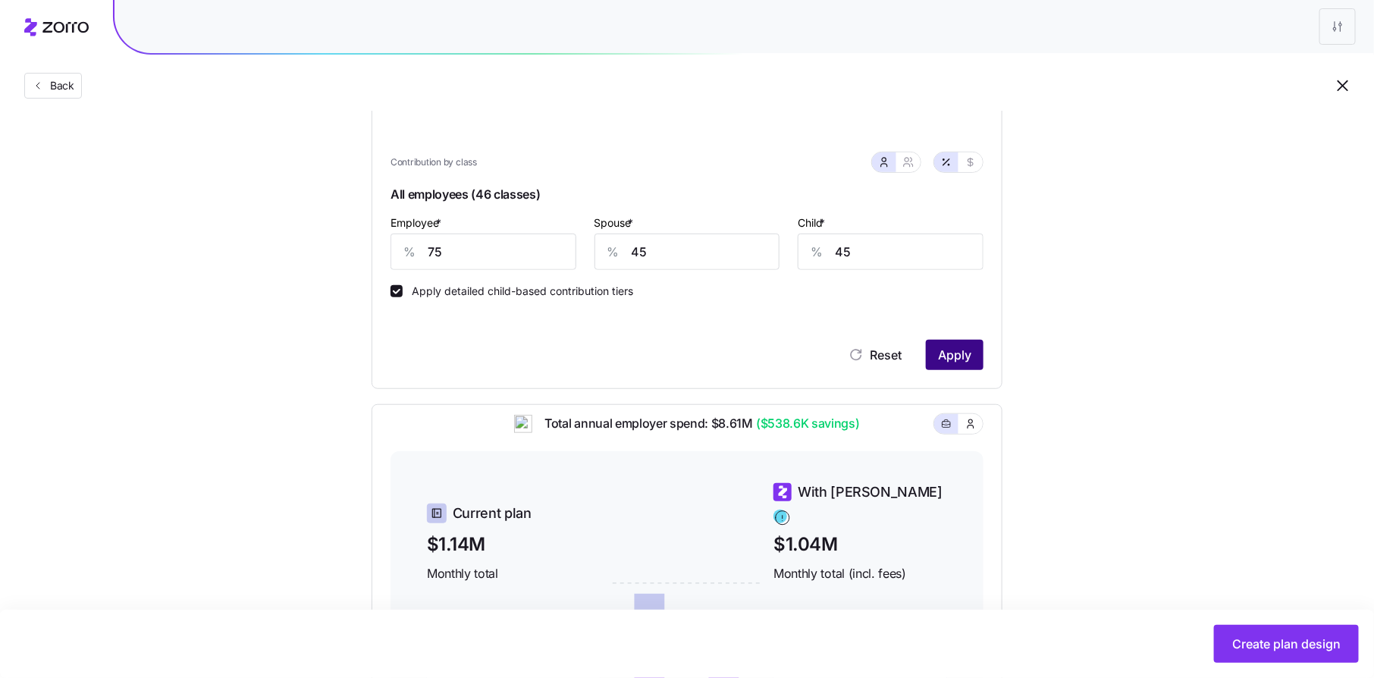
click at [970, 351] on span "Apply" at bounding box center [954, 355] width 33 height 18
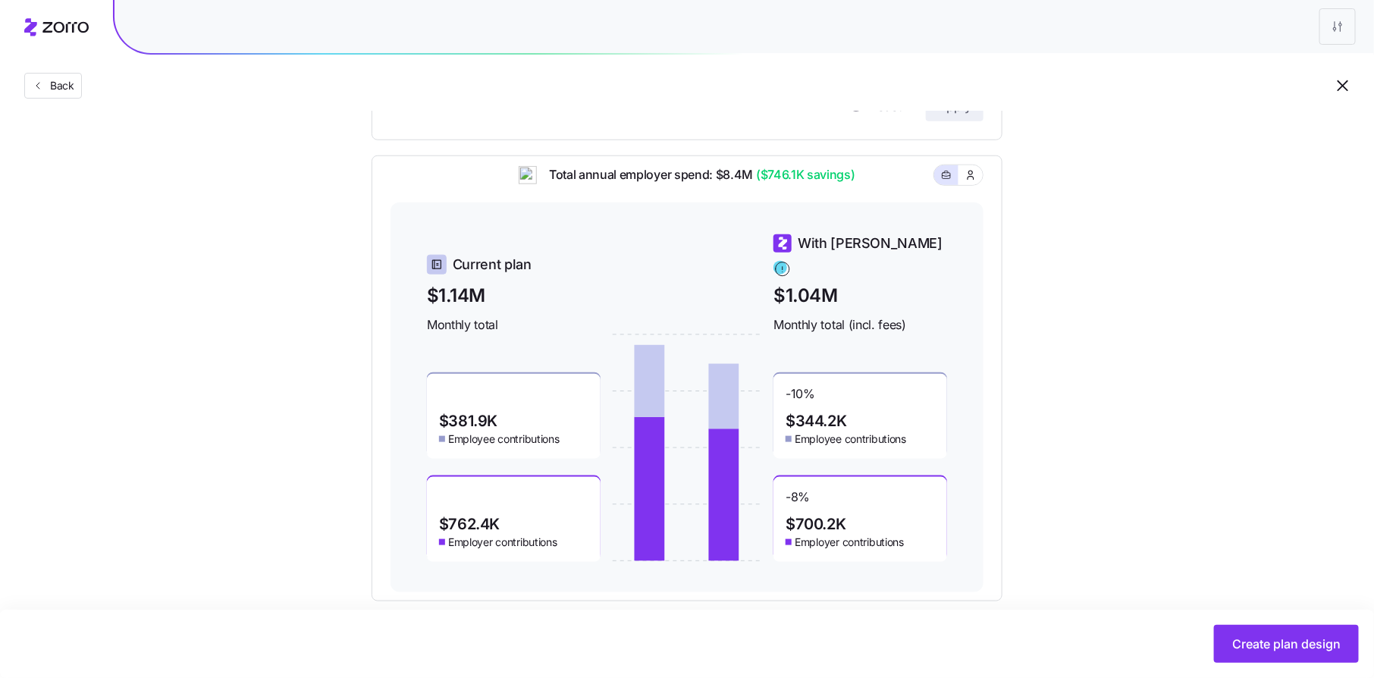
scroll to position [641, 0]
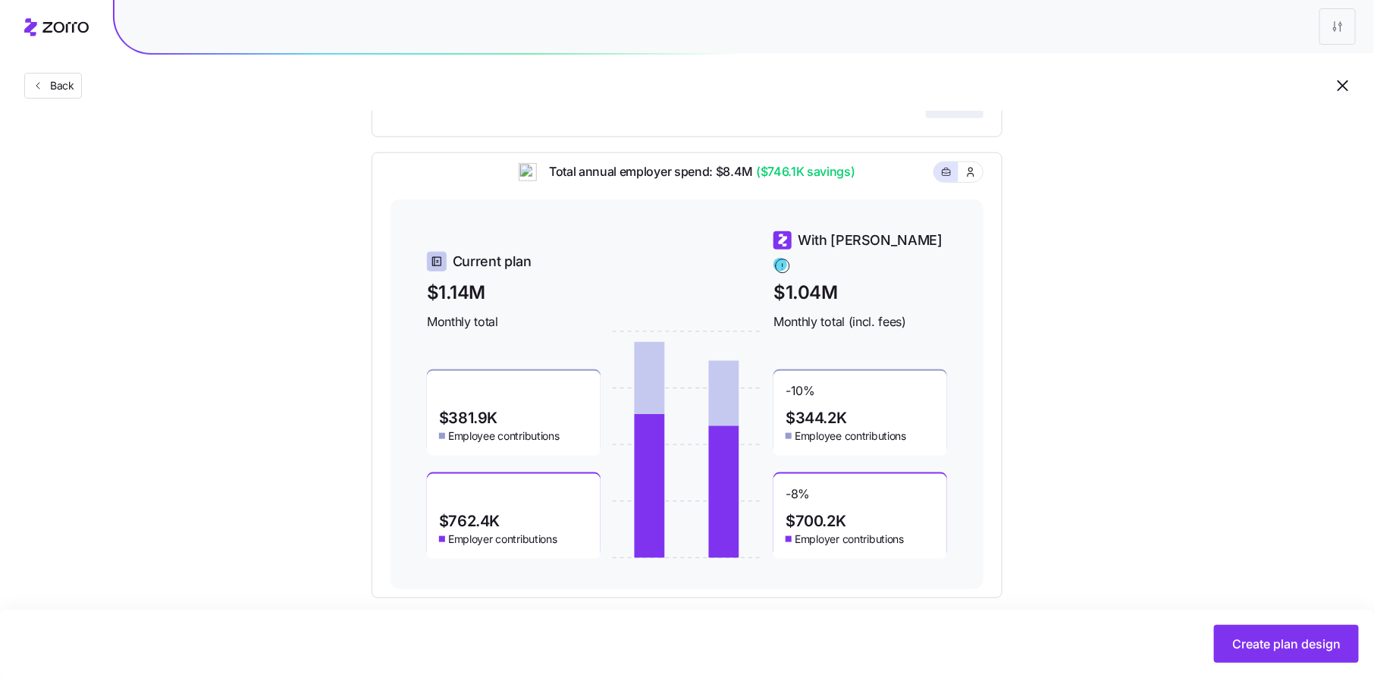
click at [789, 181] on span "($746.1K savings)" at bounding box center [804, 171] width 102 height 19
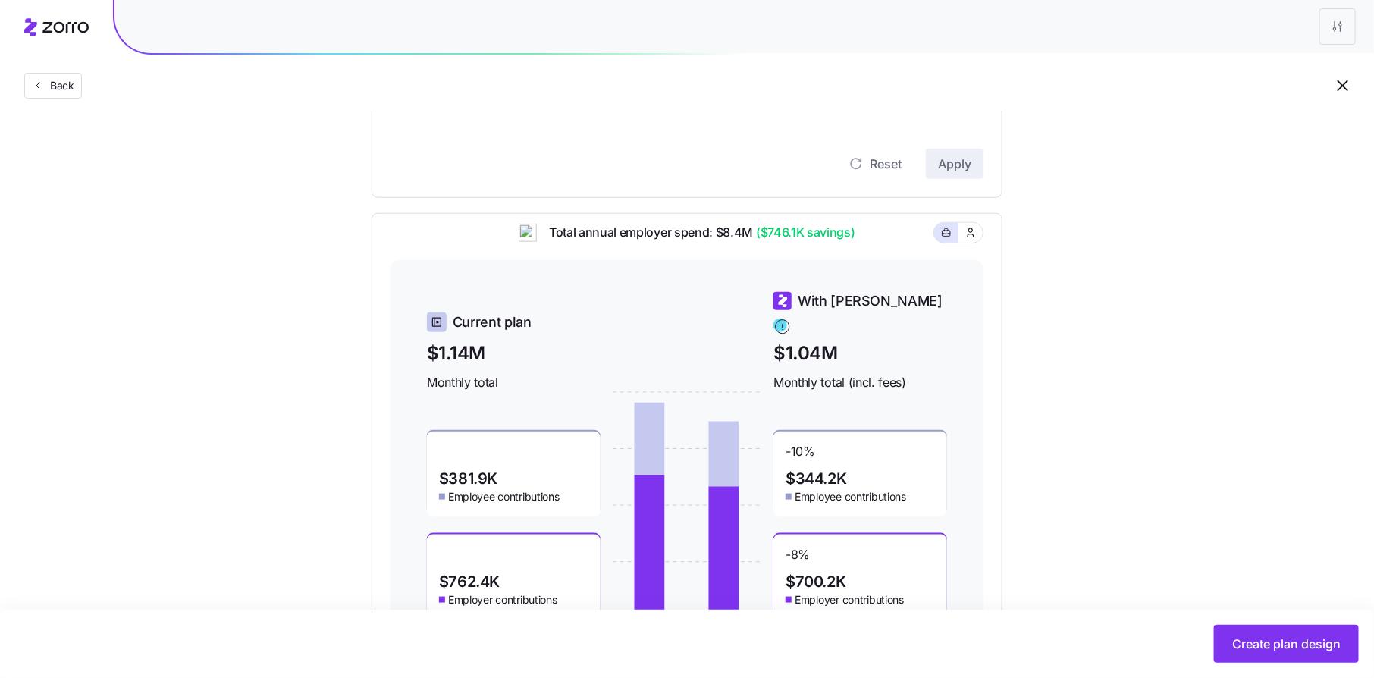
scroll to position [658, 0]
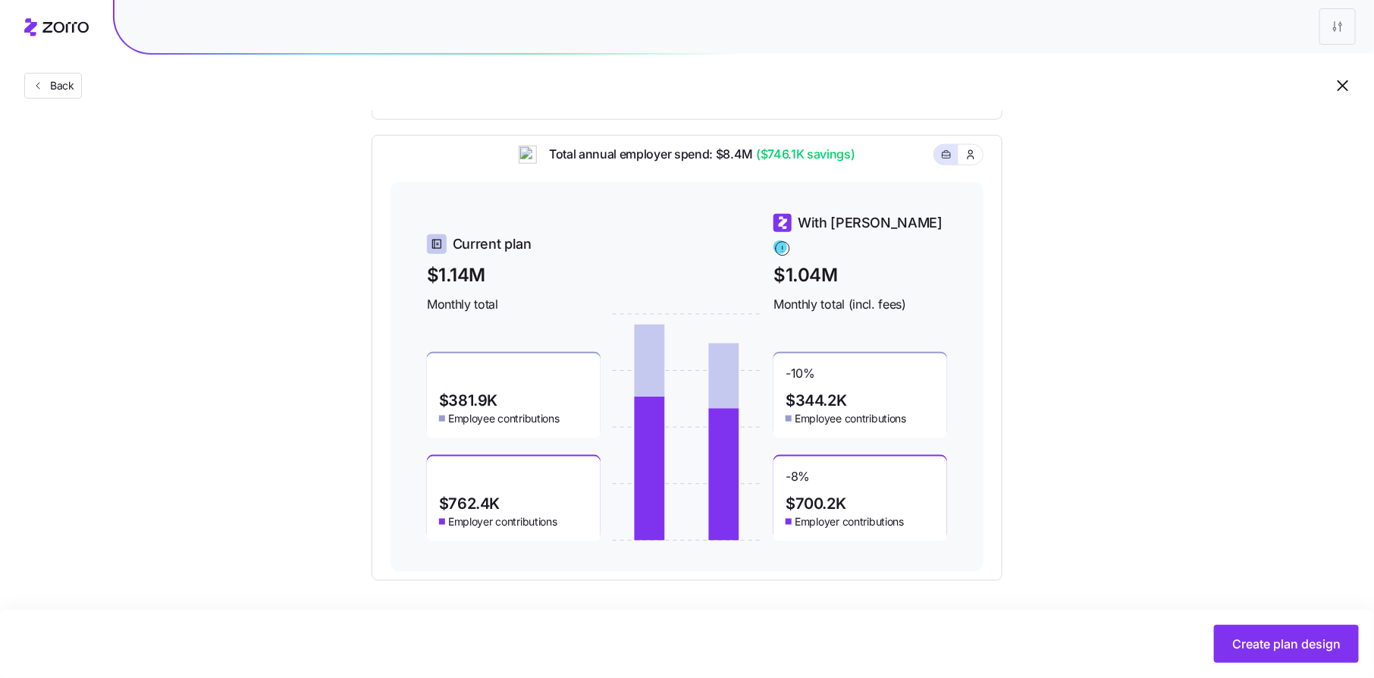
click at [1086, 63] on div "Back" at bounding box center [687, 55] width 1374 height 111
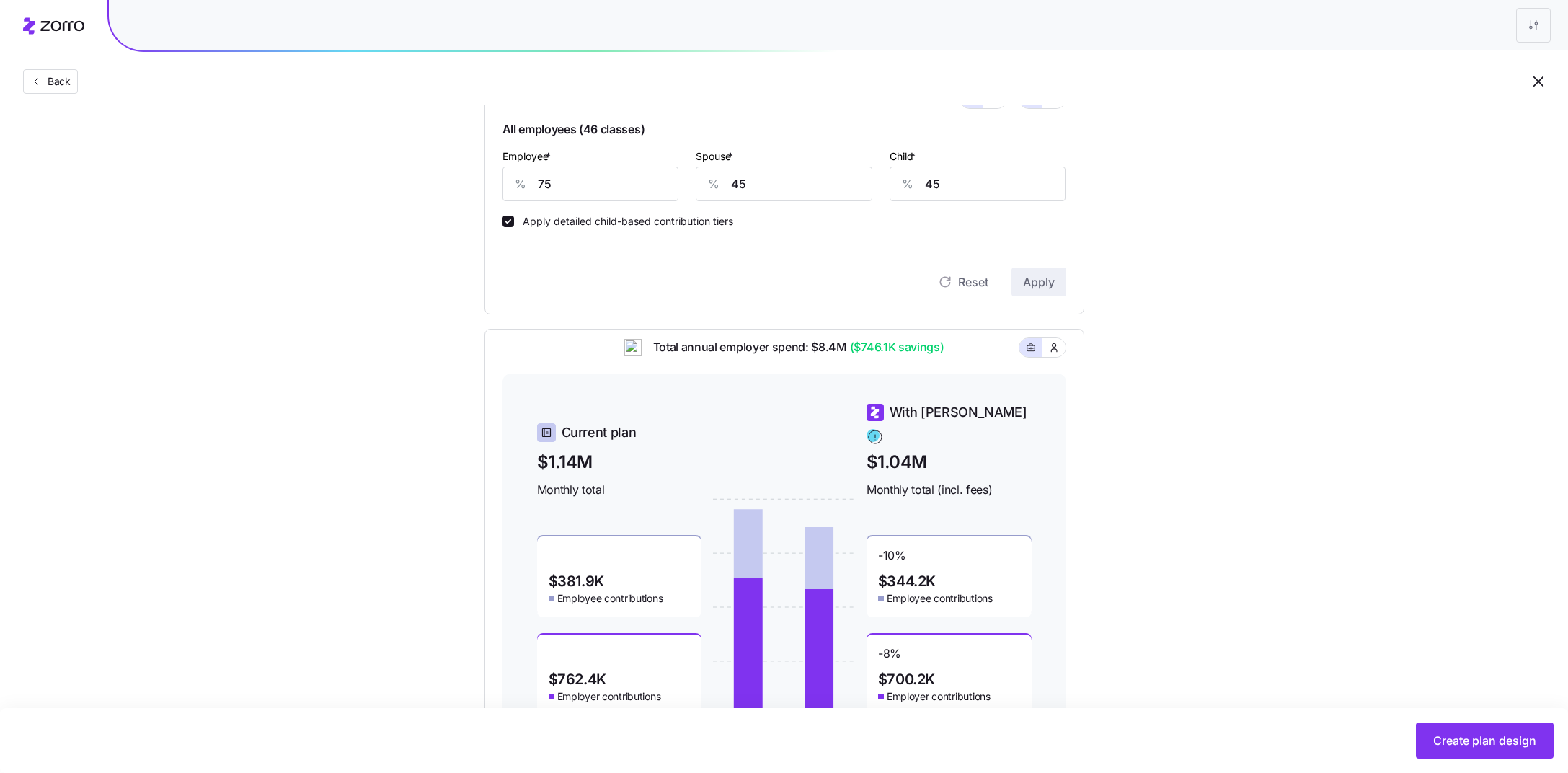
scroll to position [433, 0]
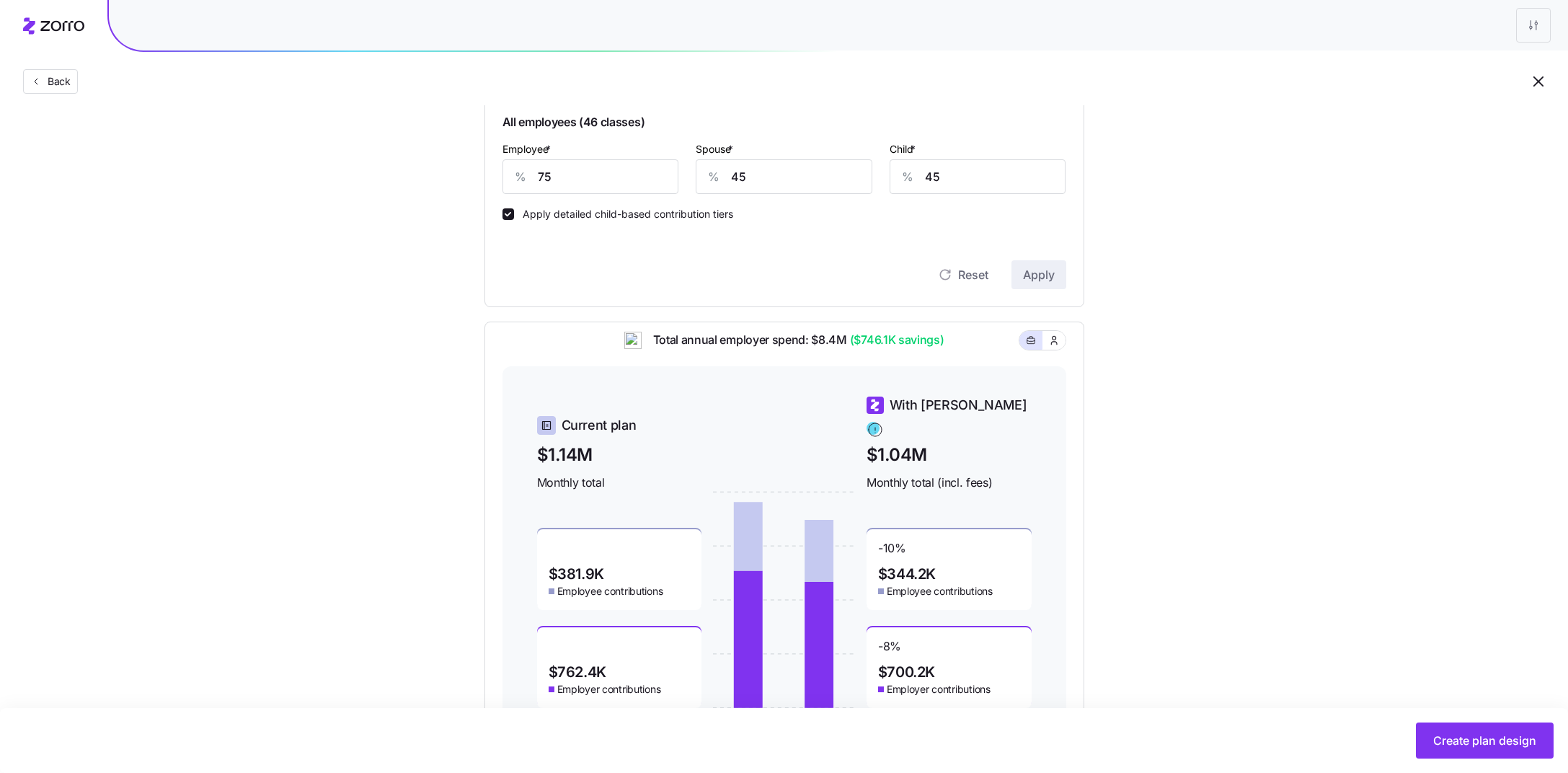
click at [1204, 380] on div "Set your contribution Compliant Industry Generous Current Contribution Classes …" at bounding box center [784, 220] width 1568 height 1051
